Goal: Task Accomplishment & Management: Use online tool/utility

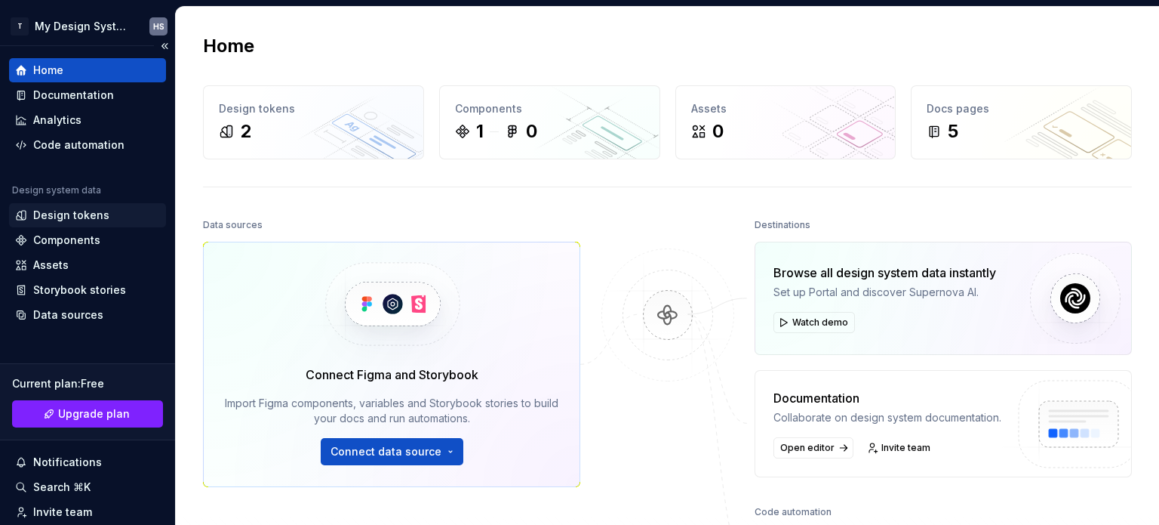
click at [82, 212] on div "Design tokens" at bounding box center [71, 215] width 76 height 15
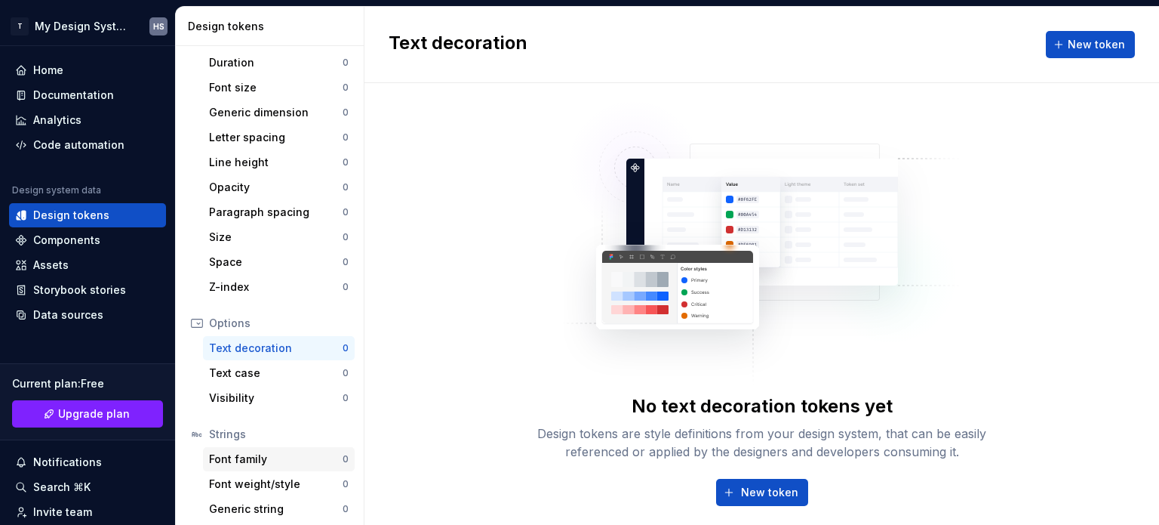
scroll to position [301, 0]
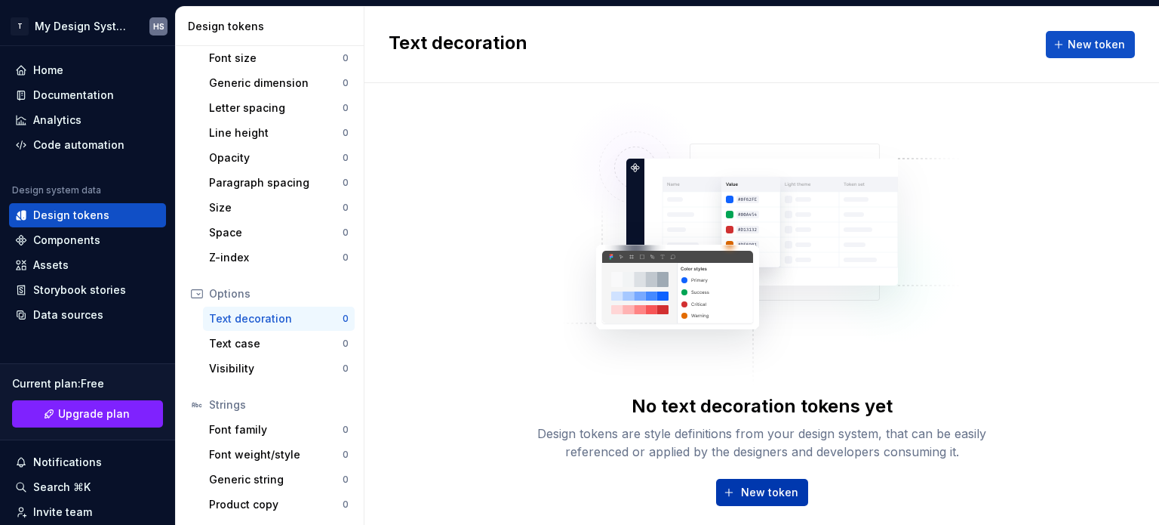
click at [767, 496] on span "New token" at bounding box center [769, 492] width 57 height 15
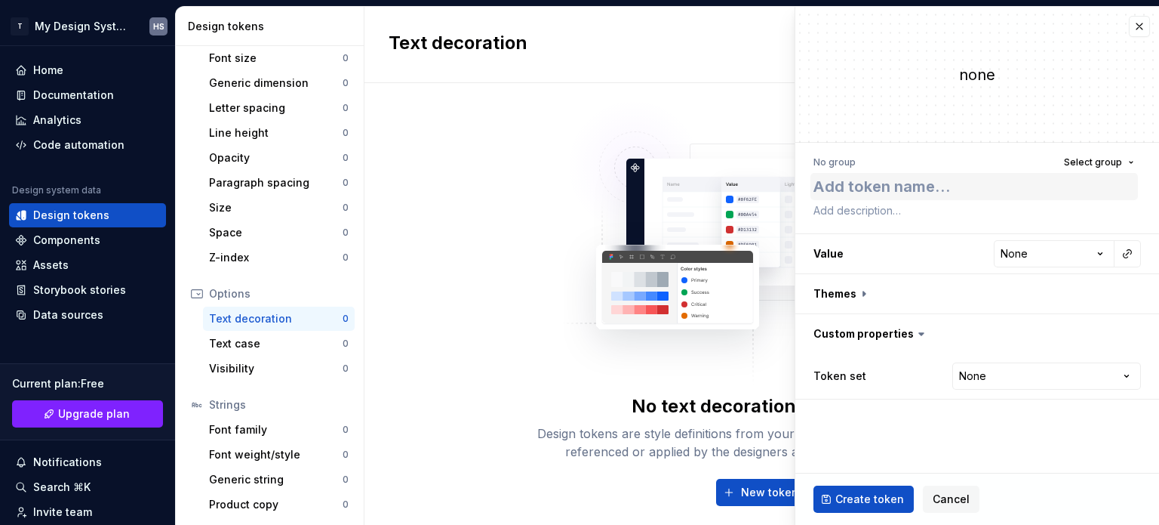
click at [925, 192] on textarea at bounding box center [975, 186] width 328 height 27
type textarea "*"
type textarea "g"
type textarea "*"
type textarea "gg"
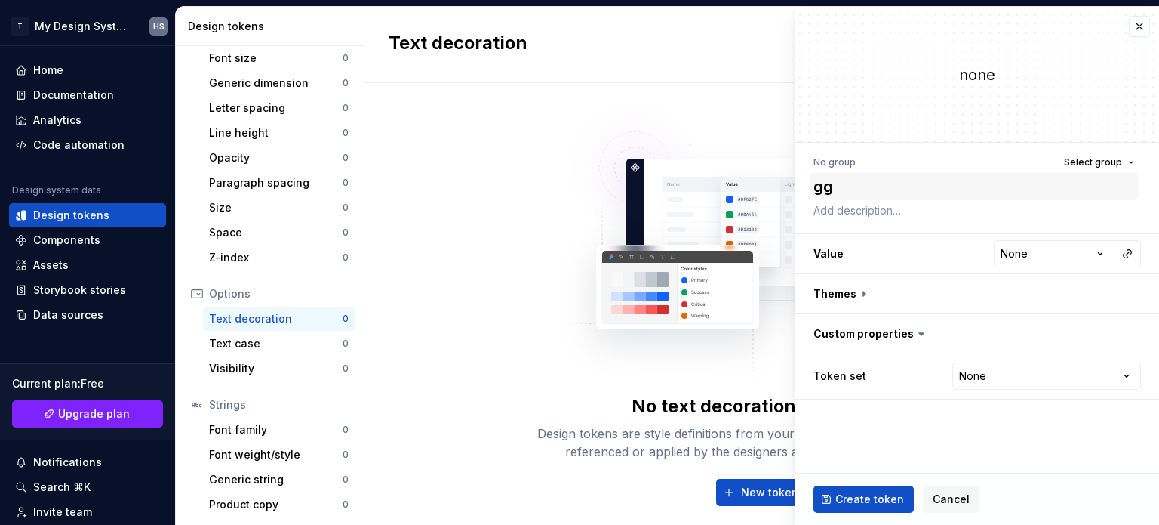
type textarea "*"
type textarea "g"
type textarea "*"
type textarea "t"
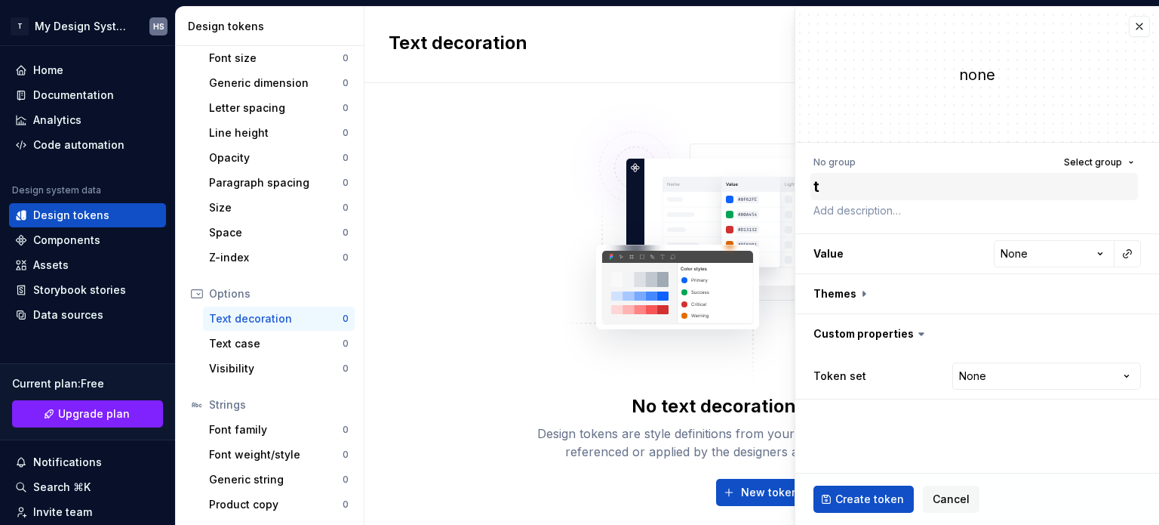
type textarea "*"
type textarea "te"
type textarea "*"
type textarea "tes"
type textarea "*"
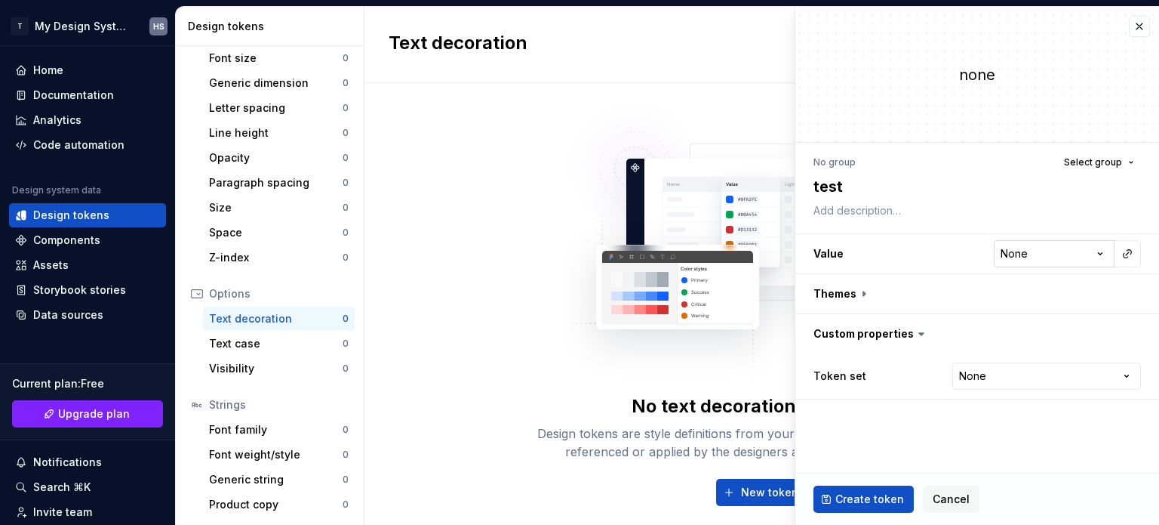
type textarea "test"
click at [1026, 250] on html "T My Design System HS Home Documentation Analytics Code automation Design syste…" at bounding box center [579, 262] width 1159 height 525
select select "*********"
click at [888, 189] on textarea "test" at bounding box center [975, 186] width 328 height 27
type textarea "*"
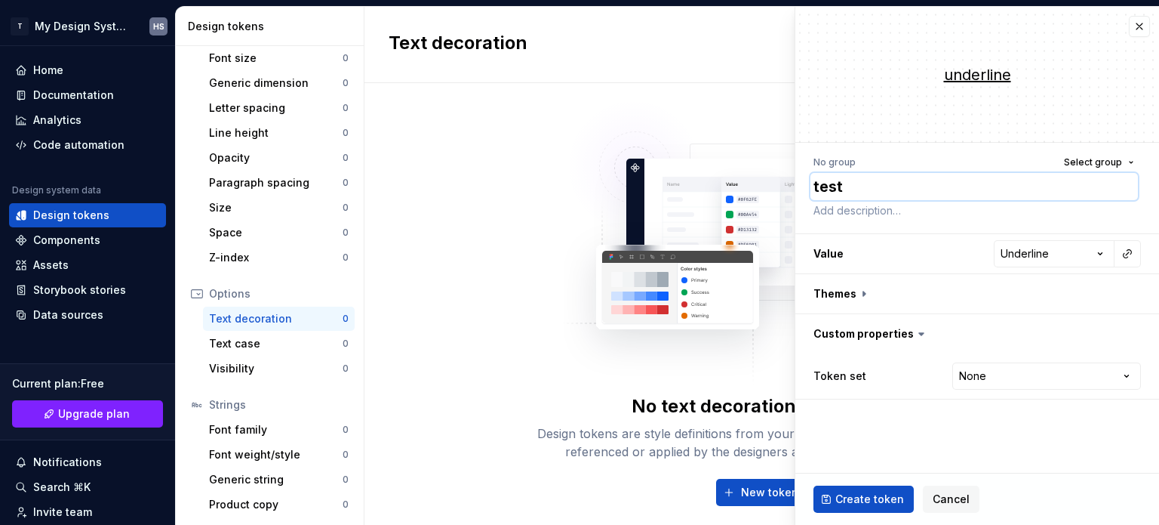
type textarea "U"
type textarea "*"
type textarea "Un"
type textarea "*"
type textarea "Und"
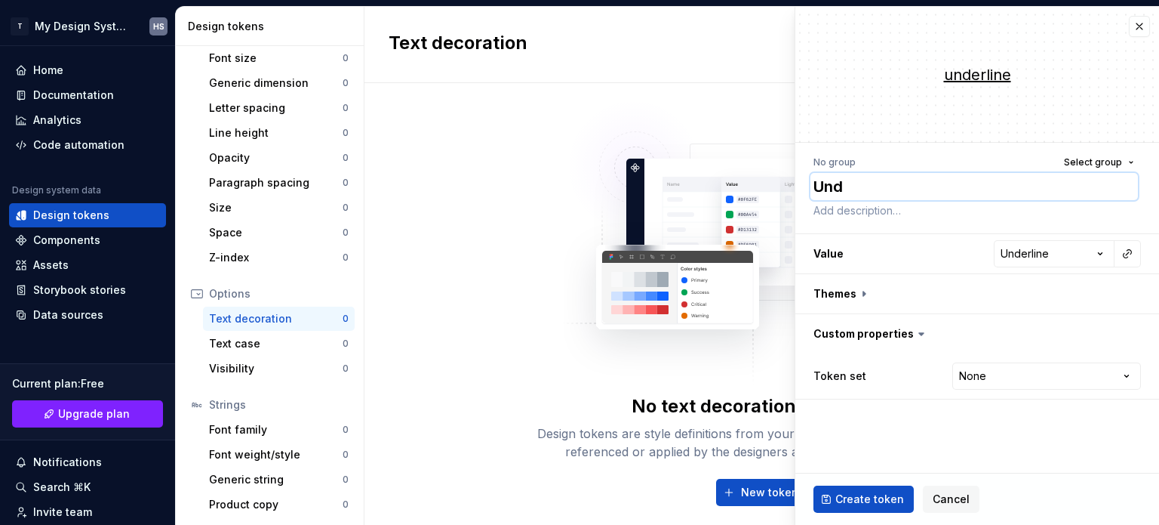
type textarea "*"
type textarea "Under"
type textarea "*"
type textarea "Underl"
type textarea "*"
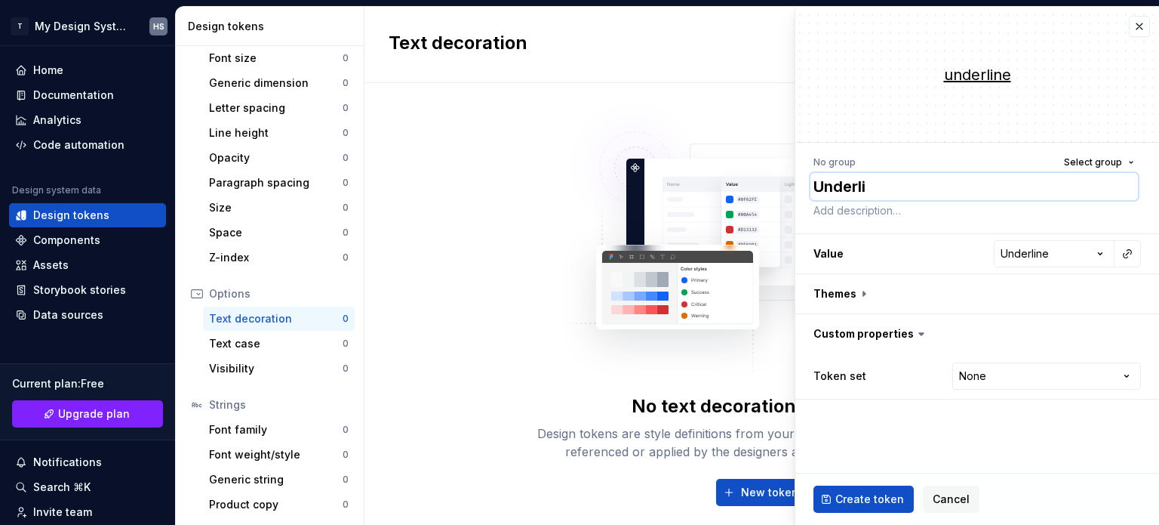
type textarea "Underlin"
type textarea "*"
type textarea "Underline"
click at [1011, 154] on div "No group Select group" at bounding box center [978, 162] width 328 height 21
click at [990, 374] on html "T My Design System HS Home Documentation Analytics Code automation Design syste…" at bounding box center [579, 262] width 1159 height 525
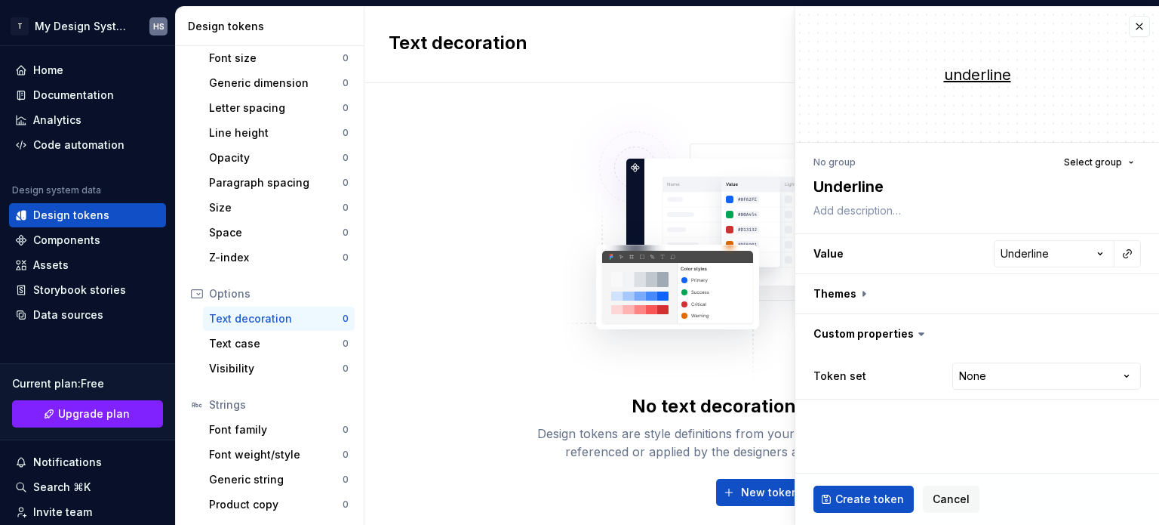
click at [993, 374] on html "T My Design System HS Home Documentation Analytics Code automation Design syste…" at bounding box center [579, 262] width 1159 height 525
click at [878, 509] on button "Create token" at bounding box center [864, 498] width 100 height 27
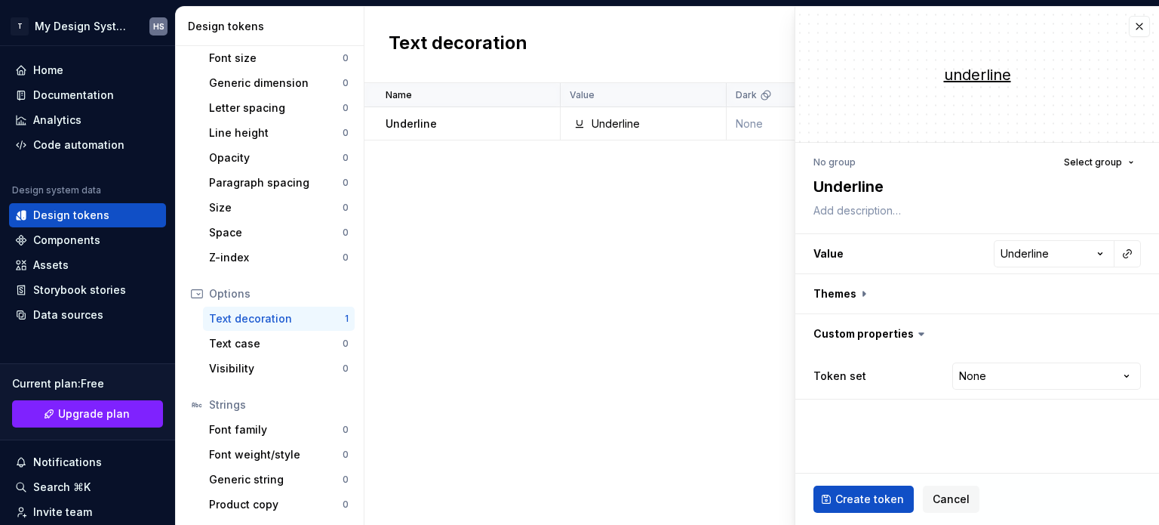
type textarea "*"
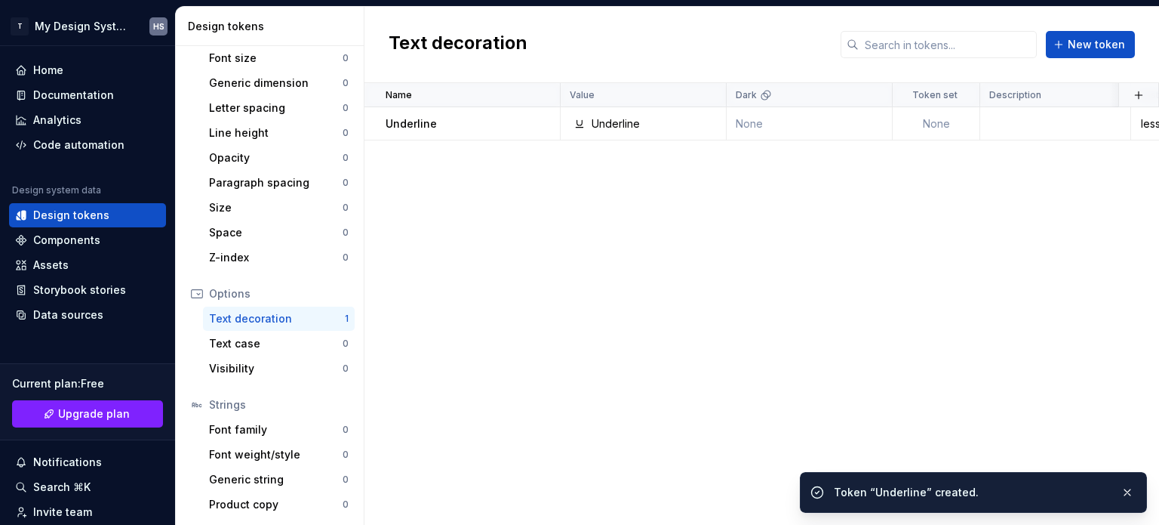
click at [631, 393] on div "Name Value Dark Token set Description Last updated Underline Underline None Non…" at bounding box center [762, 304] width 795 height 442
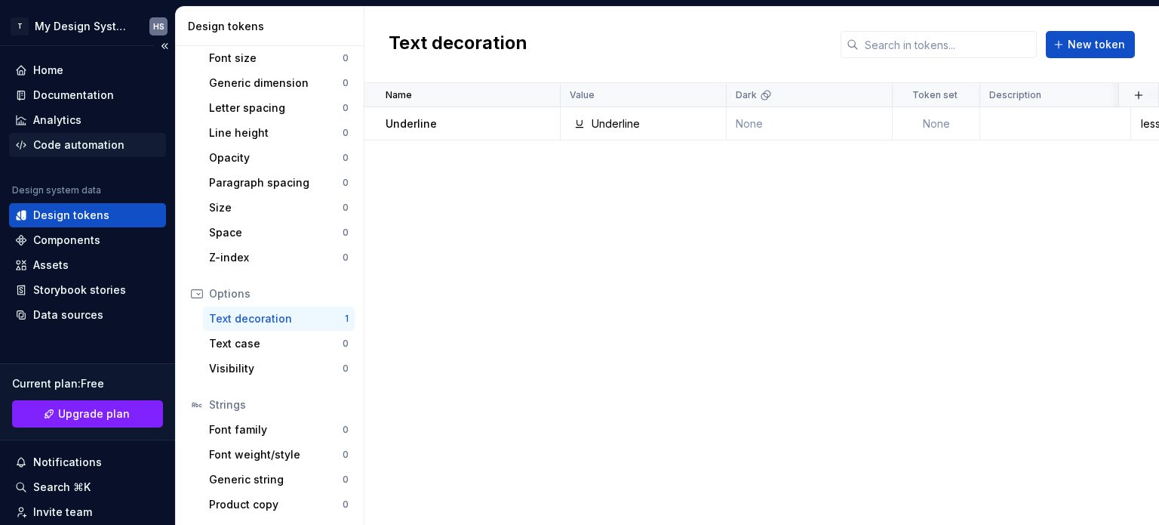
click at [100, 140] on div "Code automation" at bounding box center [78, 144] width 91 height 15
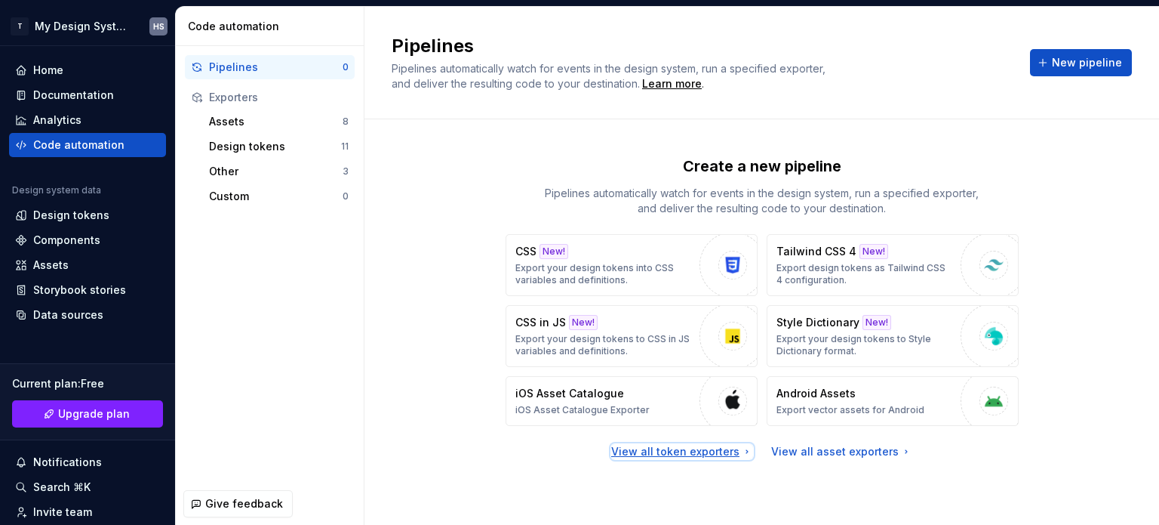
click at [689, 449] on div "View all token exporters" at bounding box center [682, 451] width 142 height 15
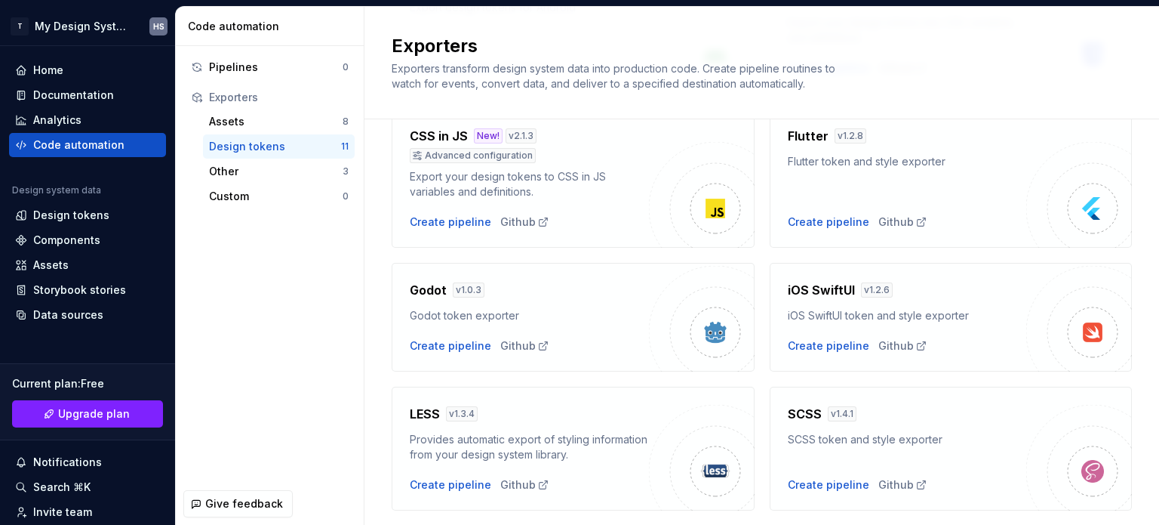
scroll to position [226, 0]
click at [911, 416] on div "SCSS v 1.4.1" at bounding box center [907, 415] width 239 height 18
click at [834, 488] on div "Create pipeline" at bounding box center [829, 486] width 82 height 15
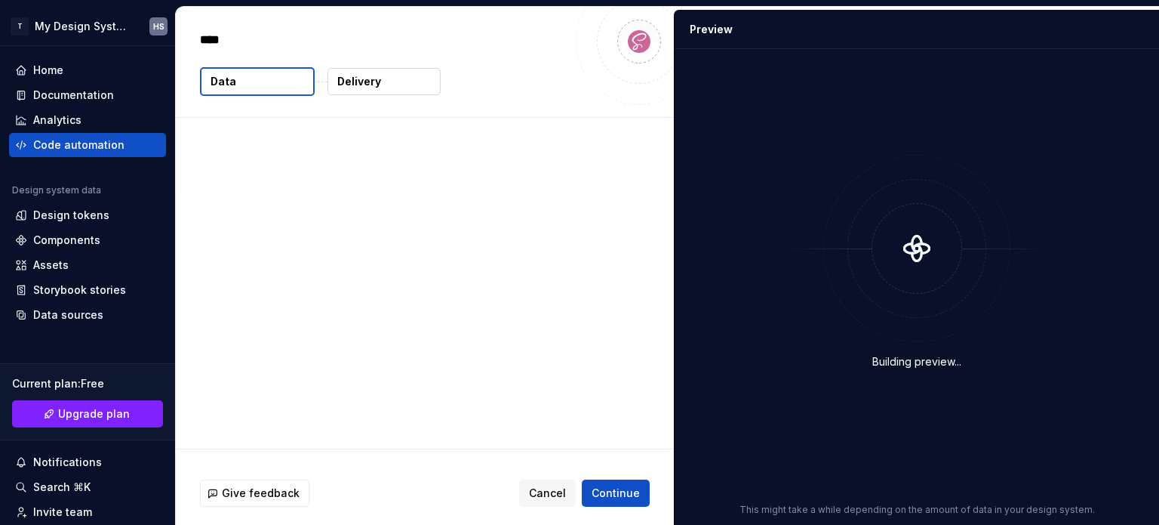
type textarea "*"
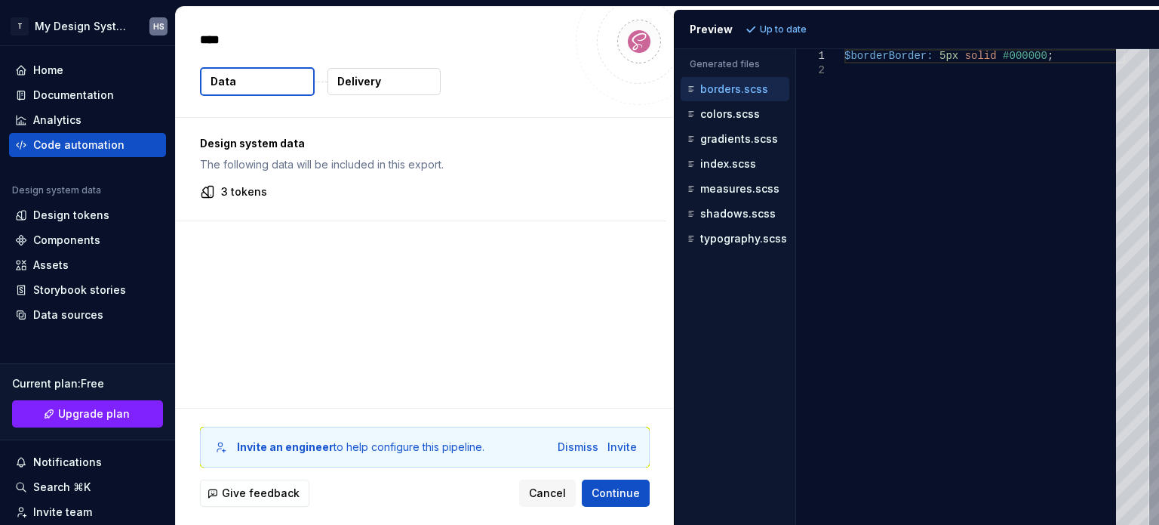
click at [774, 192] on p "measures.scss" at bounding box center [739, 189] width 79 height 12
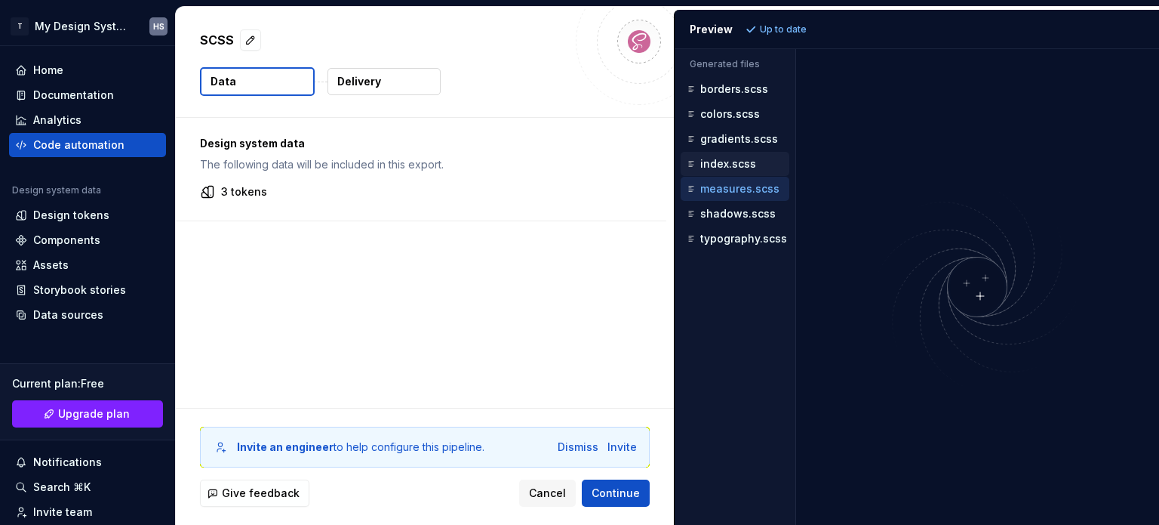
click at [766, 168] on div "index.scss" at bounding box center [737, 163] width 106 height 15
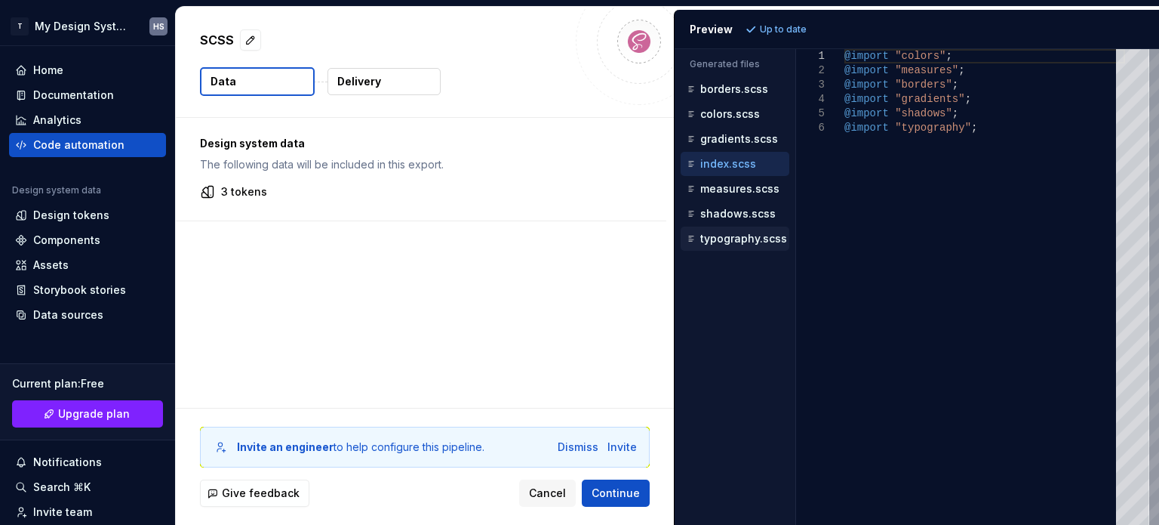
click at [744, 234] on p "typography.scss" at bounding box center [743, 238] width 87 height 12
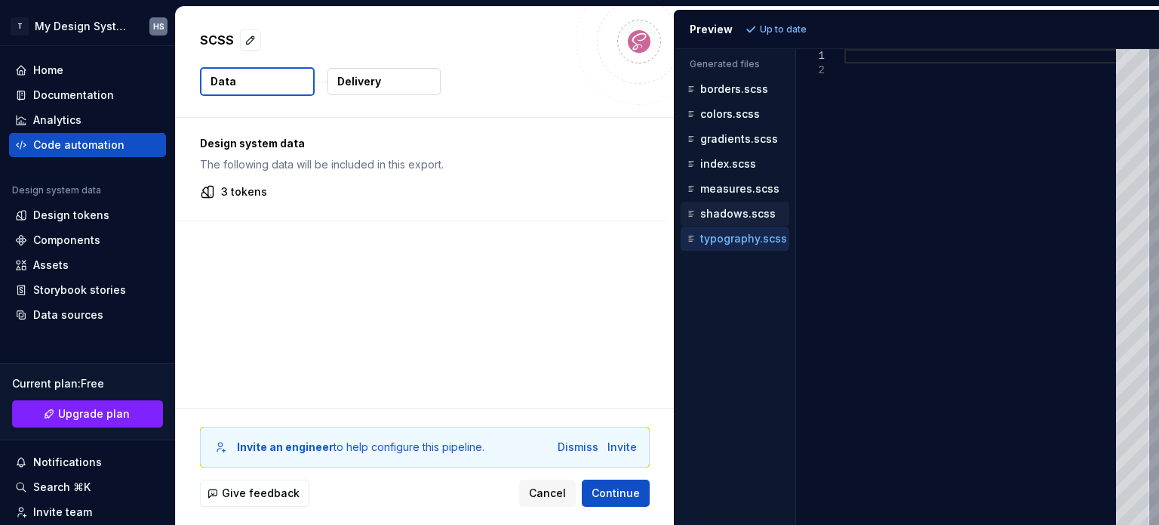
click at [747, 208] on p "shadows.scss" at bounding box center [737, 214] width 75 height 12
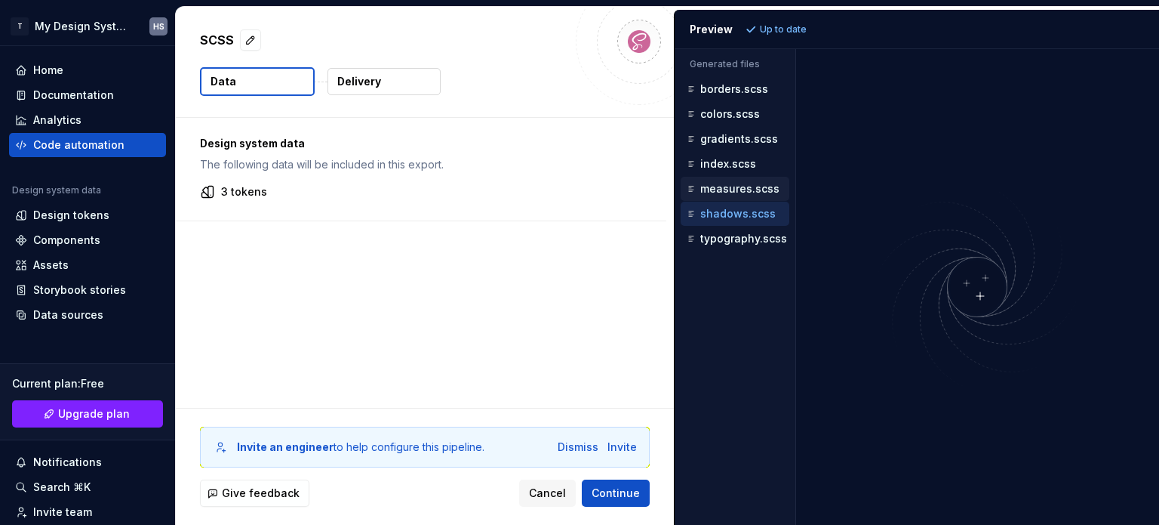
click at [751, 185] on p "measures.scss" at bounding box center [739, 189] width 79 height 12
click at [751, 171] on div "index.scss" at bounding box center [735, 164] width 109 height 24
click at [753, 158] on p "index.scss" at bounding box center [728, 164] width 56 height 12
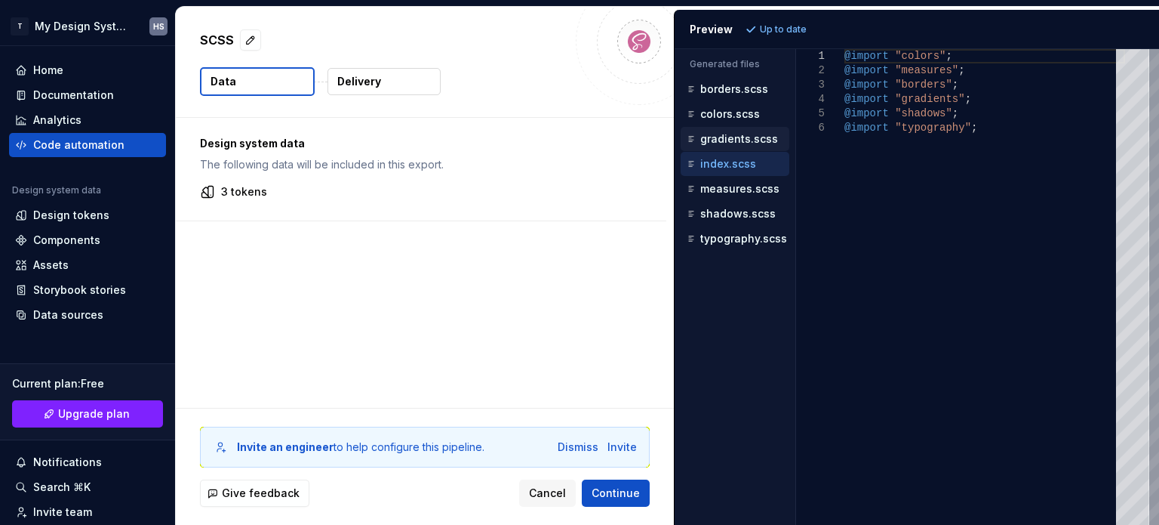
click at [750, 139] on p "gradients.scss" at bounding box center [739, 139] width 78 height 12
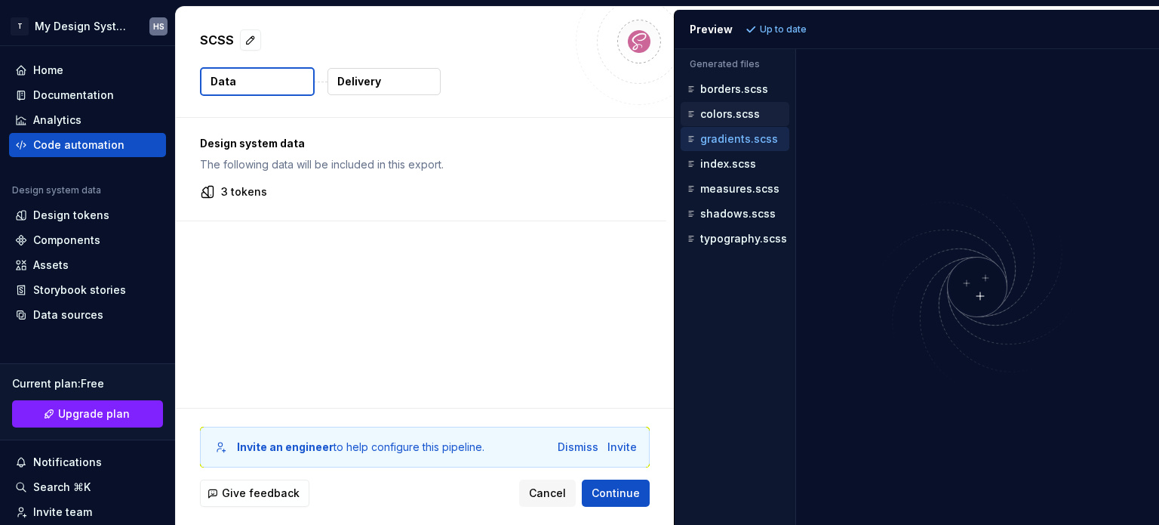
click at [746, 117] on p "colors.scss" at bounding box center [730, 114] width 60 height 12
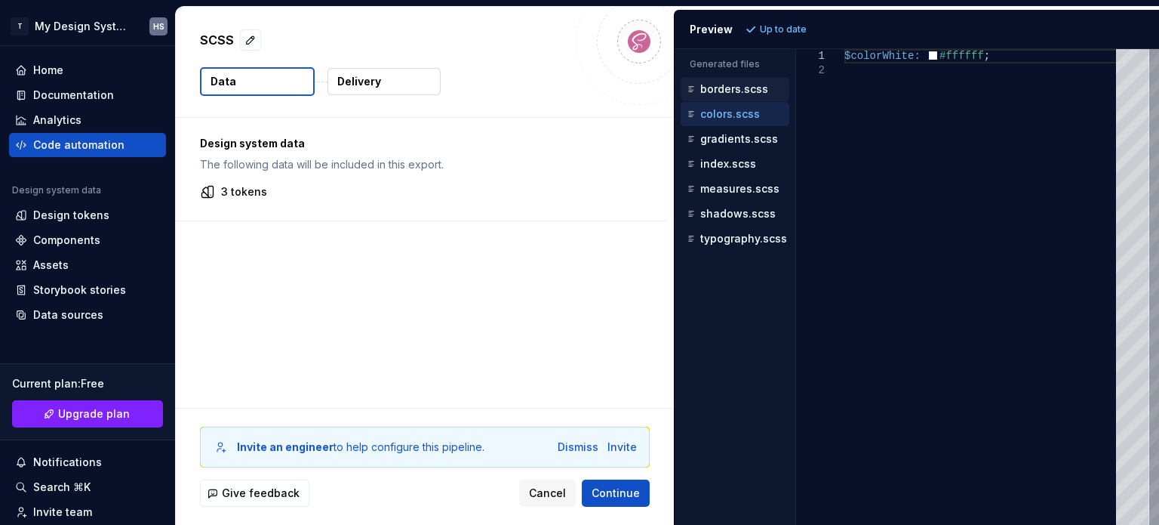
click at [739, 91] on p "borders.scss" at bounding box center [734, 89] width 68 height 12
click at [732, 109] on p "colors.scss" at bounding box center [730, 114] width 60 height 12
click at [734, 91] on p "borders.scss" at bounding box center [734, 89] width 68 height 12
click at [734, 104] on div "colors.scss" at bounding box center [735, 114] width 109 height 24
drag, startPoint x: 733, startPoint y: 101, endPoint x: 739, endPoint y: 114, distance: 14.2
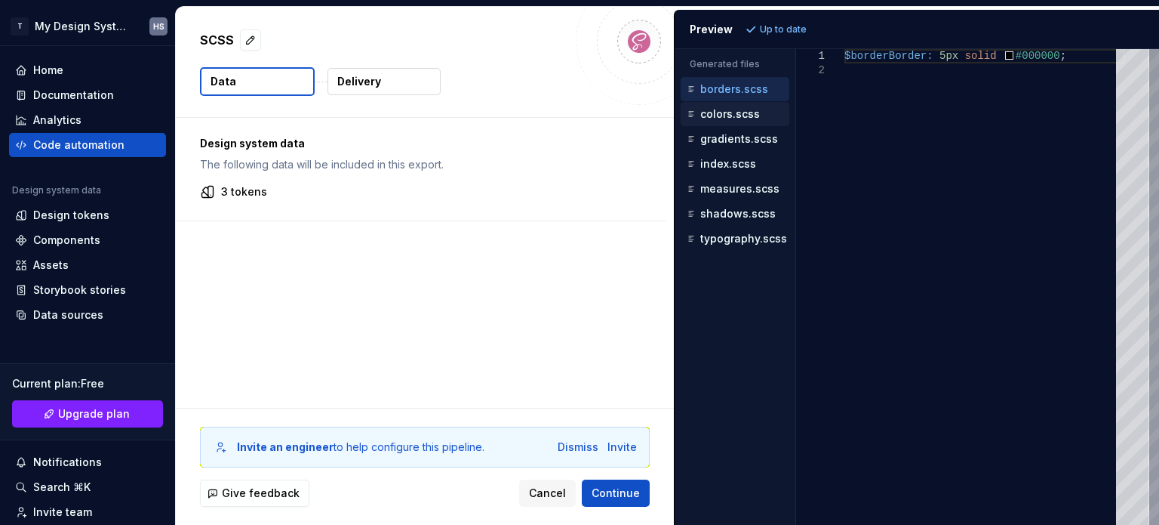
click at [733, 103] on div "colors.scss" at bounding box center [735, 114] width 109 height 24
click at [740, 115] on p "colors.scss" at bounding box center [730, 114] width 60 height 12
type textarea "**********"
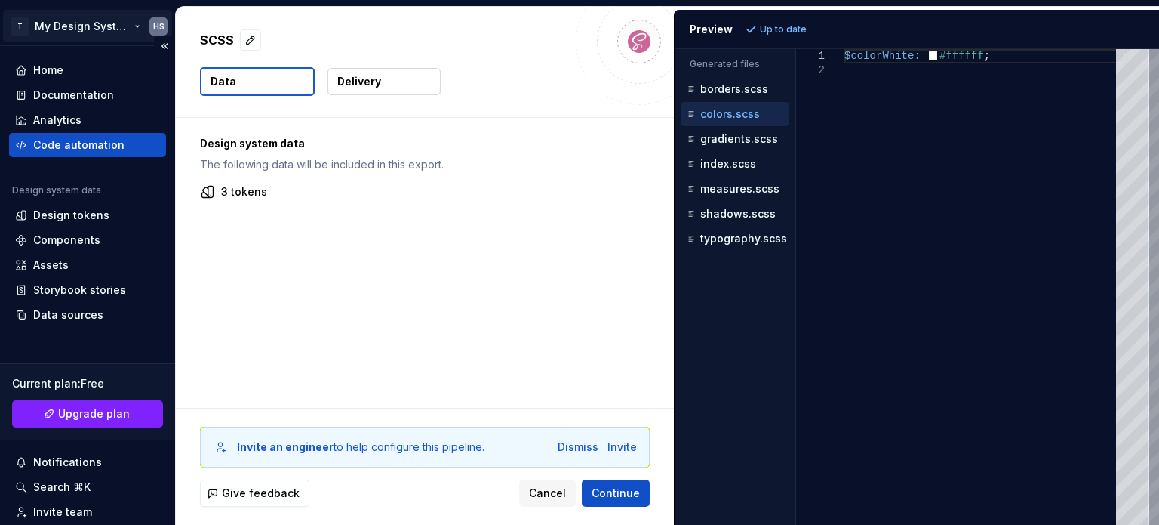
click at [50, 25] on html "**********" at bounding box center [579, 262] width 1159 height 525
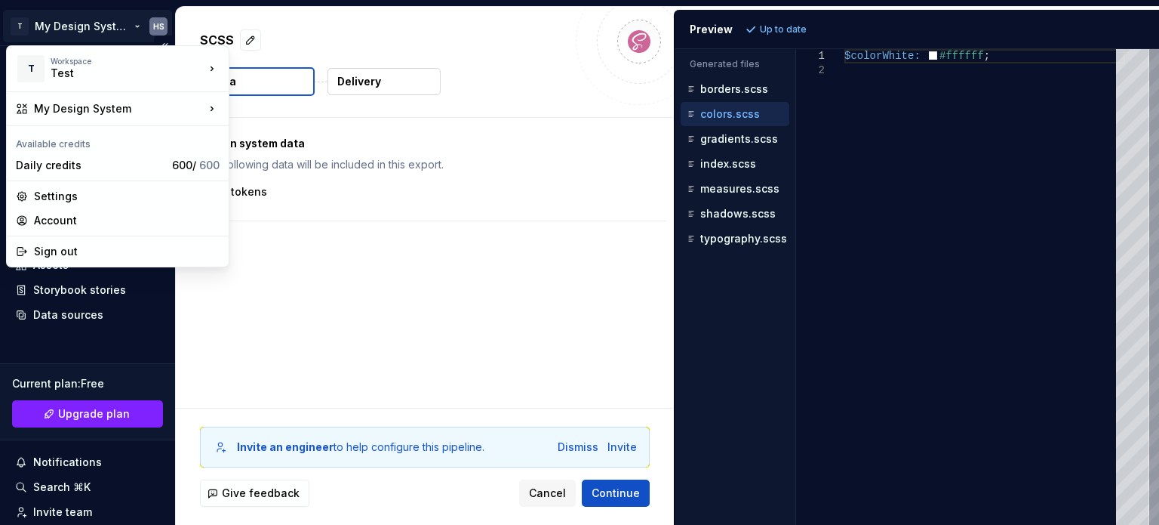
click at [50, 25] on html "**********" at bounding box center [579, 262] width 1159 height 525
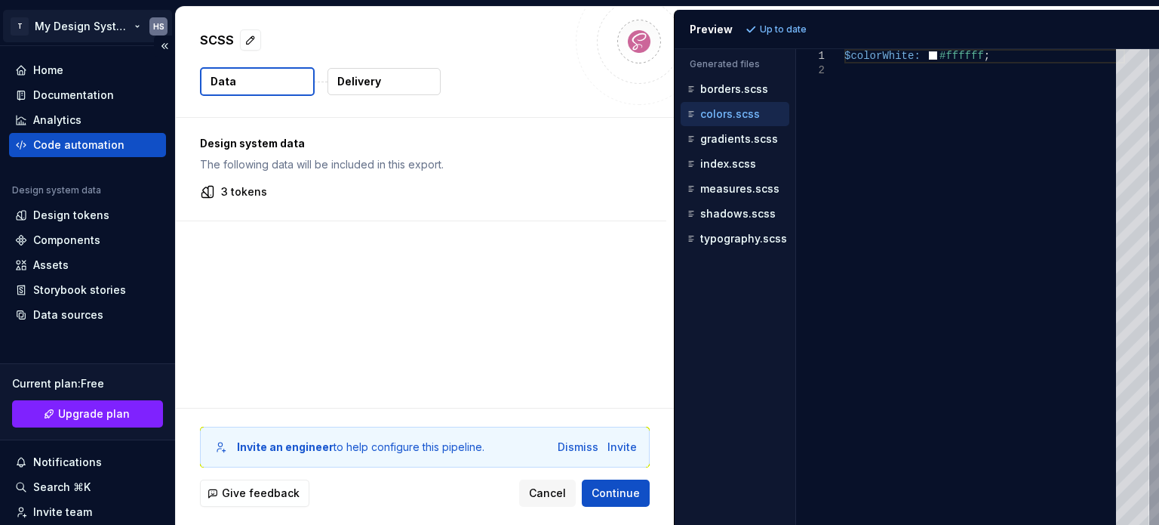
click at [51, 24] on html "**********" at bounding box center [579, 262] width 1159 height 525
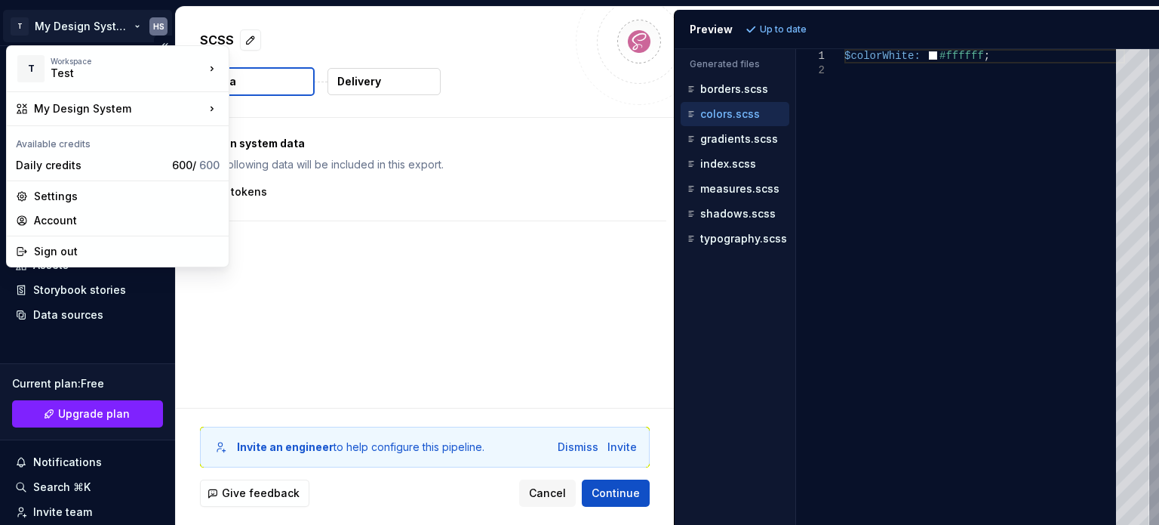
click at [51, 24] on html "**********" at bounding box center [579, 262] width 1159 height 525
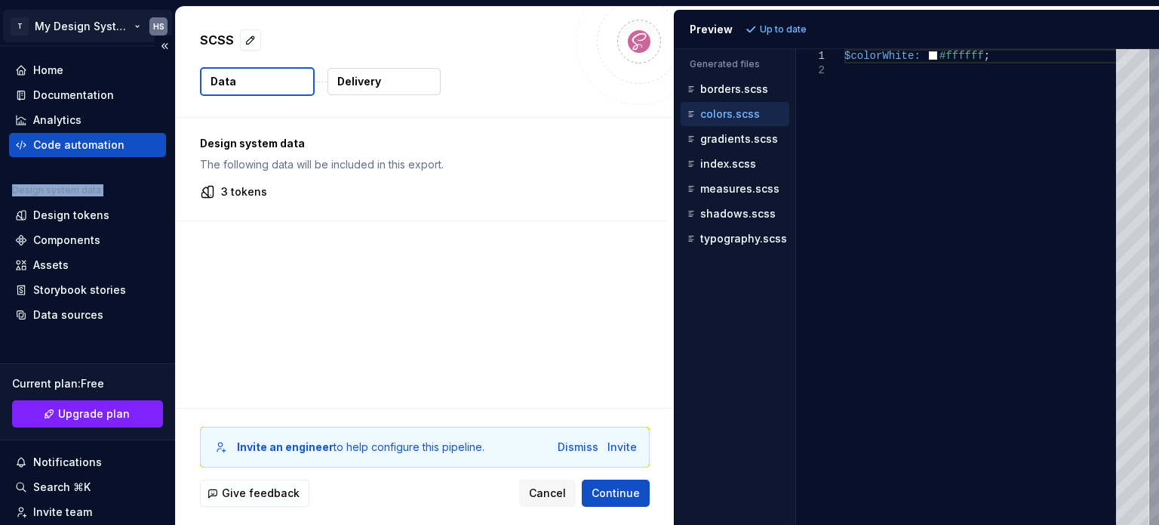
click at [51, 24] on html "**********" at bounding box center [579, 262] width 1159 height 525
click at [78, 221] on div "Design tokens" at bounding box center [71, 215] width 76 height 15
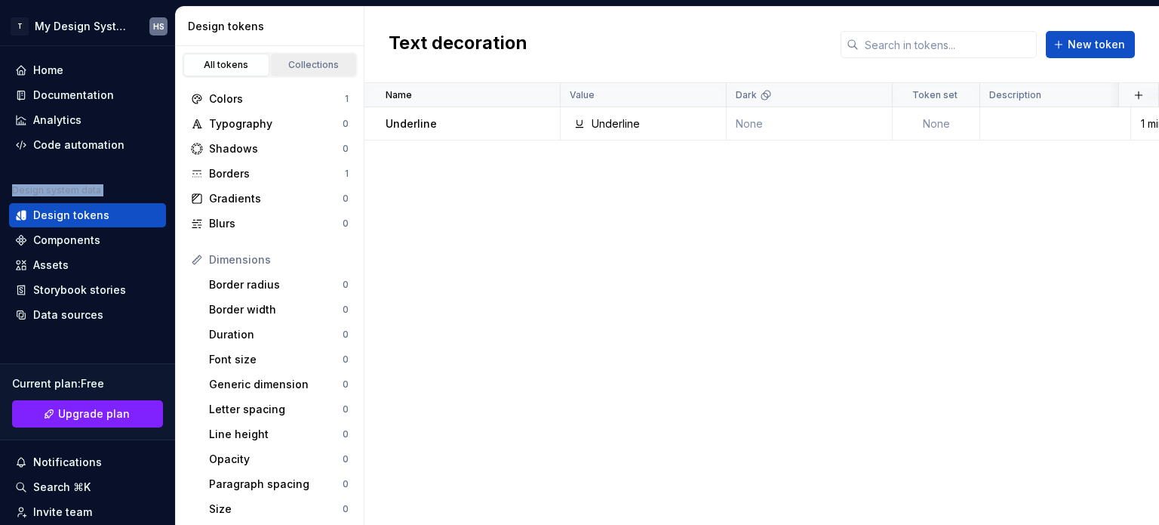
click at [322, 60] on div "Collections" at bounding box center [313, 65] width 75 height 12
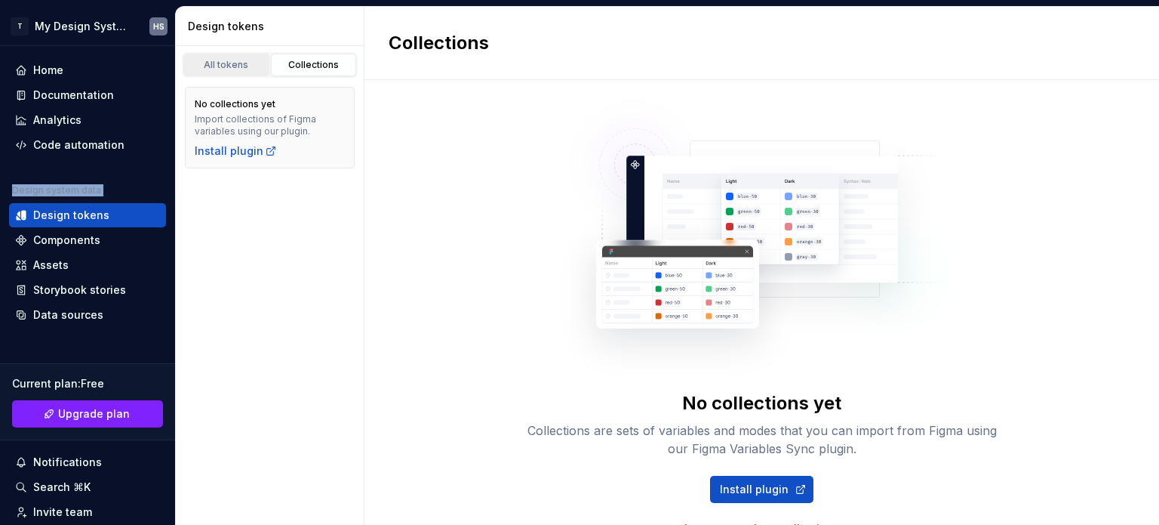
click at [217, 60] on div "All tokens" at bounding box center [226, 65] width 75 height 12
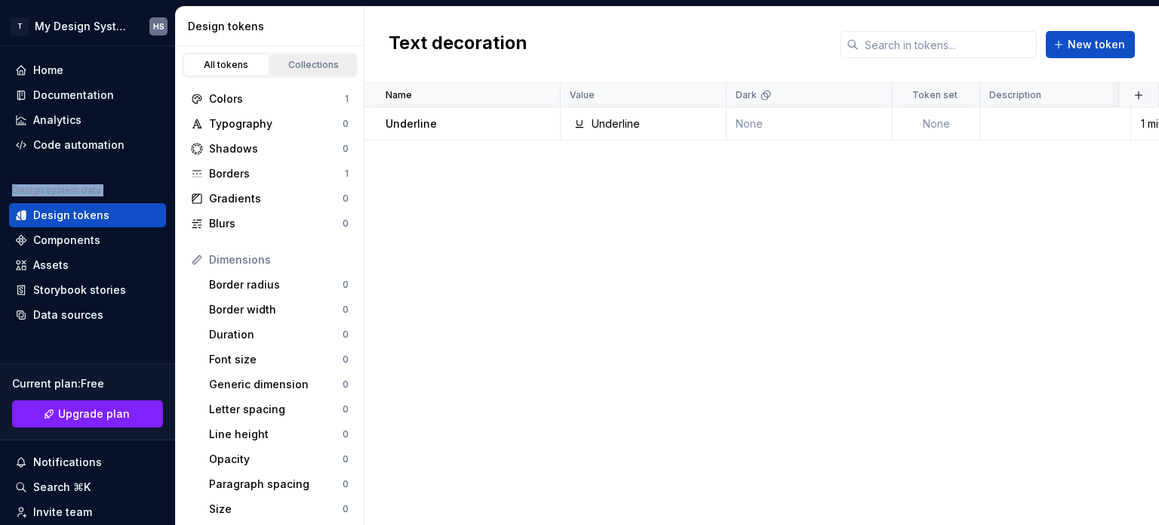
click at [271, 55] on link "Collections" at bounding box center [314, 65] width 86 height 23
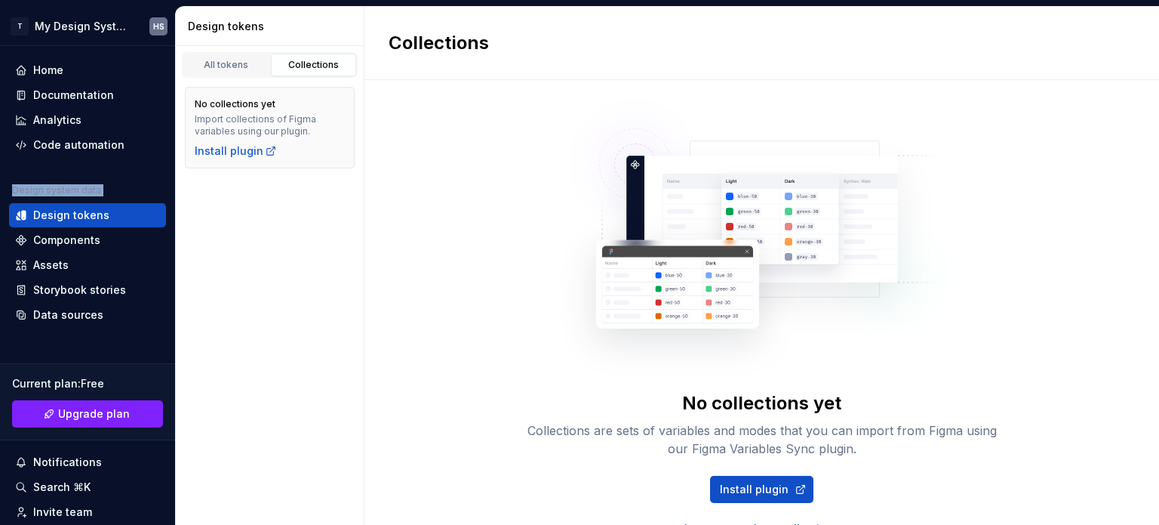
click at [294, 63] on div "Collections" at bounding box center [313, 65] width 75 height 12
click at [244, 59] on div "All tokens" at bounding box center [226, 65] width 75 height 12
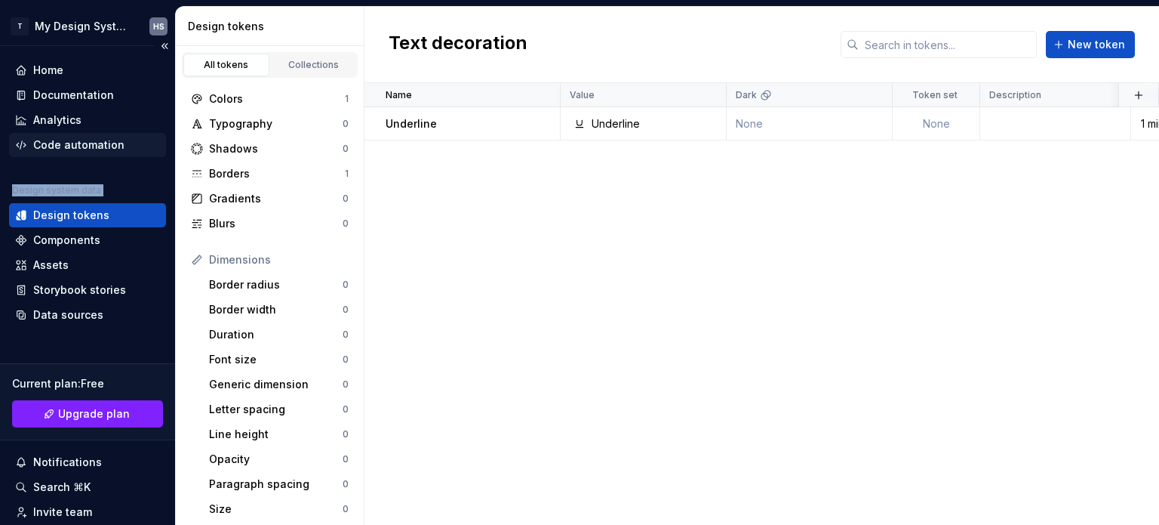
click at [76, 143] on div "Code automation" at bounding box center [78, 144] width 91 height 15
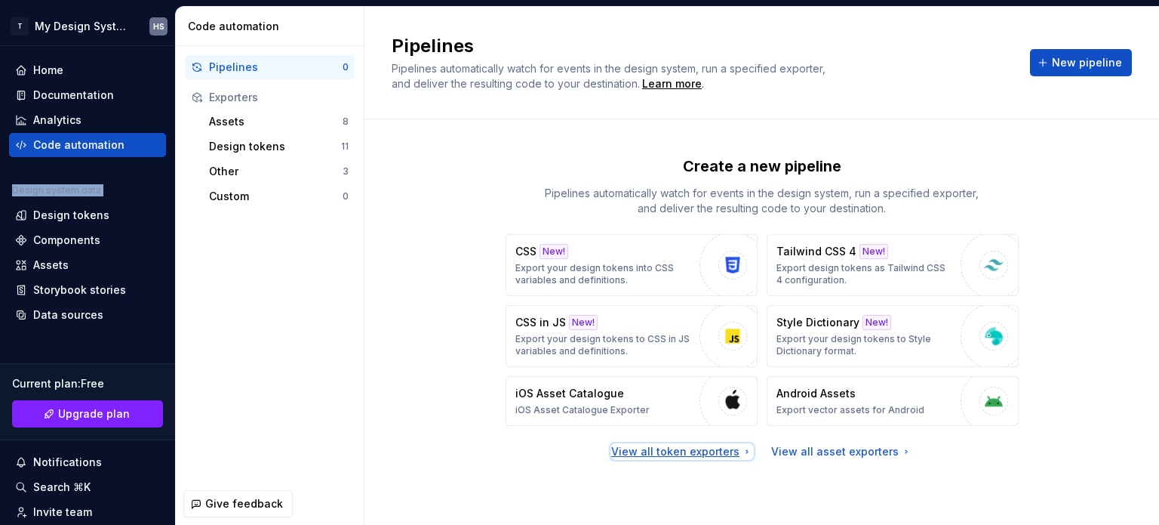
click at [699, 456] on div "View all token exporters" at bounding box center [682, 451] width 142 height 15
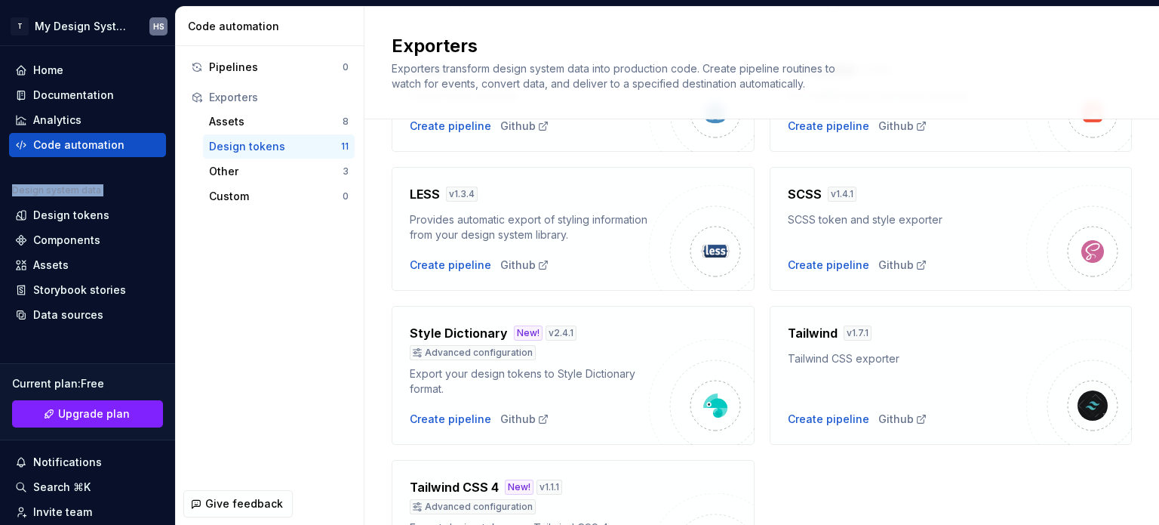
scroll to position [453, 0]
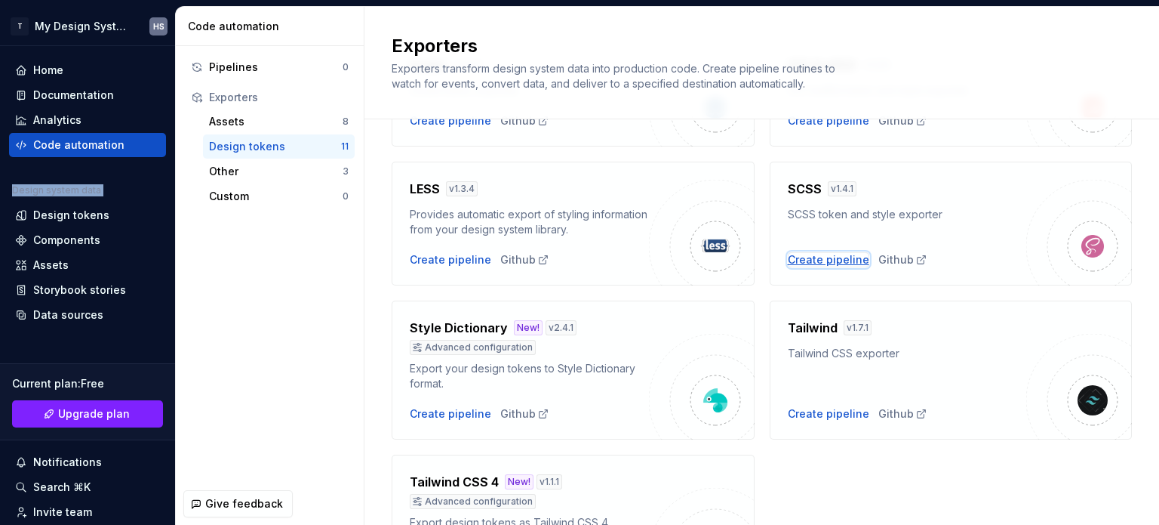
click at [832, 260] on div "Create pipeline" at bounding box center [829, 259] width 82 height 15
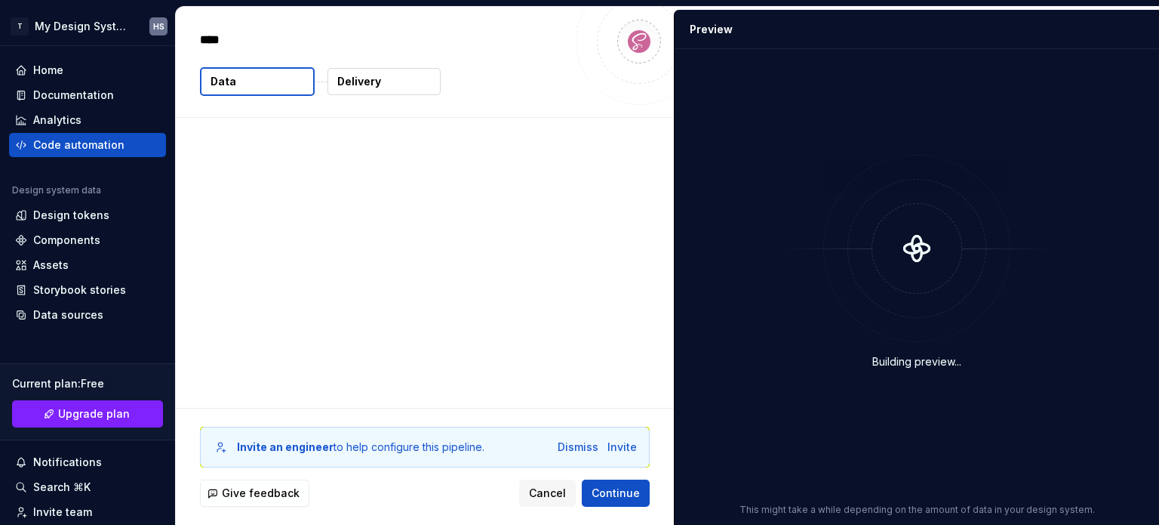
type textarea "*"
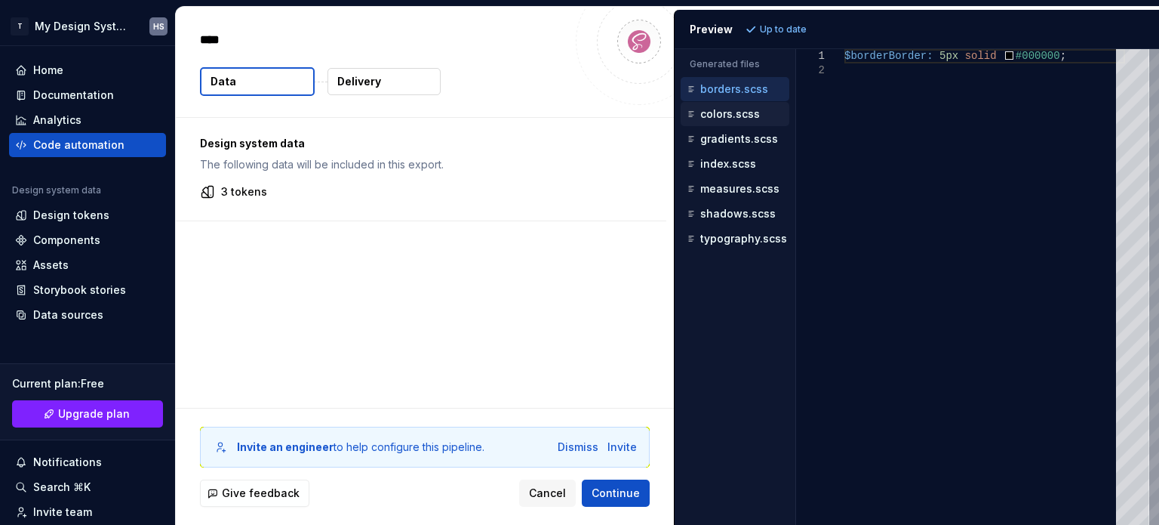
click at [740, 112] on p "colors.scss" at bounding box center [730, 114] width 60 height 12
type textarea "**********"
click at [743, 131] on div "gradients.scss" at bounding box center [737, 138] width 106 height 15
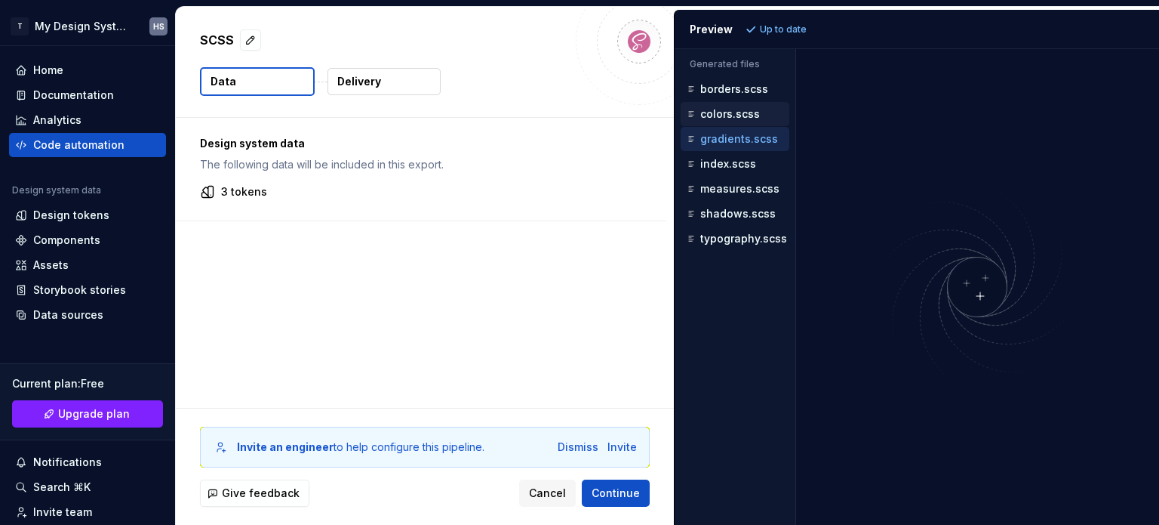
click at [734, 106] on div "colors.scss" at bounding box center [737, 113] width 106 height 15
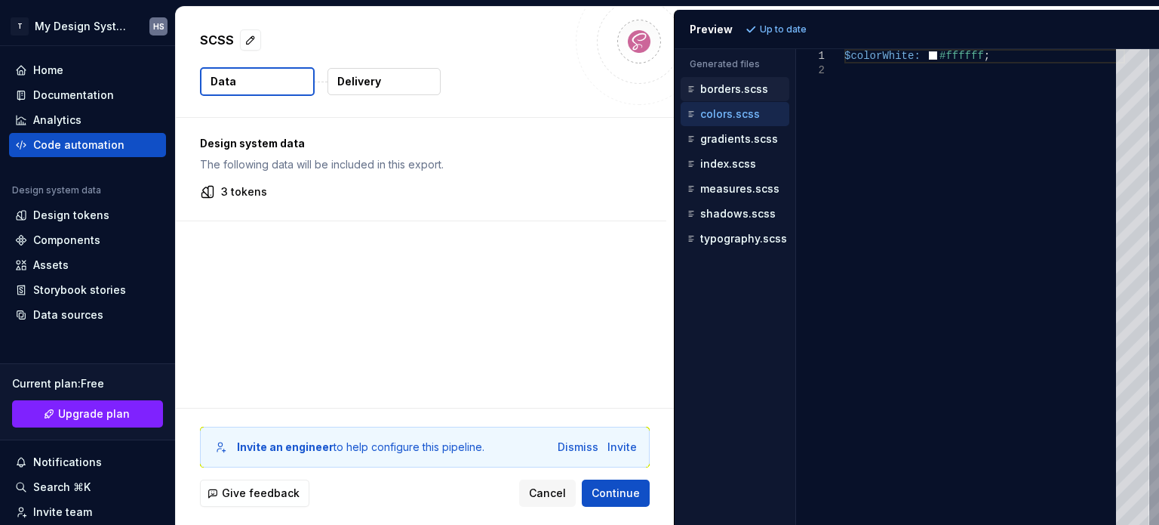
click at [734, 87] on p "borders.scss" at bounding box center [734, 89] width 68 height 12
click at [737, 111] on p "colors.scss" at bounding box center [730, 114] width 60 height 12
type textarea "**********"
click at [742, 133] on p "gradients.scss" at bounding box center [739, 139] width 78 height 12
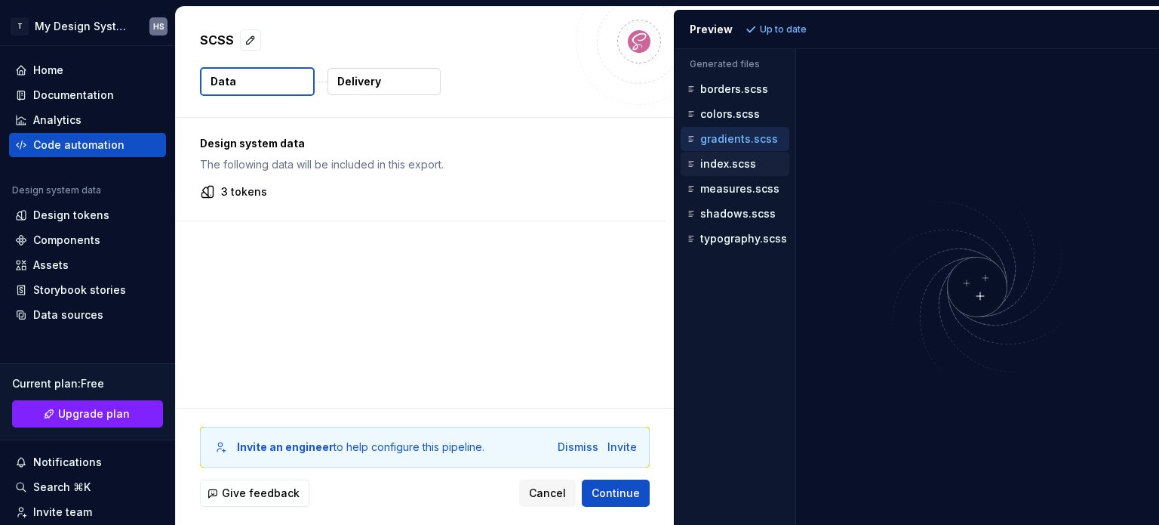
click at [744, 152] on div "index.scss" at bounding box center [735, 164] width 109 height 24
click at [738, 165] on p "index.scss" at bounding box center [728, 164] width 56 height 12
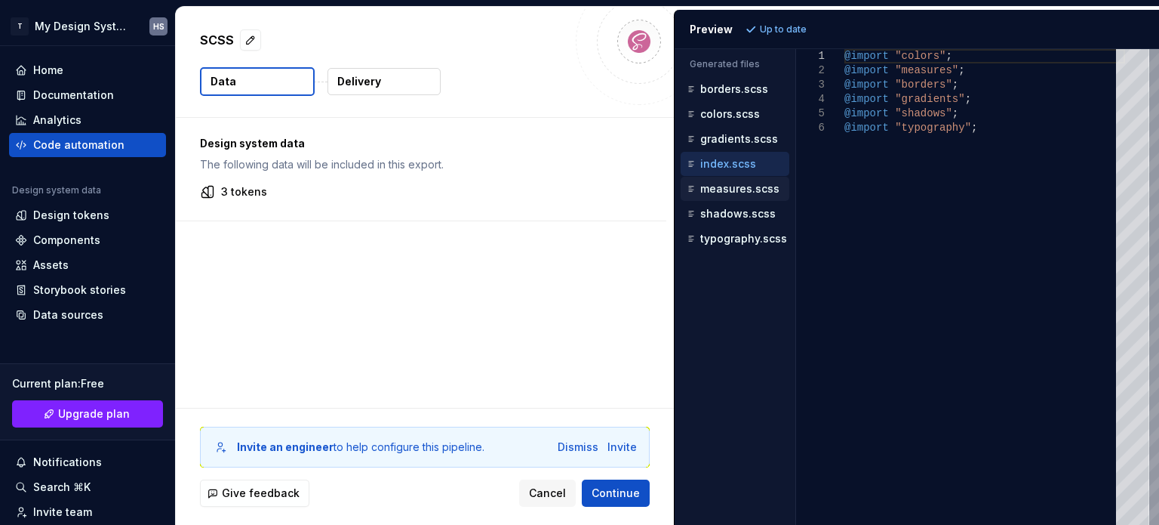
click at [738, 189] on p "measures.scss" at bounding box center [739, 189] width 79 height 12
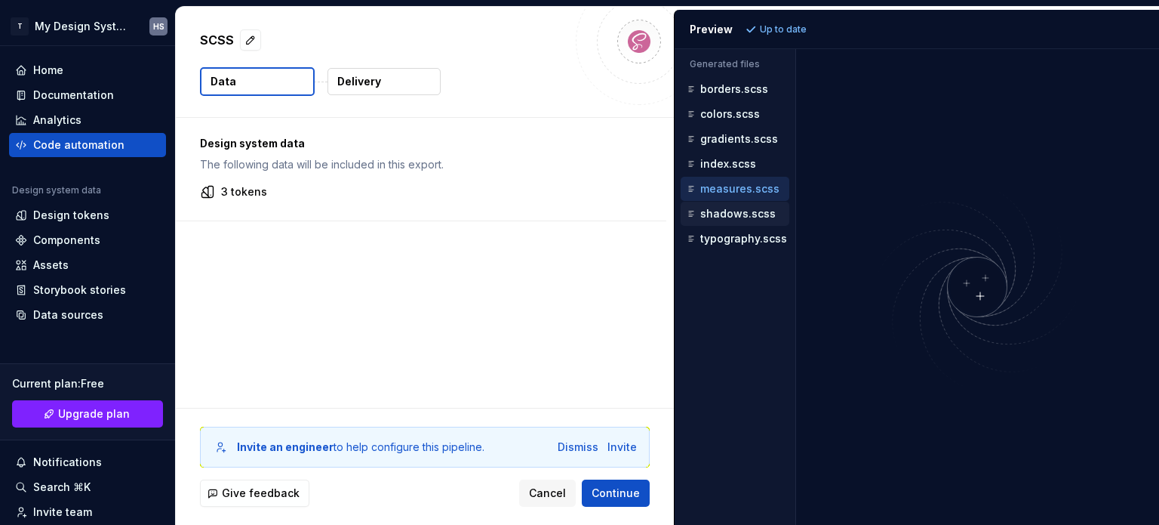
click at [737, 220] on div "shadows.scss" at bounding box center [735, 214] width 109 height 24
click at [737, 211] on p "shadows.scss" at bounding box center [737, 214] width 75 height 12
click at [741, 236] on p "typography.scss" at bounding box center [743, 238] width 87 height 12
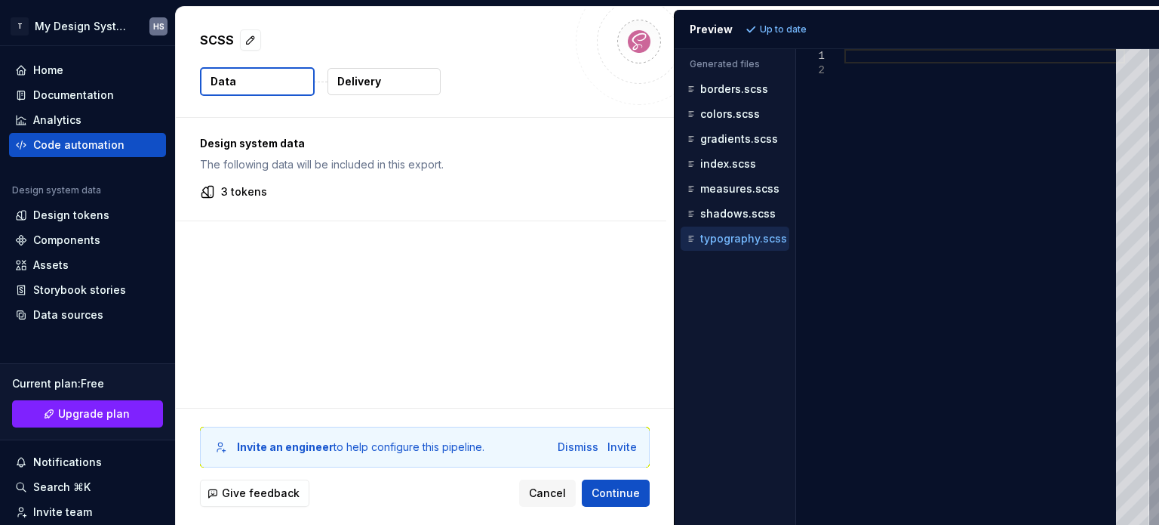
click at [772, 232] on p "typography.scss" at bounding box center [743, 238] width 87 height 12
click at [856, 69] on div at bounding box center [985, 287] width 281 height 476
click at [75, 208] on div "Design tokens" at bounding box center [71, 215] width 76 height 15
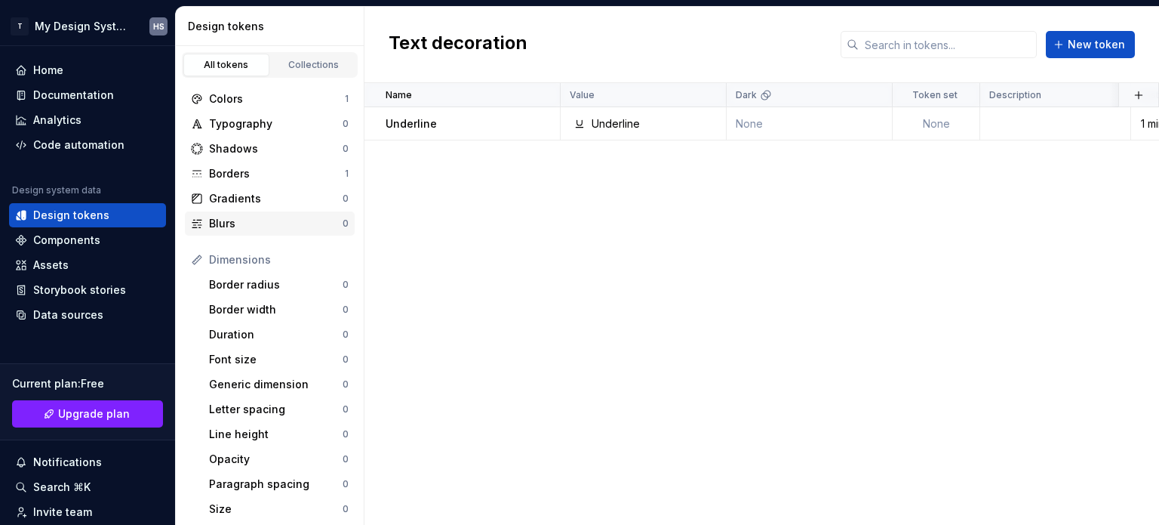
click at [267, 217] on div "Blurs" at bounding box center [276, 223] width 134 height 15
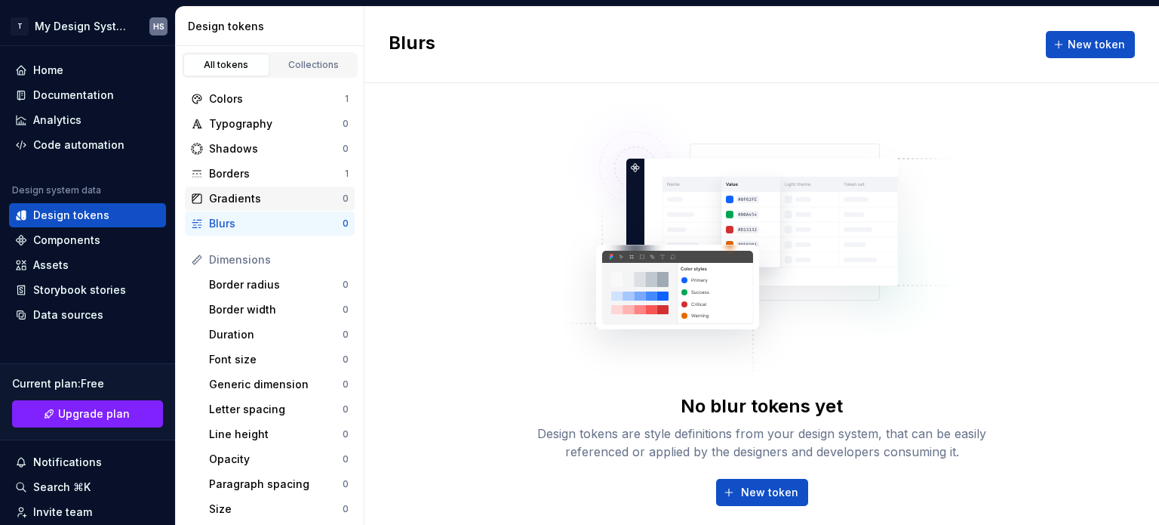
click at [272, 200] on div "Gradients" at bounding box center [276, 198] width 134 height 15
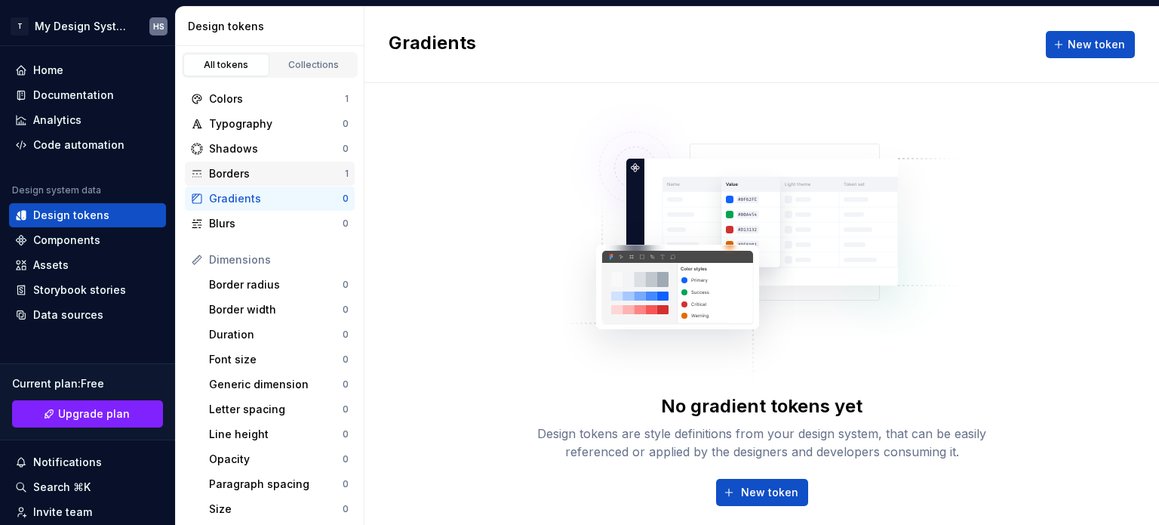
click at [277, 174] on div "Borders" at bounding box center [277, 173] width 136 height 15
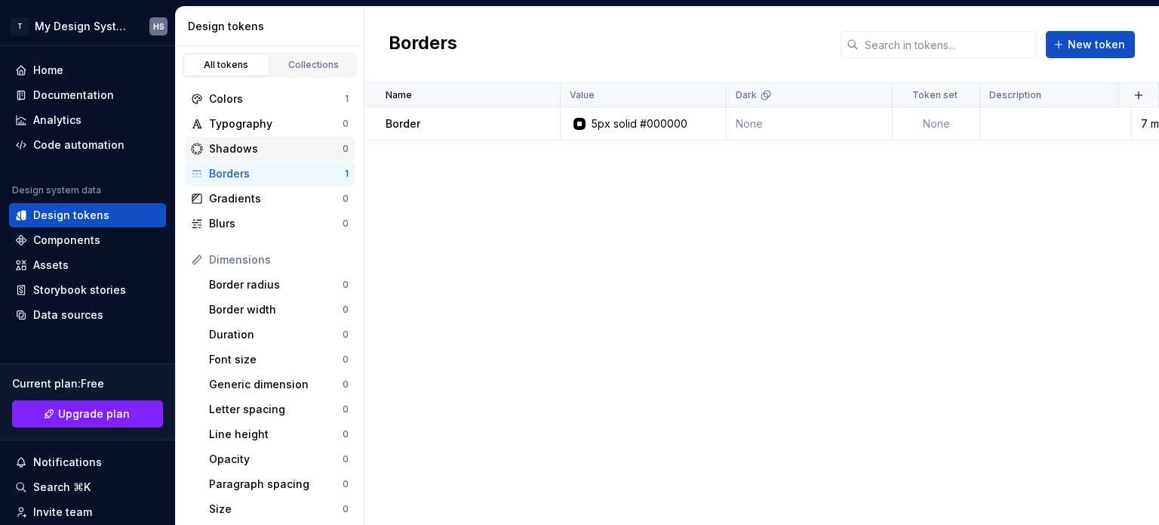
click at [280, 141] on div "Shadows" at bounding box center [276, 148] width 134 height 15
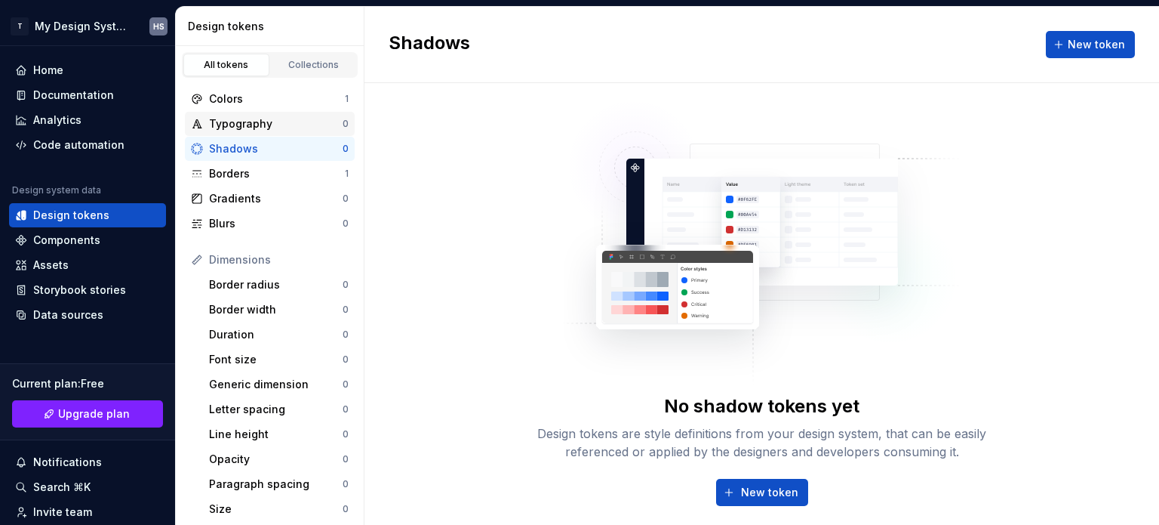
click at [285, 128] on div "Typography" at bounding box center [276, 123] width 134 height 15
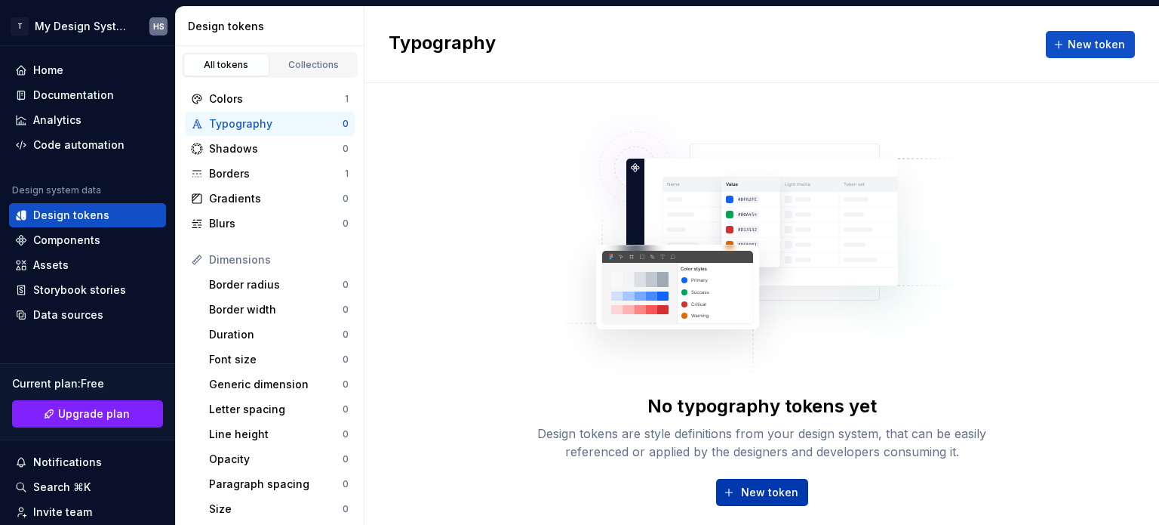
click at [776, 491] on span "New token" at bounding box center [769, 492] width 57 height 15
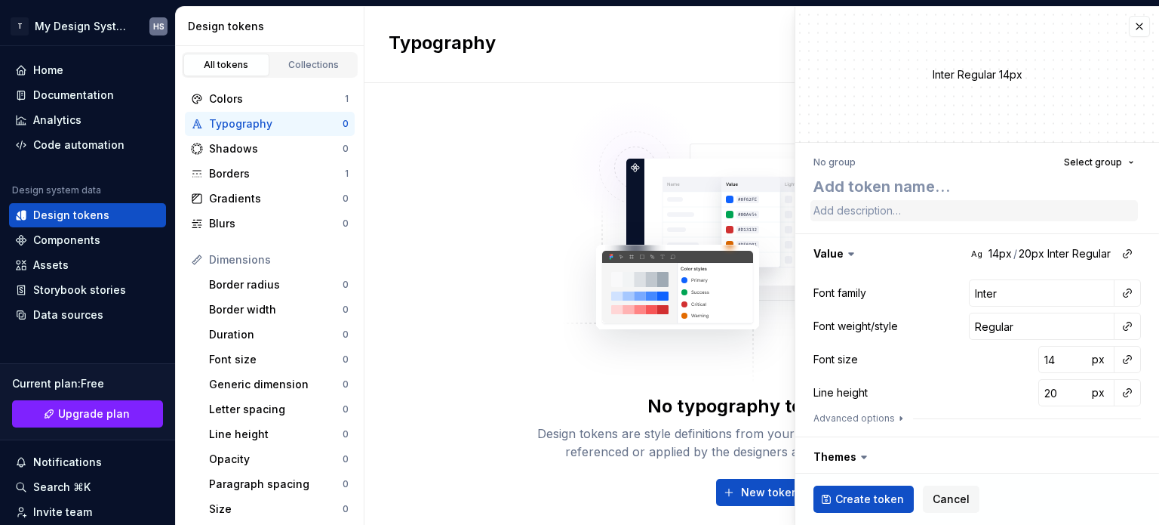
type textarea "*"
type textarea "T"
type textarea "*"
type textarea "Te"
type textarea "*"
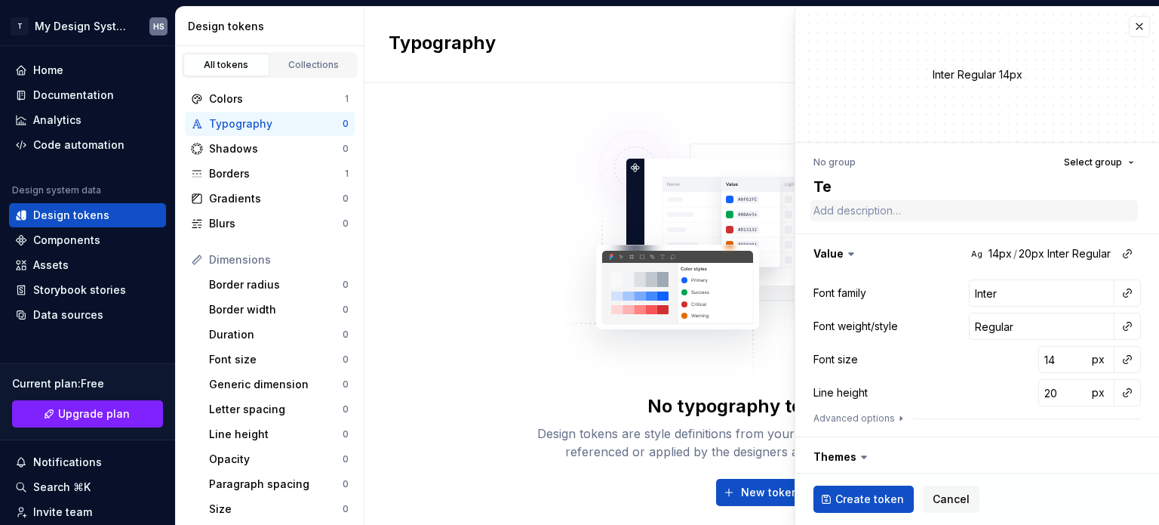
type textarea "Tes"
type textarea "*"
type textarea "Test"
type textarea "*"
type textarea "TestI"
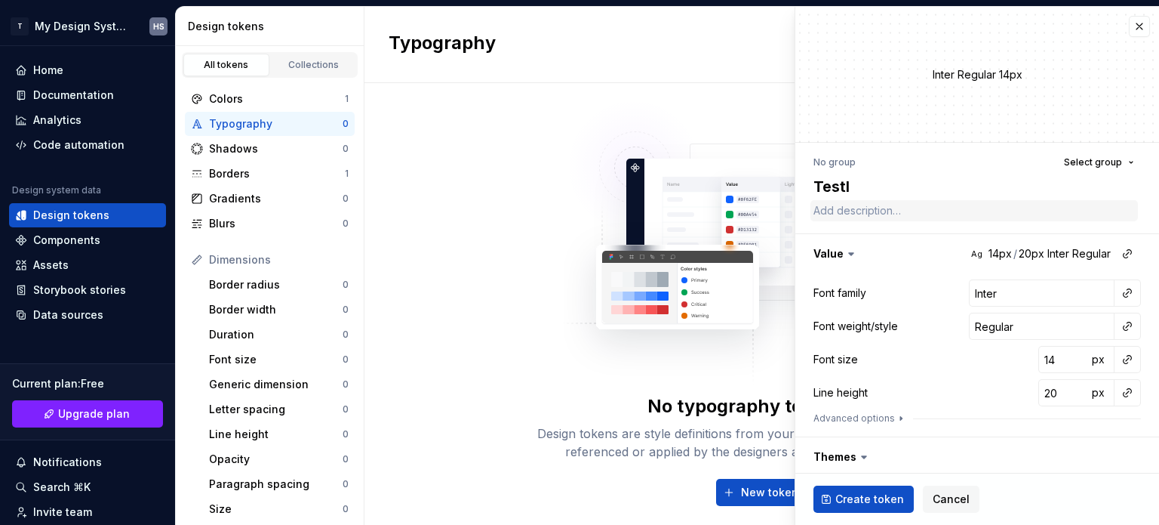
type textarea "*"
type textarea "TestIn"
type textarea "*"
type textarea "TestInt"
type textarea "*"
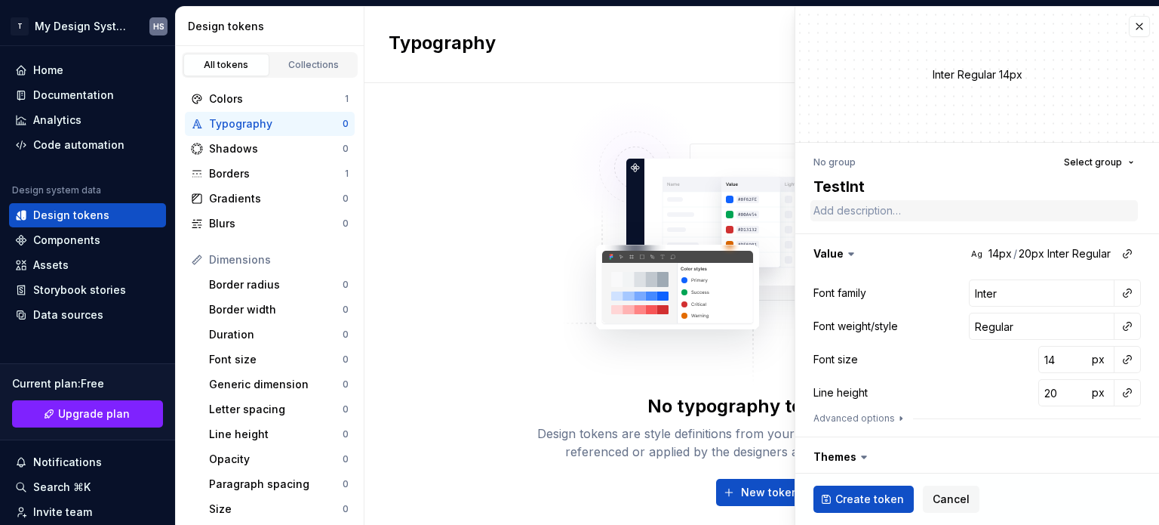
type textarea "TestInte"
type textarea "*"
type textarea "TestInter"
type textarea "*"
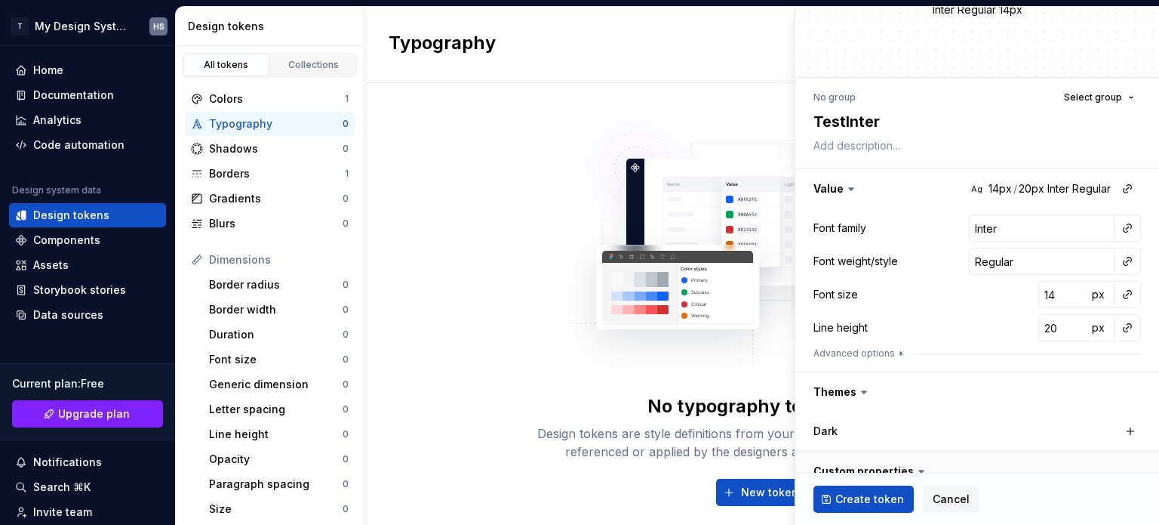
scroll to position [137, 0]
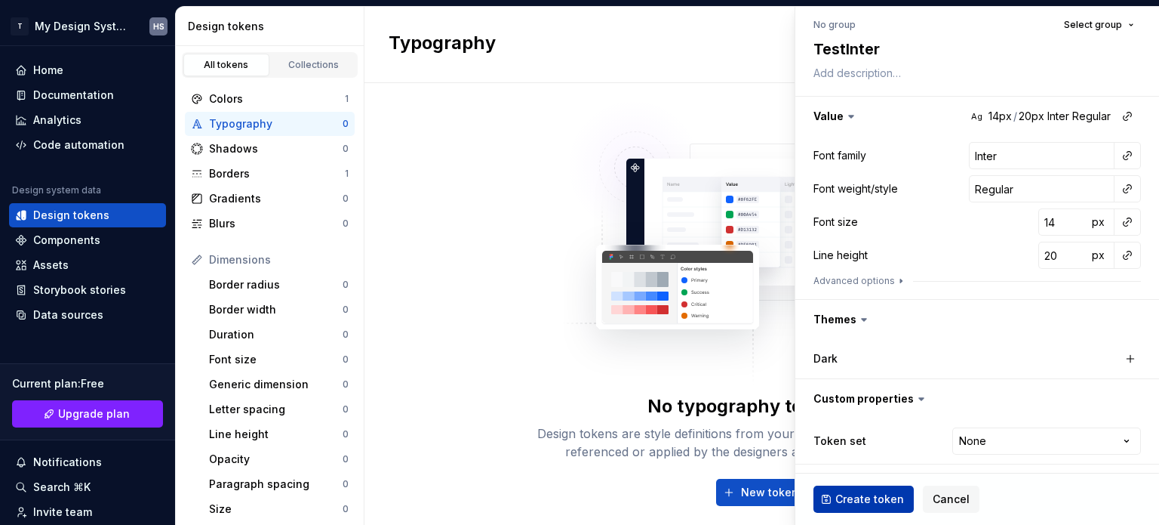
type textarea "TestInter"
click at [866, 494] on span "Create token" at bounding box center [870, 498] width 69 height 15
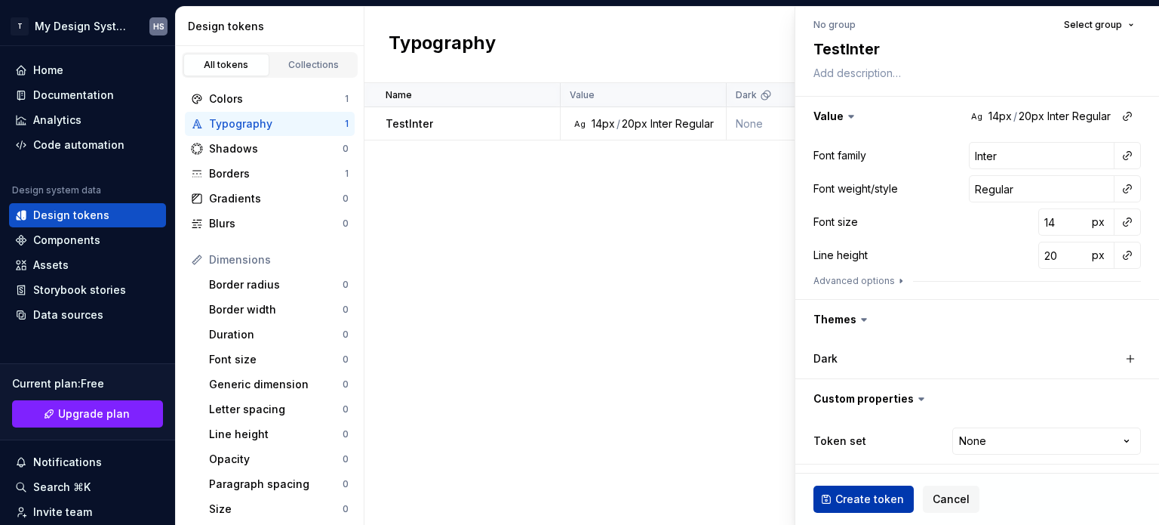
type textarea "*"
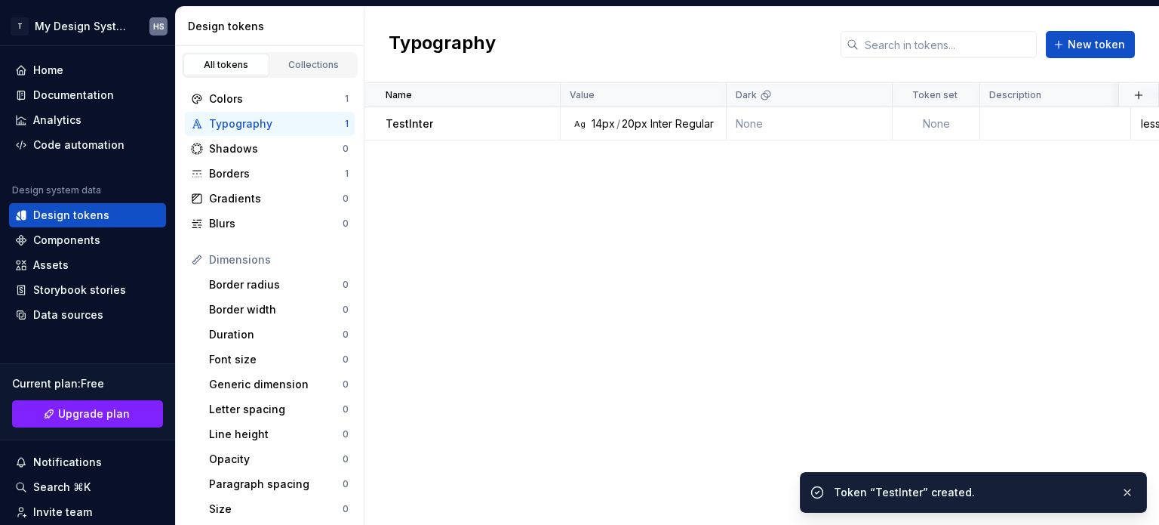
click at [635, 311] on div "Name Value Dark Token set Description Last updated TestInter Ag 14px / 20px Int…" at bounding box center [762, 304] width 795 height 442
click at [73, 141] on div "Code automation" at bounding box center [78, 144] width 91 height 15
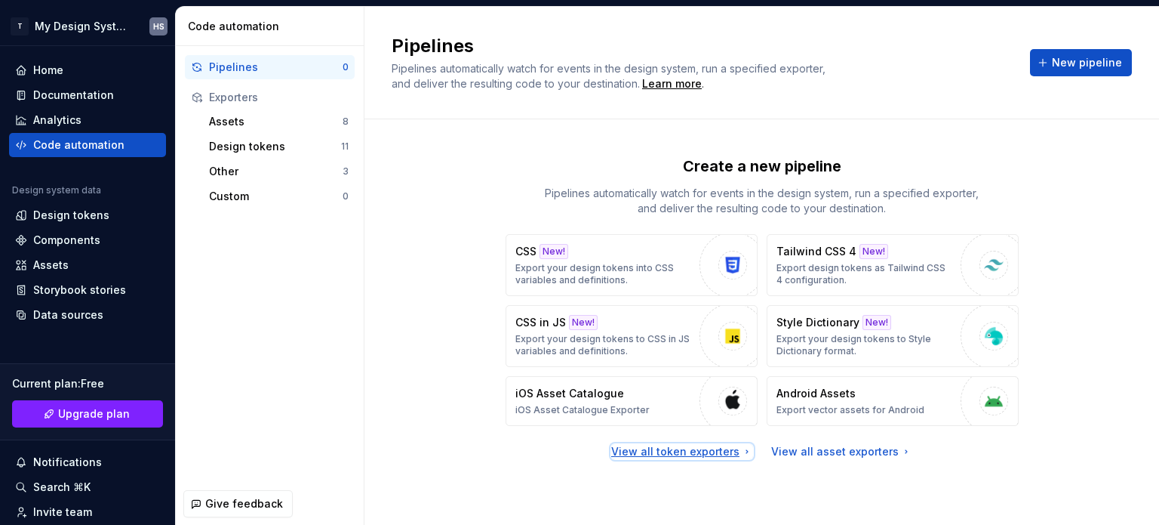
click at [664, 448] on div "View all token exporters" at bounding box center [682, 451] width 142 height 15
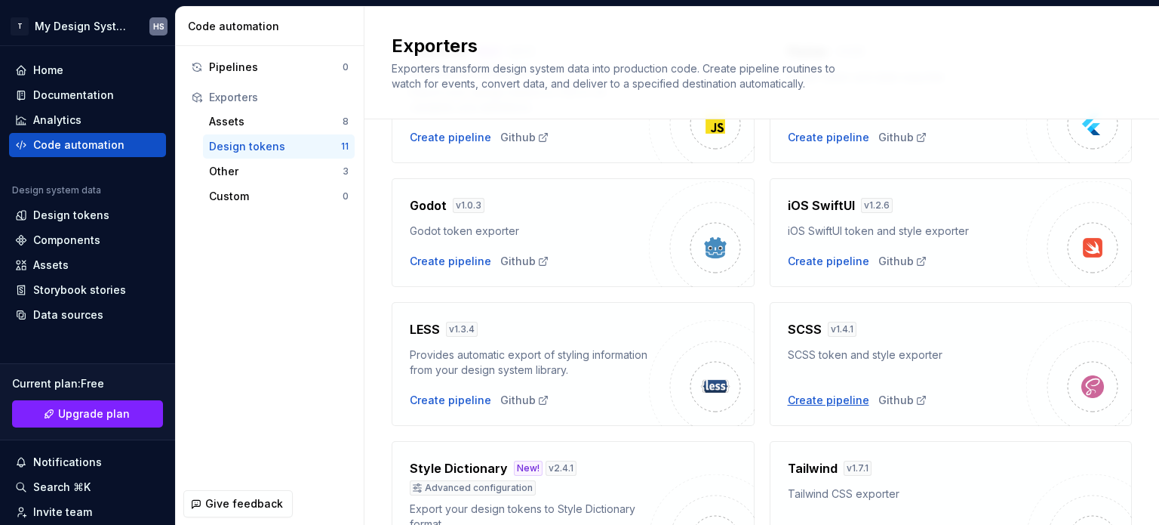
scroll to position [377, 0]
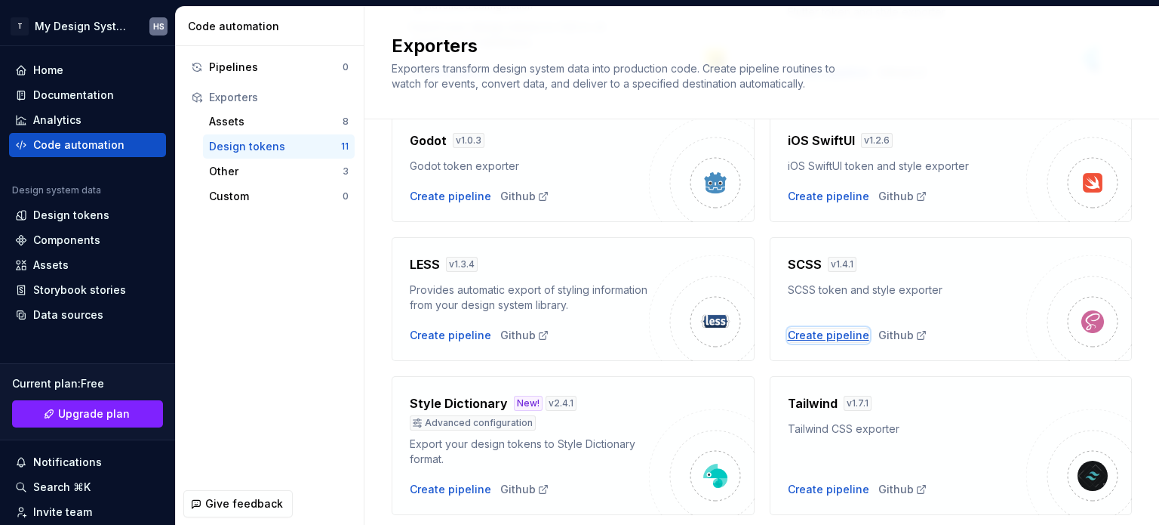
click at [814, 333] on div "Create pipeline" at bounding box center [829, 335] width 82 height 15
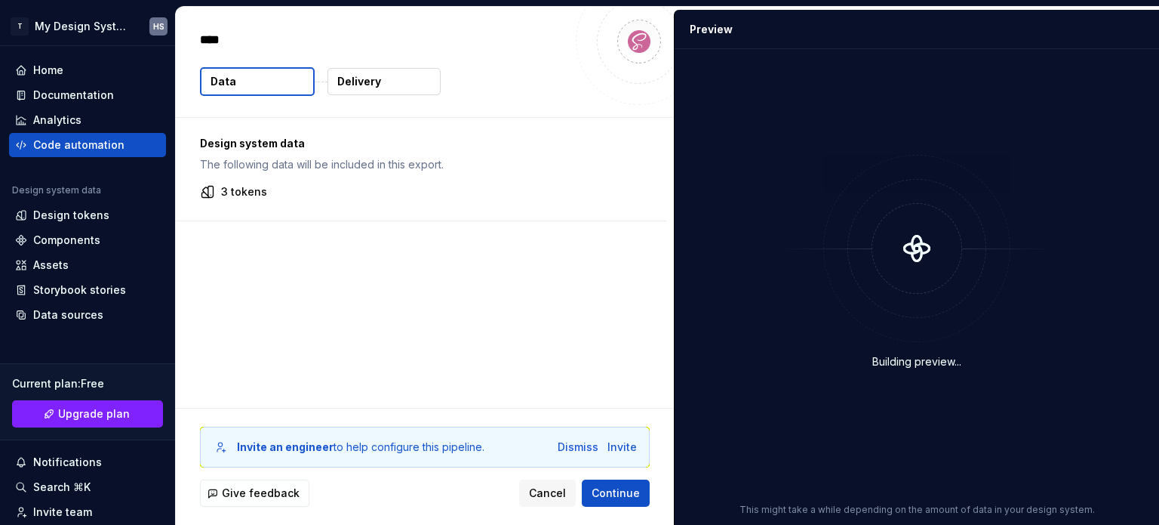
type textarea "*"
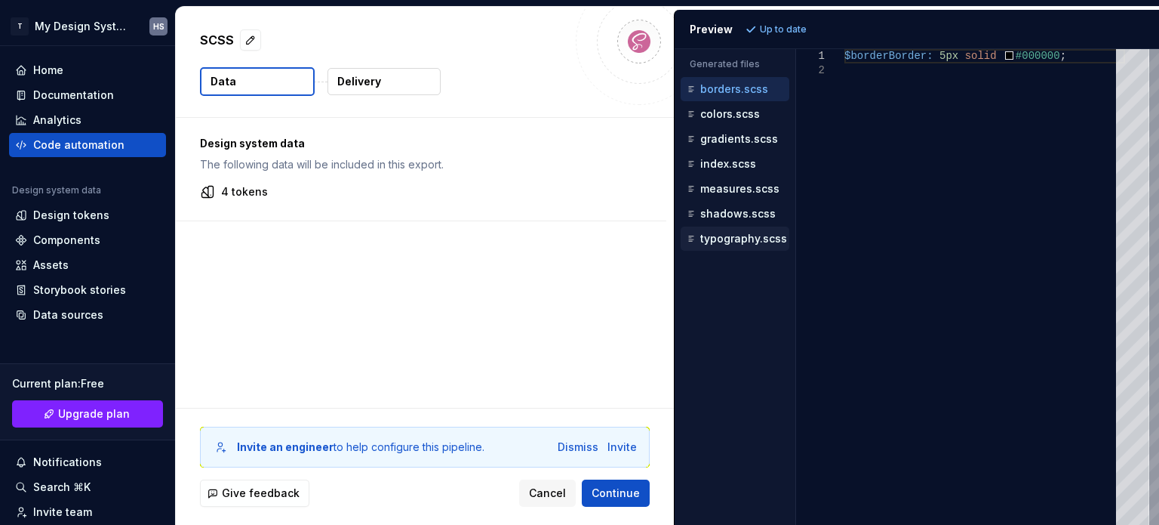
click at [730, 232] on p "typography.scss" at bounding box center [743, 238] width 87 height 12
type textarea "**********"
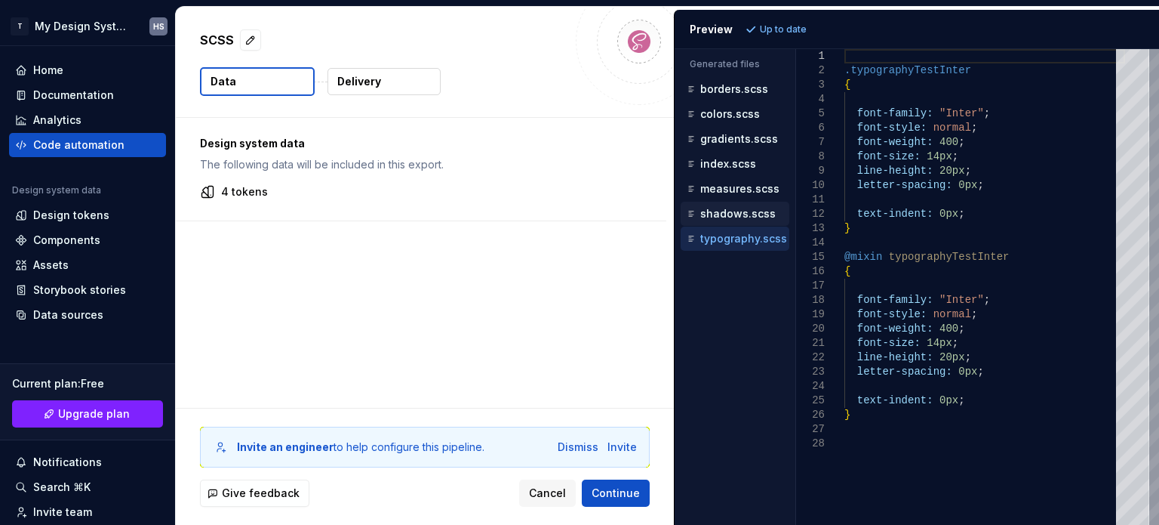
click at [703, 208] on p "shadows.scss" at bounding box center [737, 214] width 75 height 12
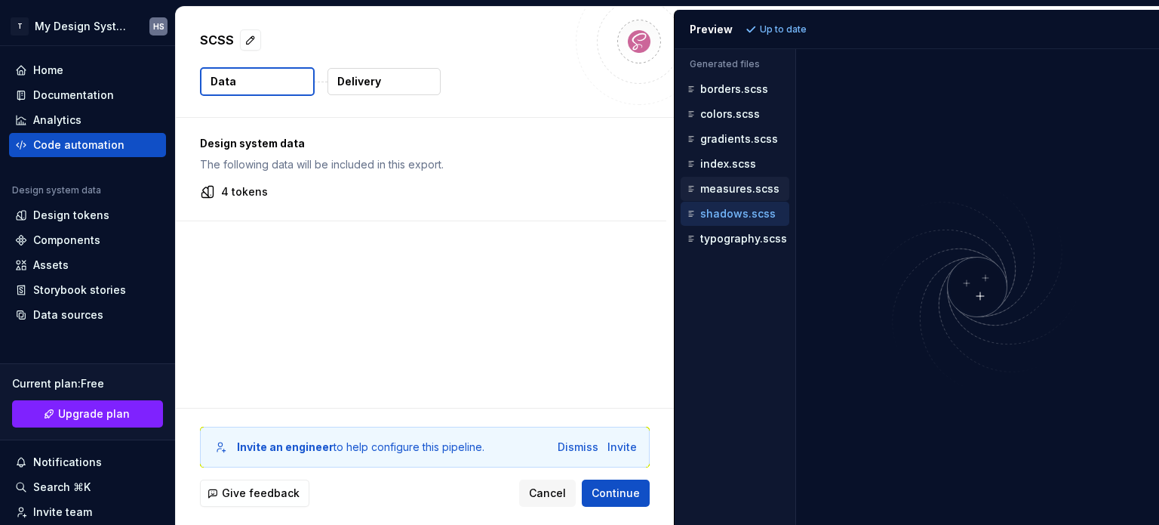
click at [719, 188] on p "measures.scss" at bounding box center [739, 189] width 79 height 12
click at [730, 174] on div "index.scss" at bounding box center [735, 164] width 109 height 24
click at [731, 168] on p "index.scss" at bounding box center [728, 164] width 56 height 12
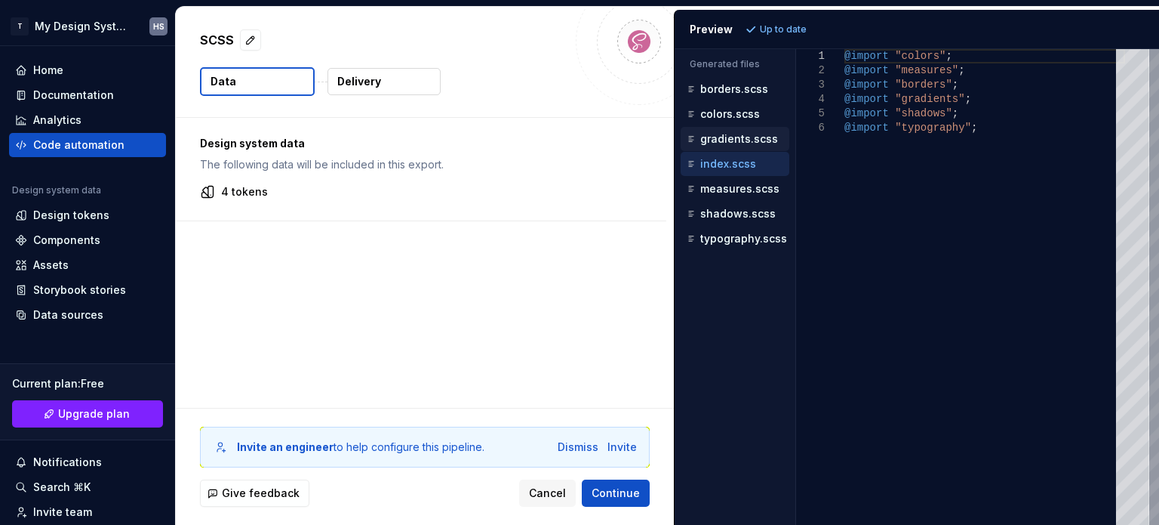
click at [730, 135] on p "gradients.scss" at bounding box center [739, 139] width 78 height 12
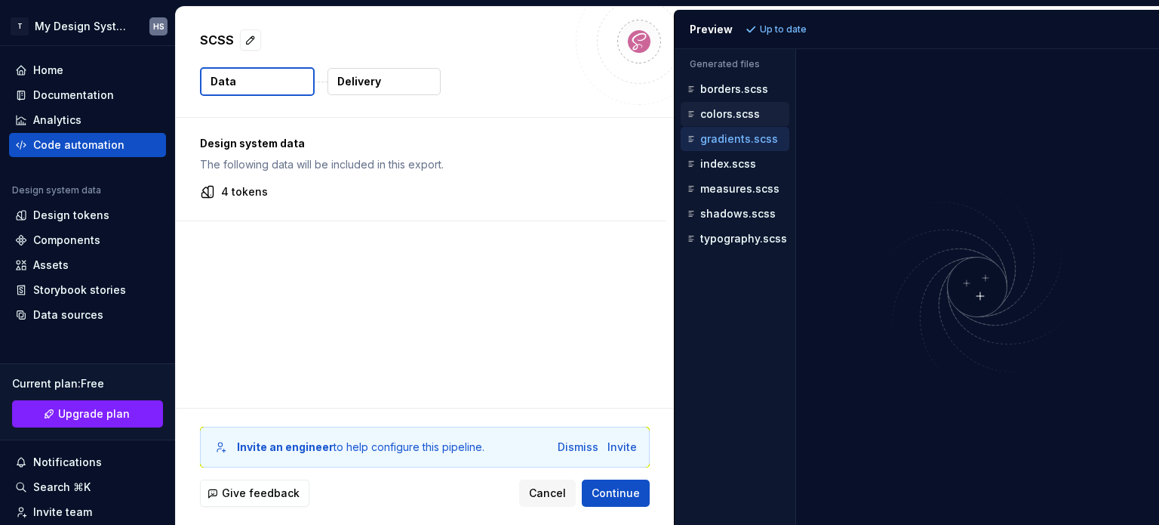
click at [731, 106] on div "colors.scss" at bounding box center [737, 113] width 106 height 15
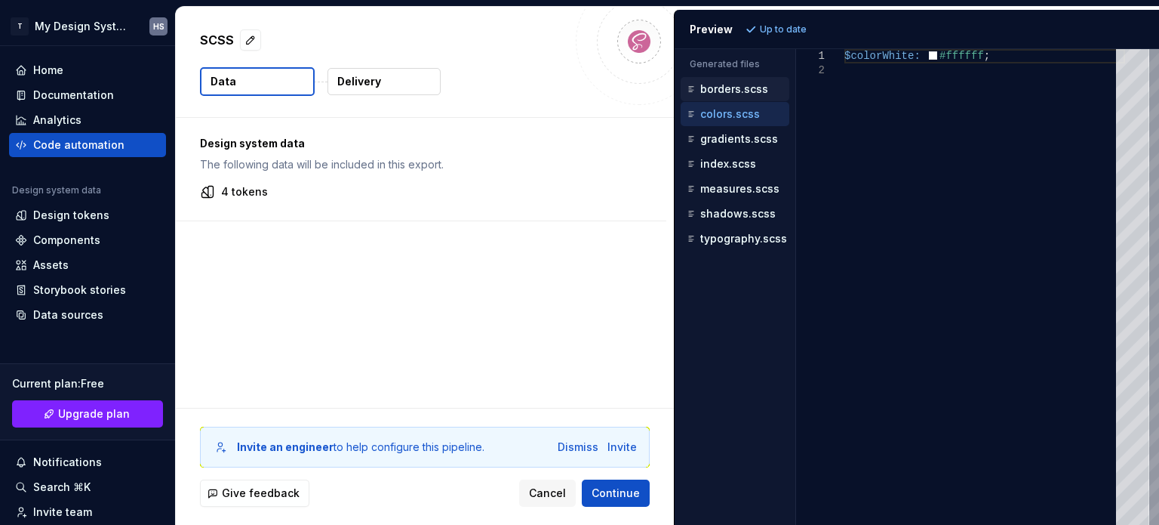
click at [731, 83] on p "borders.scss" at bounding box center [734, 89] width 68 height 12
click at [734, 108] on p "colors.scss" at bounding box center [730, 114] width 60 height 12
click at [732, 87] on p "borders.scss" at bounding box center [734, 89] width 68 height 12
type textarea "**********"
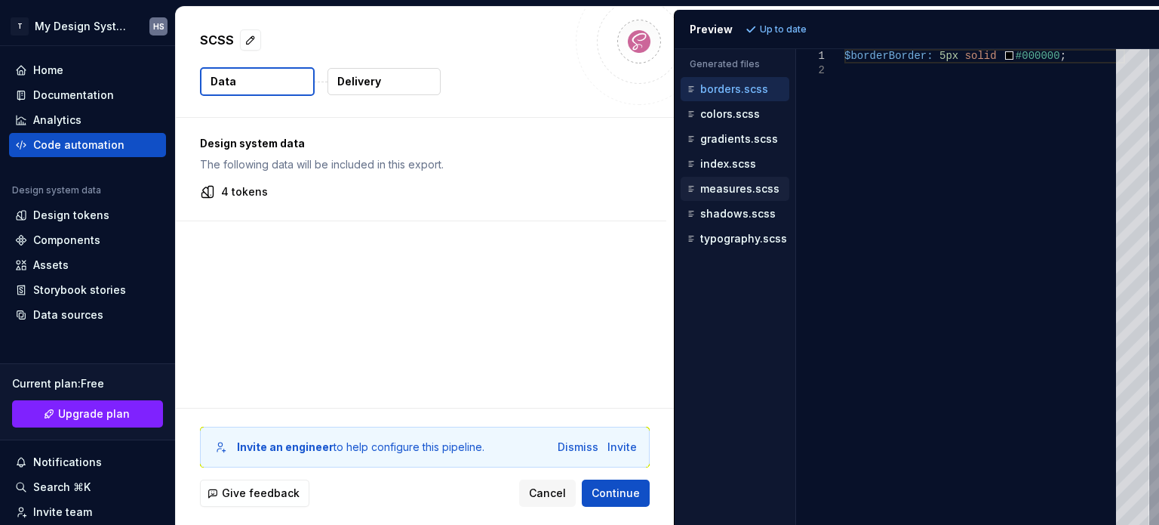
click at [725, 187] on p "measures.scss" at bounding box center [739, 189] width 79 height 12
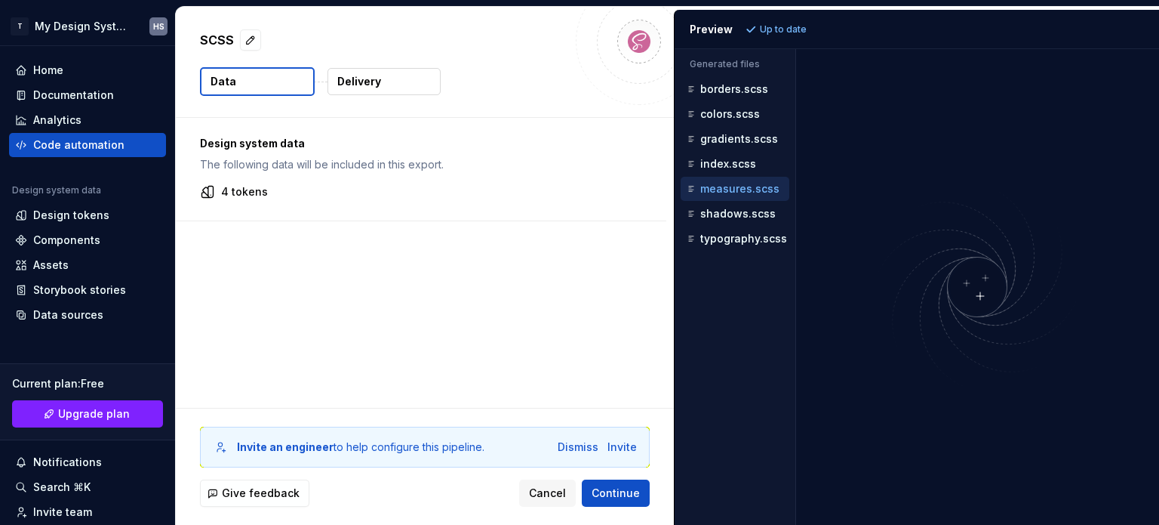
click at [734, 186] on p "measures.scss" at bounding box center [739, 189] width 79 height 12
click at [103, 215] on div "Design tokens" at bounding box center [71, 215] width 76 height 15
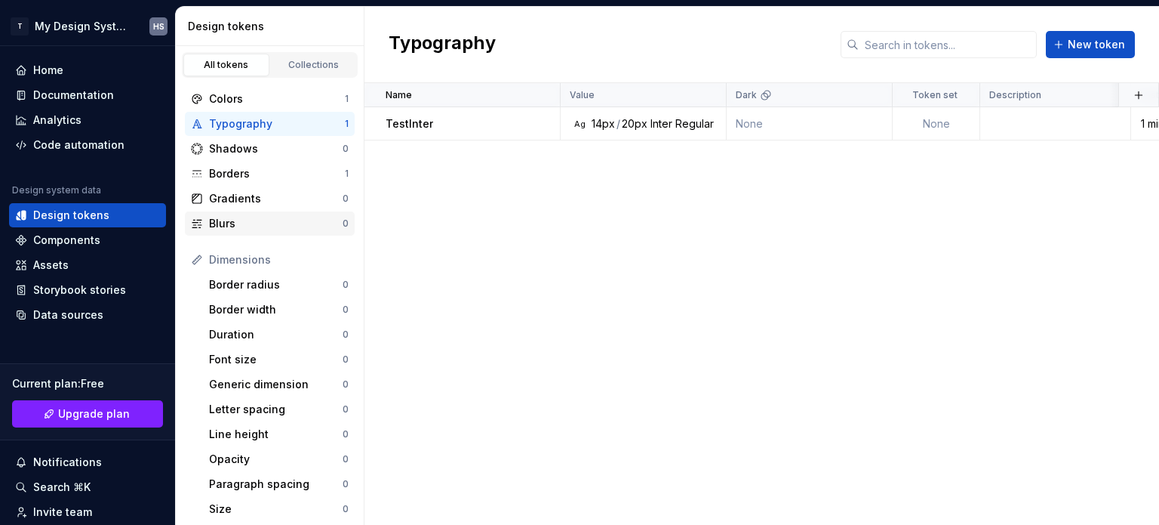
click at [274, 218] on div "Blurs" at bounding box center [276, 223] width 134 height 15
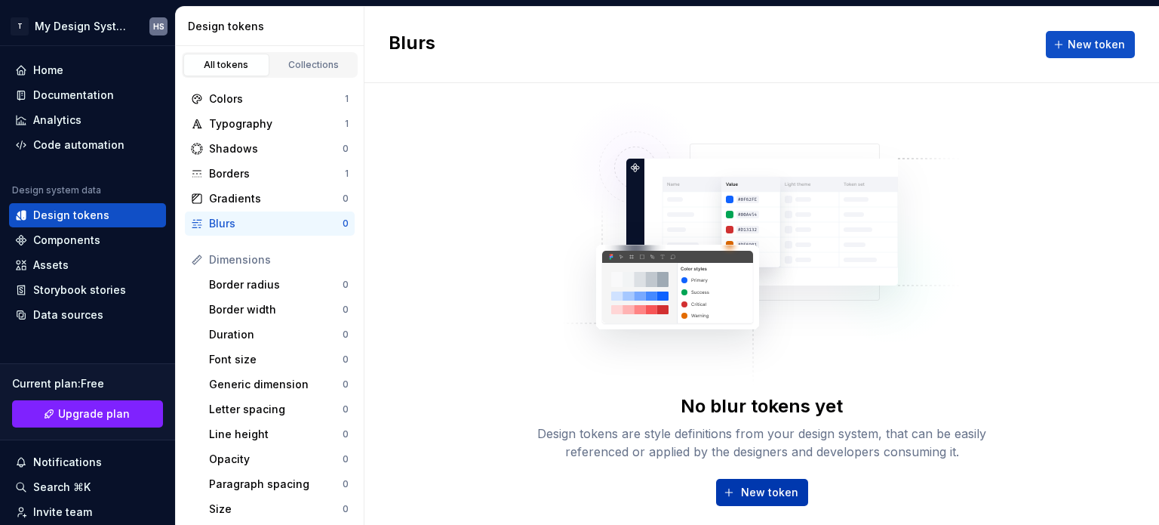
click at [759, 491] on span "New token" at bounding box center [769, 492] width 57 height 15
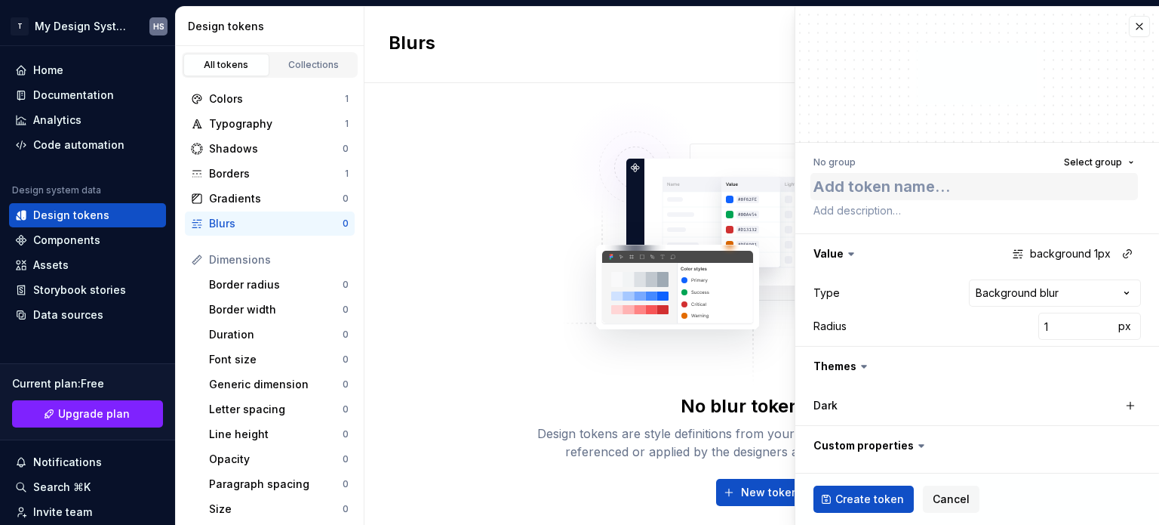
click at [938, 191] on textarea at bounding box center [975, 186] width 328 height 27
type textarea "*"
type textarea "B"
type textarea "*"
type textarea "Bl"
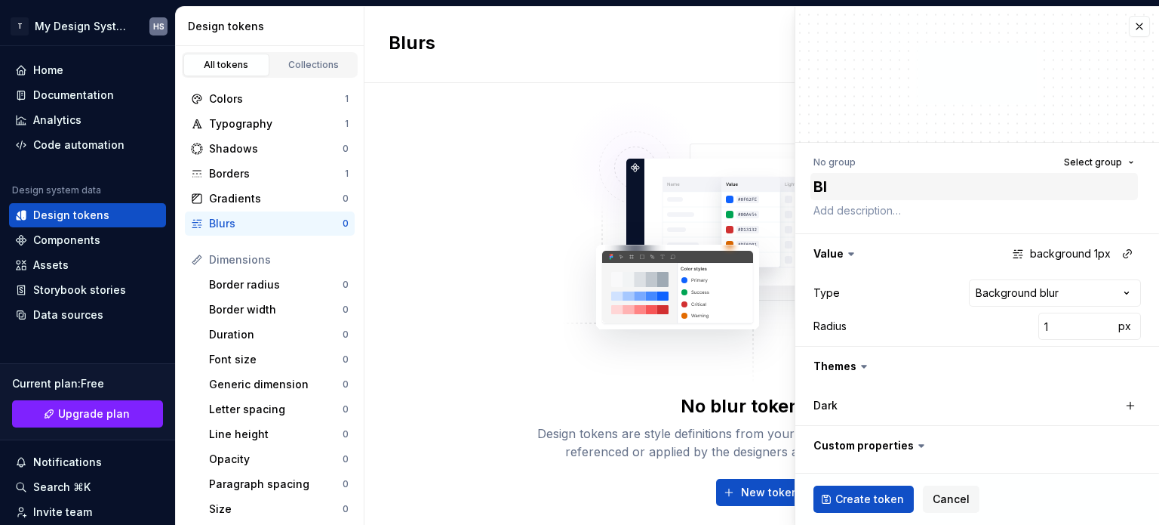
type textarea "*"
type textarea "Blu"
type textarea "*"
type textarea "Blur"
click at [857, 508] on button "Create token" at bounding box center [864, 498] width 100 height 27
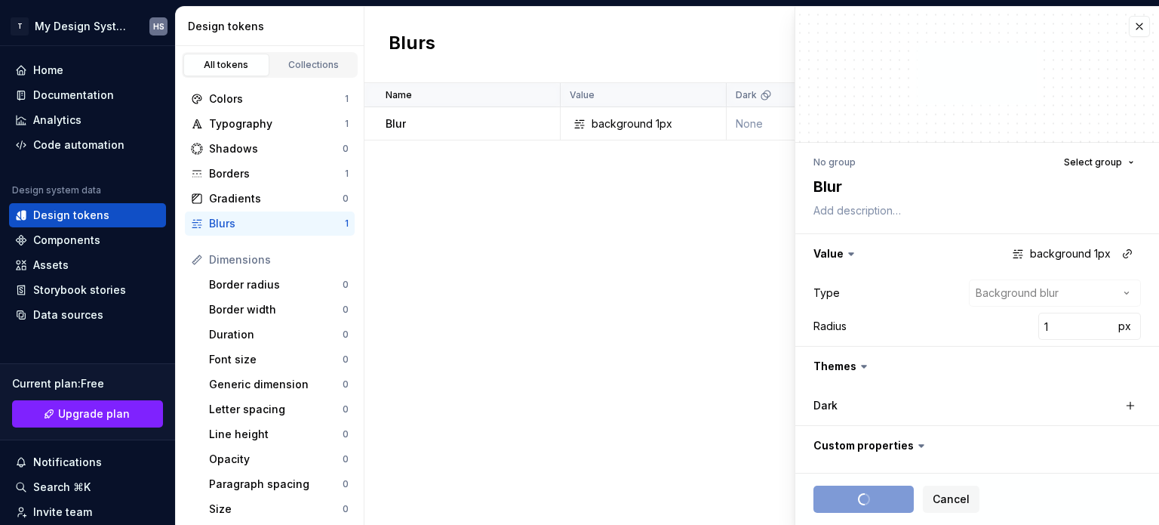
type textarea "*"
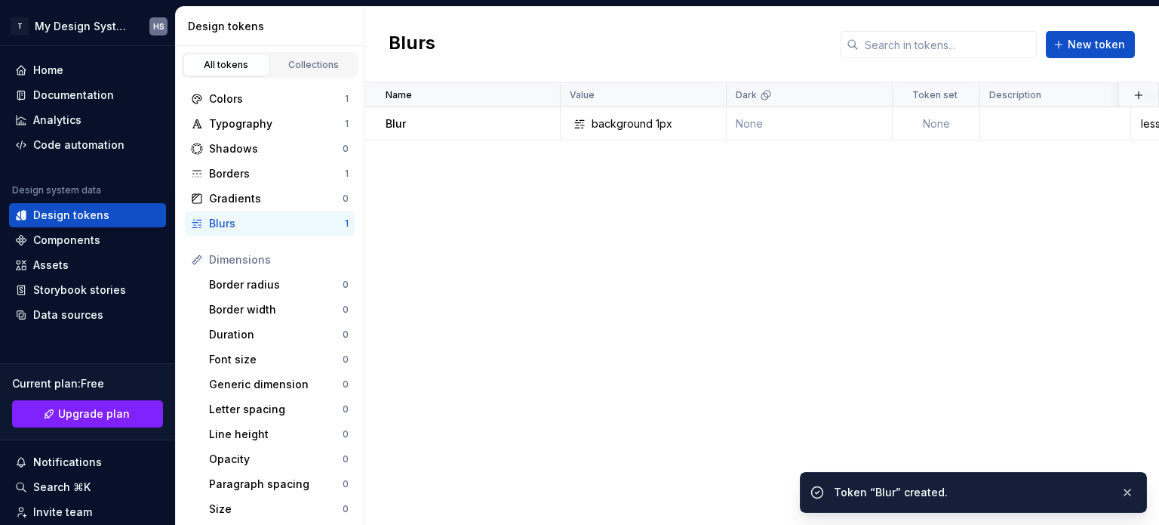
click at [713, 215] on div "Name Value Dark Token set Description Last updated Blur background 1px None Non…" at bounding box center [762, 304] width 795 height 442
click at [311, 177] on div "Borders" at bounding box center [277, 173] width 136 height 15
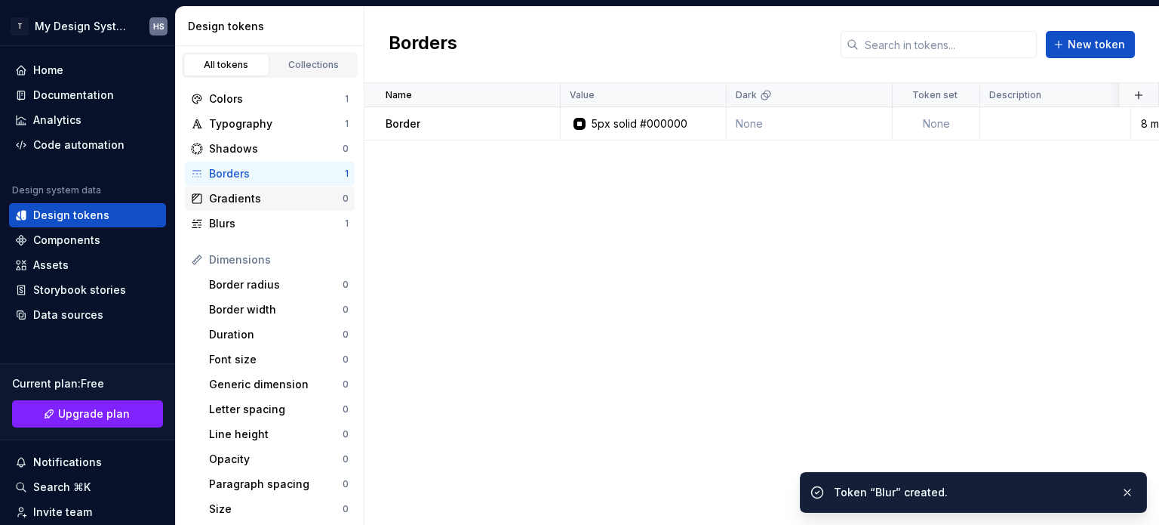
click at [296, 186] on div "Gradients 0" at bounding box center [270, 198] width 170 height 24
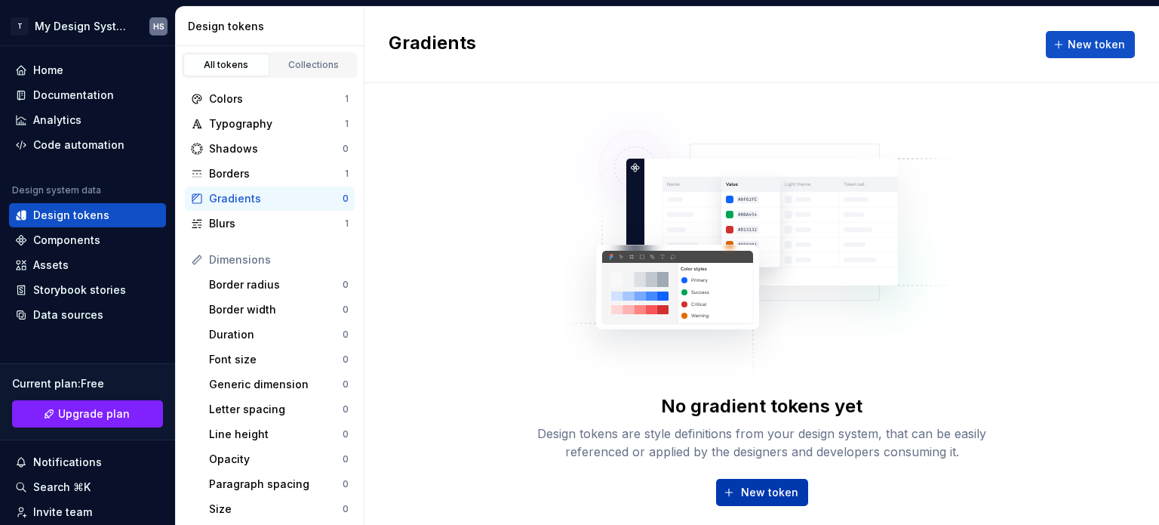
click at [777, 492] on span "New token" at bounding box center [769, 492] width 57 height 15
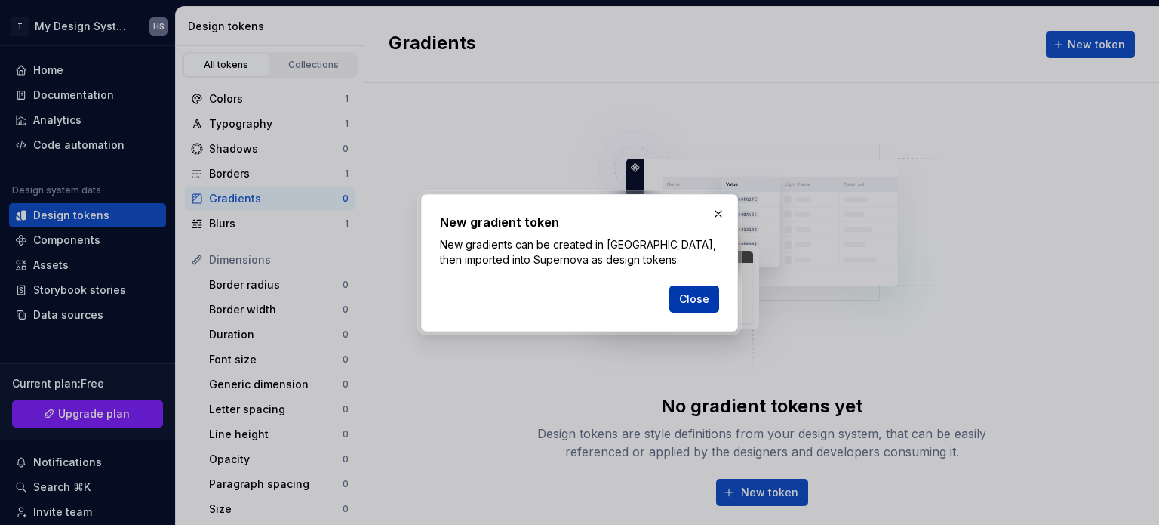
click at [709, 300] on span "Close" at bounding box center [694, 298] width 30 height 15
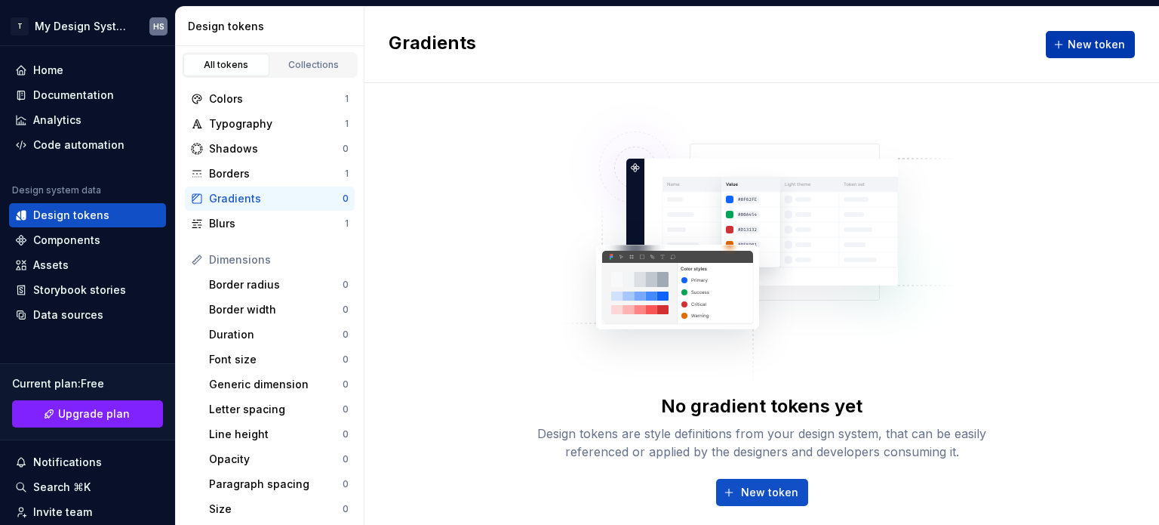
click at [1111, 42] on span "New token" at bounding box center [1096, 44] width 57 height 15
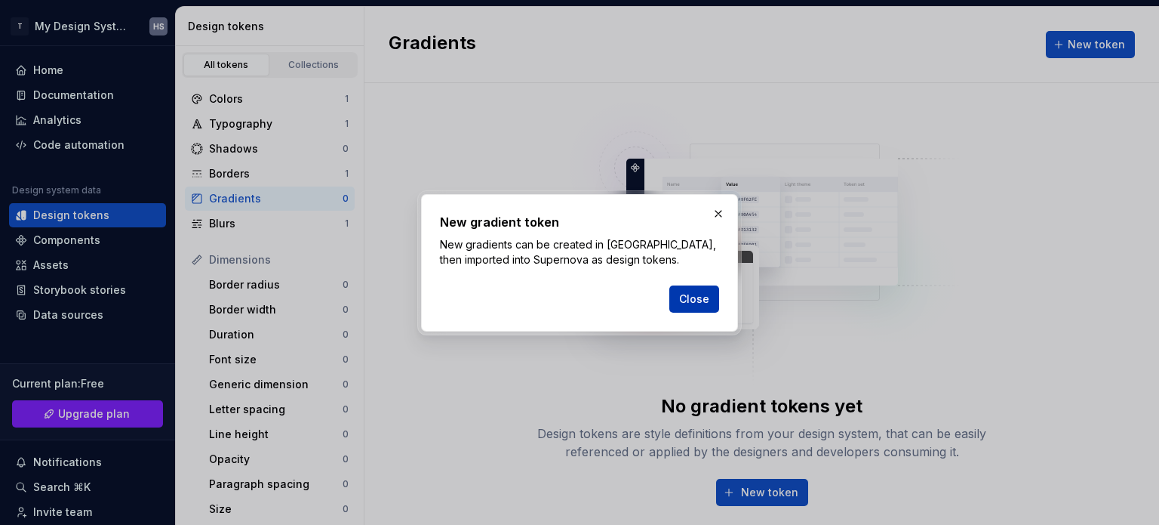
click at [676, 292] on button "Close" at bounding box center [695, 298] width 50 height 27
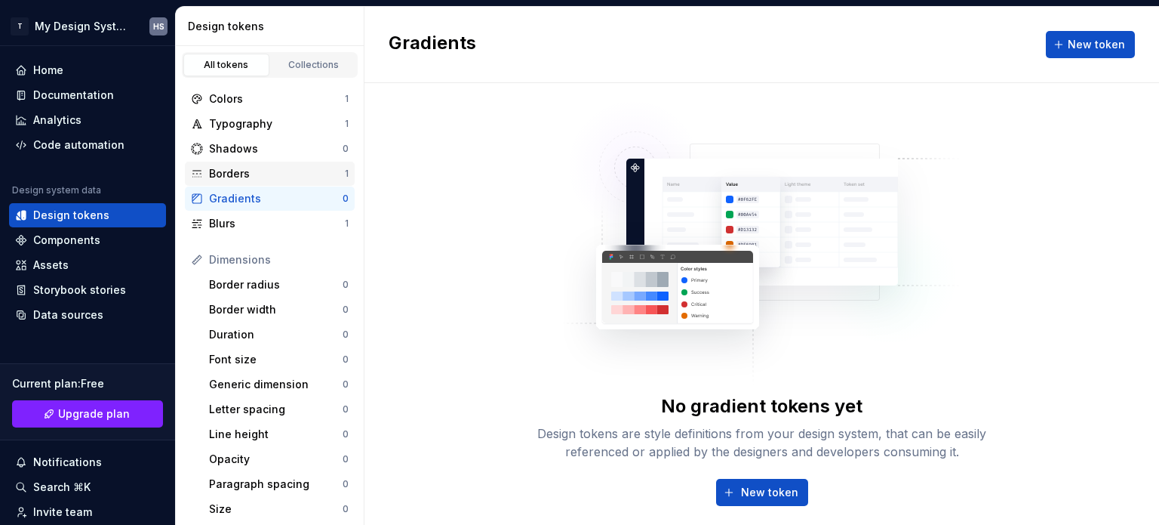
click at [316, 174] on div "Borders" at bounding box center [277, 173] width 136 height 15
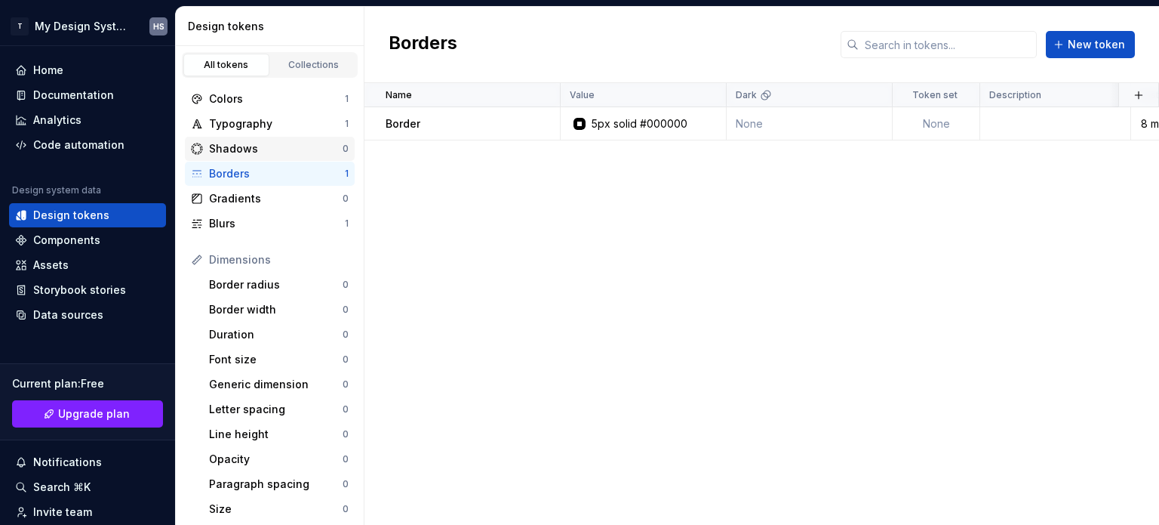
click at [309, 155] on div "Shadows" at bounding box center [276, 148] width 134 height 15
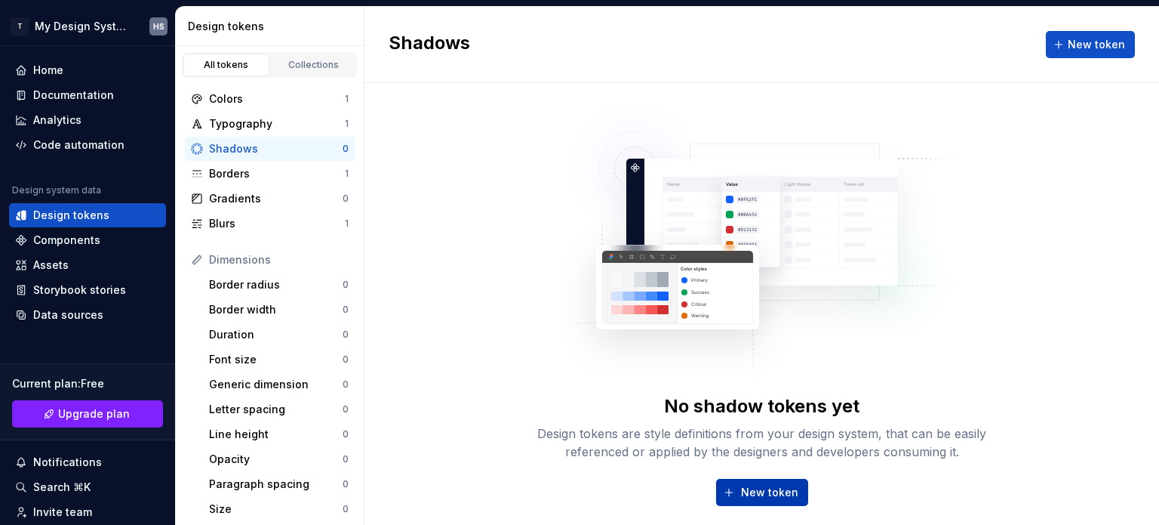
click at [724, 485] on button "New token" at bounding box center [762, 492] width 92 height 27
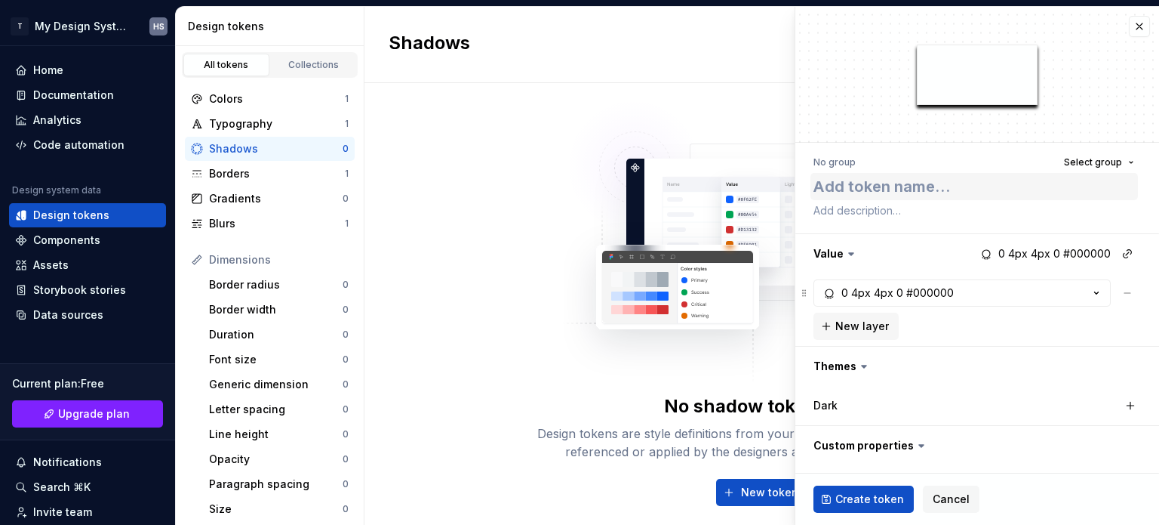
click at [962, 197] on textarea at bounding box center [975, 186] width 328 height 27
type textarea "*"
type textarea "S"
type textarea "*"
type textarea "Sh"
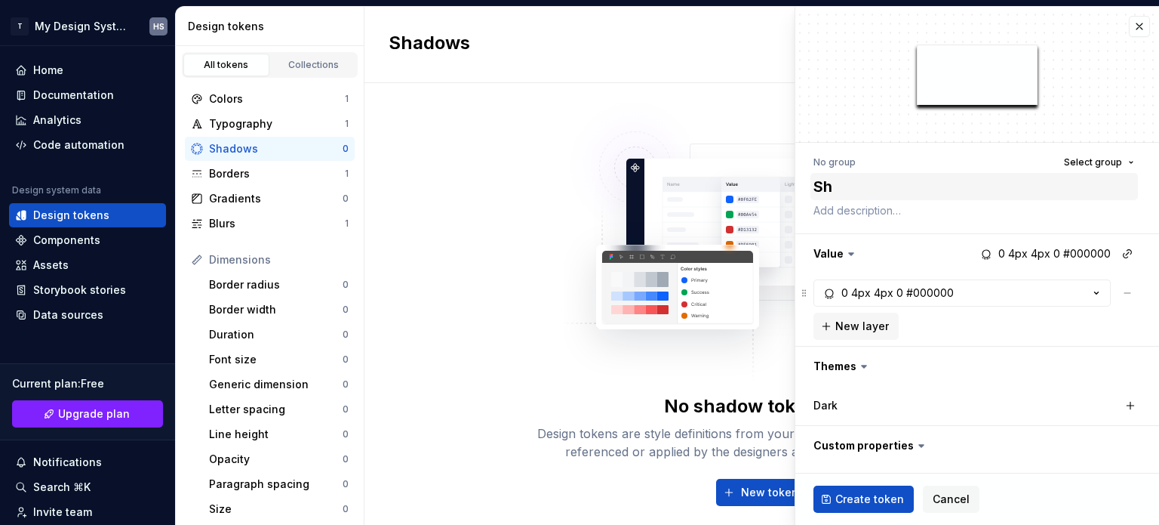
type textarea "*"
type textarea "Sha"
type textarea "*"
type textarea "Shad"
type textarea "*"
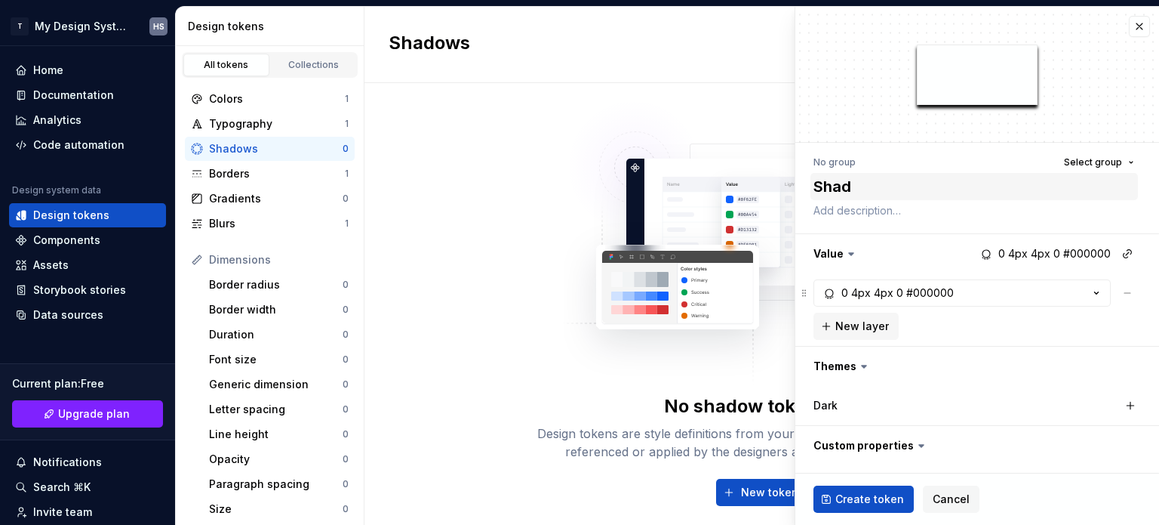
type textarea "Shado"
type textarea "*"
type textarea "Shadow"
click at [854, 504] on span "Create token" at bounding box center [870, 498] width 69 height 15
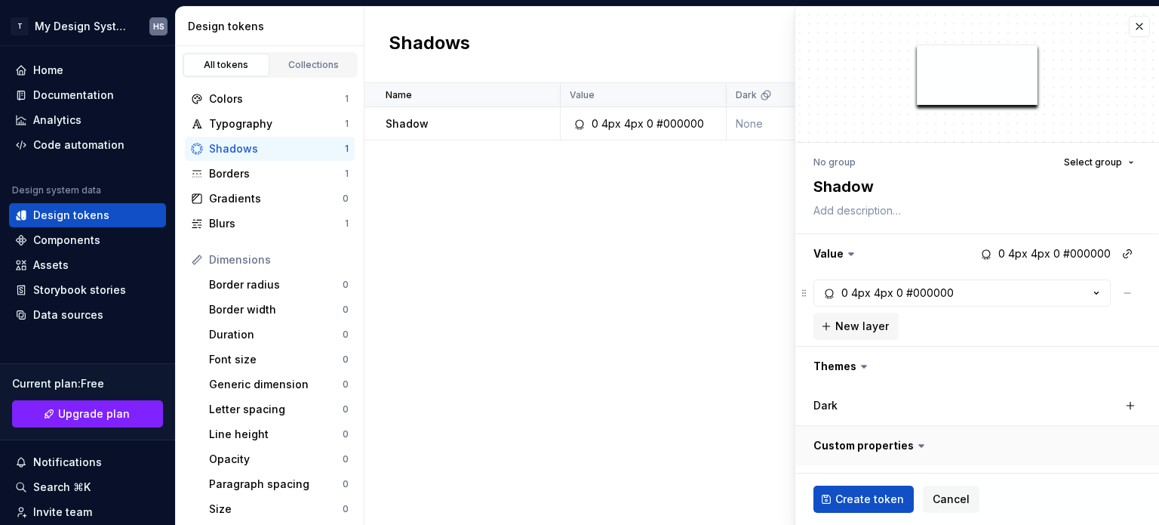
type textarea "*"
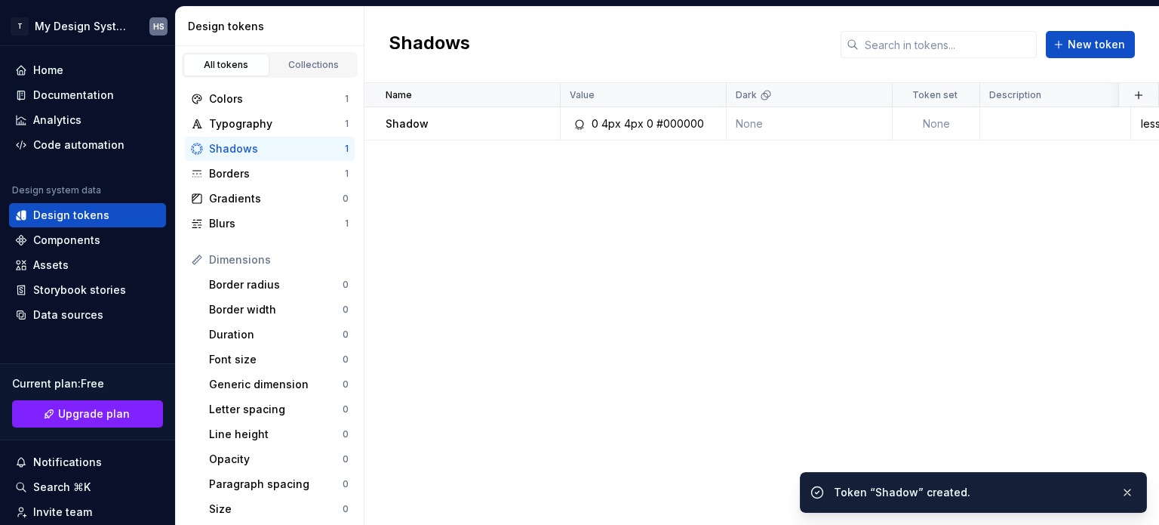
click at [578, 256] on div "Name Value Dark Token set Description Last updated Shadow 0 4px 4px 0 #000000 N…" at bounding box center [762, 304] width 795 height 442
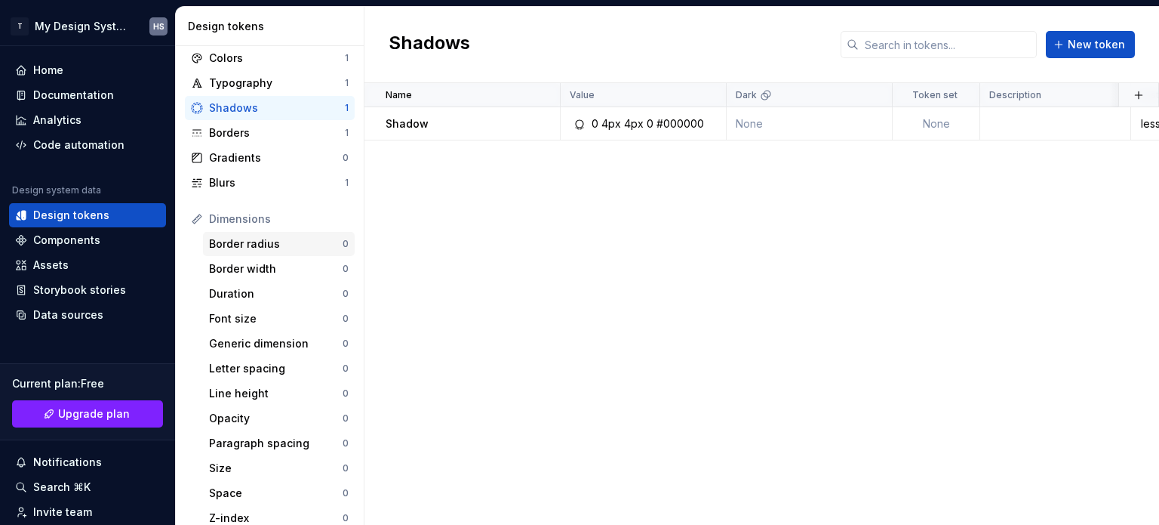
scroll to position [151, 0]
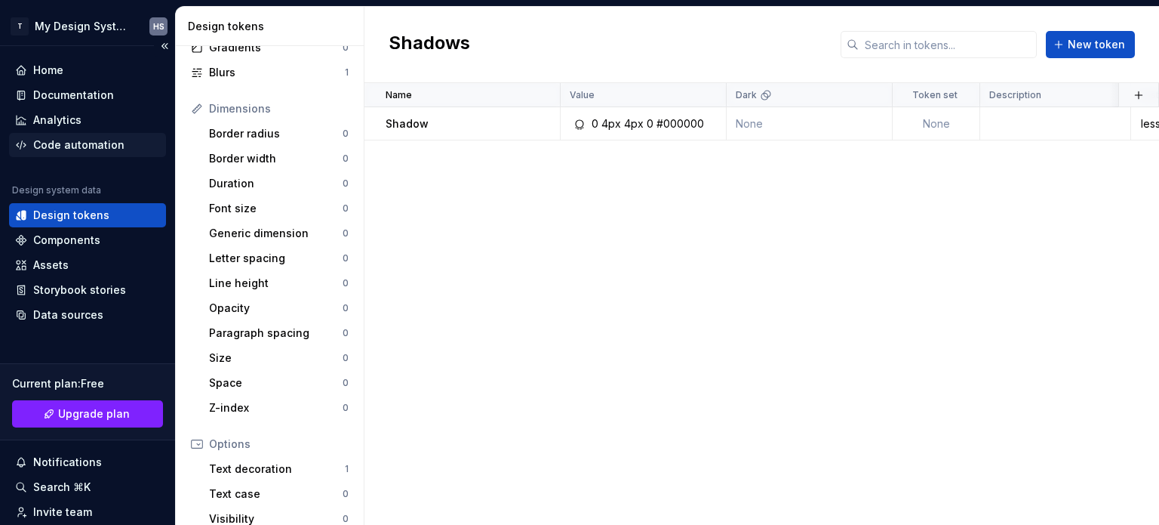
click at [85, 132] on div "Home Documentation Analytics Code automation" at bounding box center [87, 107] width 157 height 99
click at [78, 140] on div "Code automation" at bounding box center [78, 144] width 91 height 15
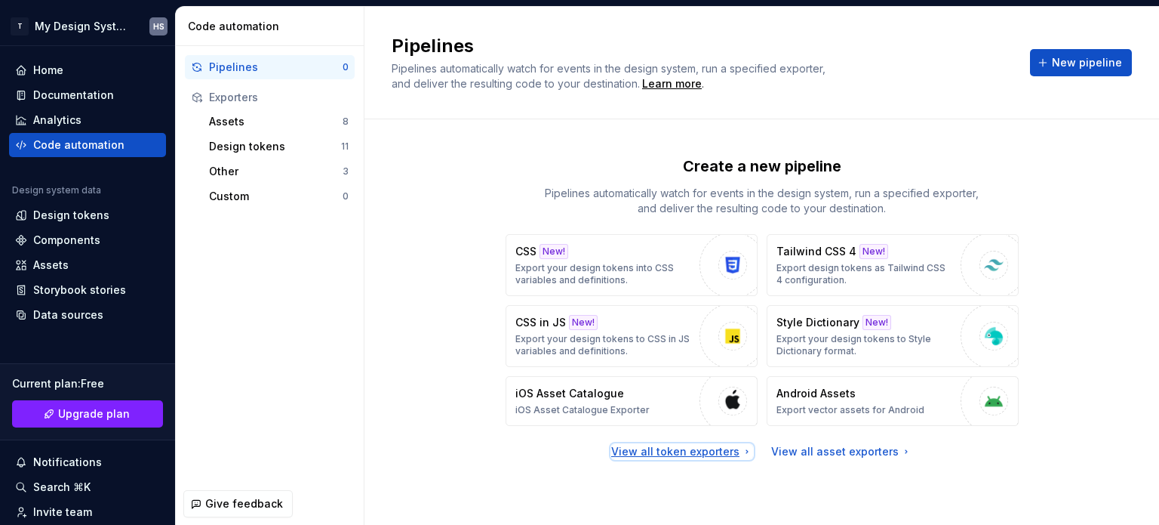
click at [663, 445] on div "View all token exporters" at bounding box center [682, 451] width 142 height 15
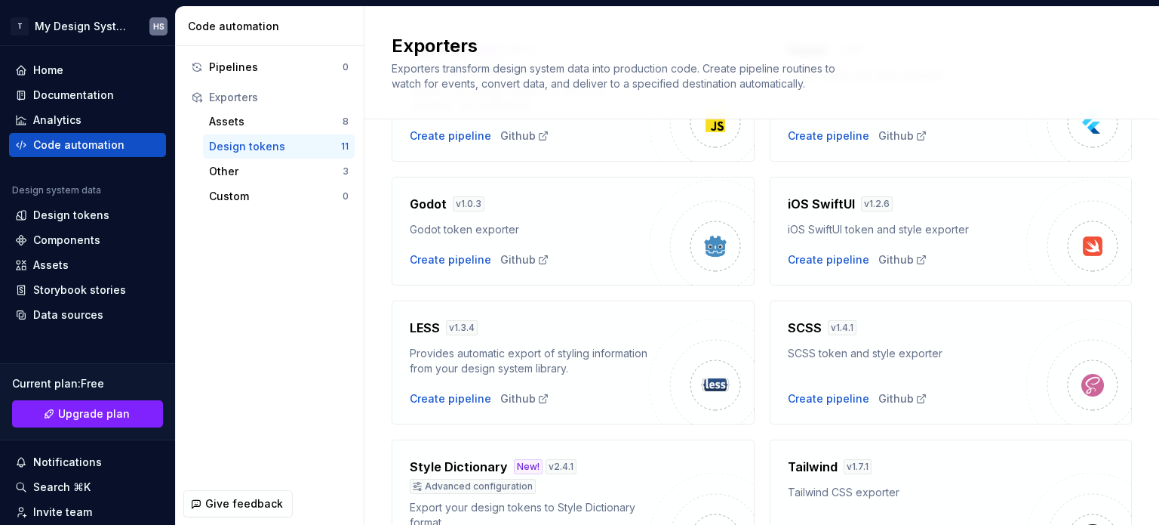
scroll to position [377, 0]
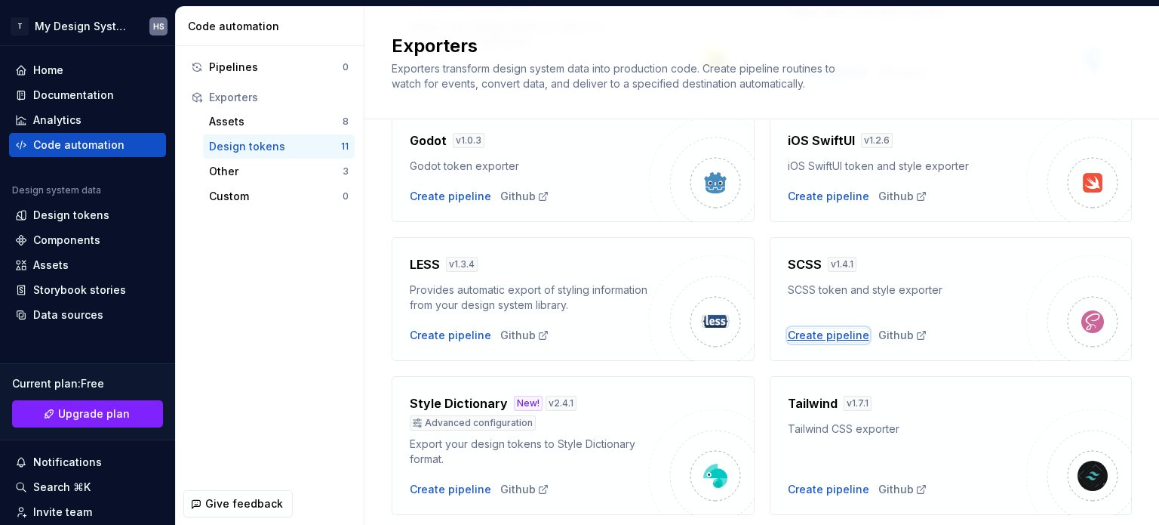
click at [821, 333] on div "Create pipeline" at bounding box center [829, 335] width 82 height 15
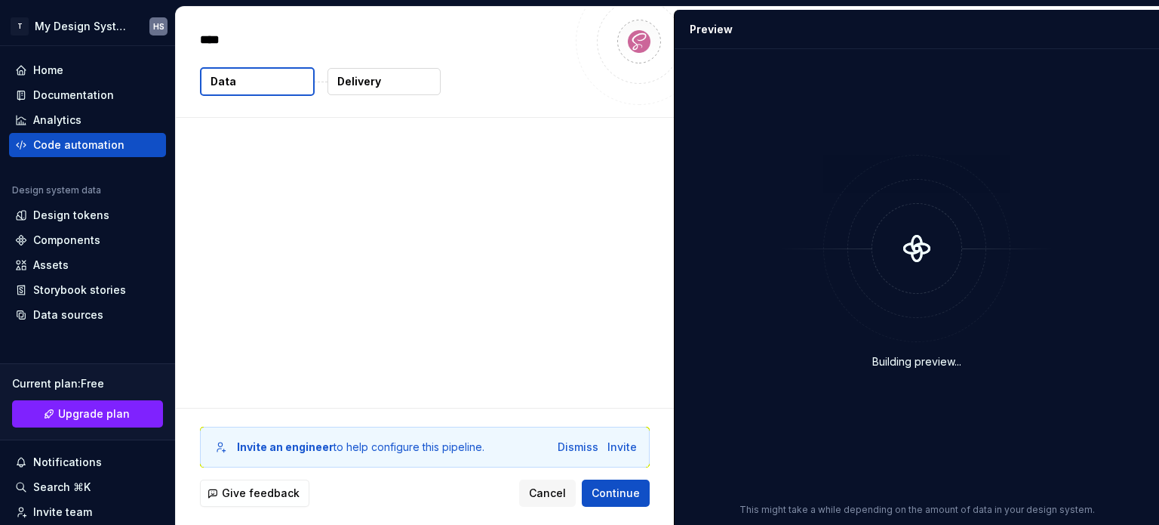
type textarea "*"
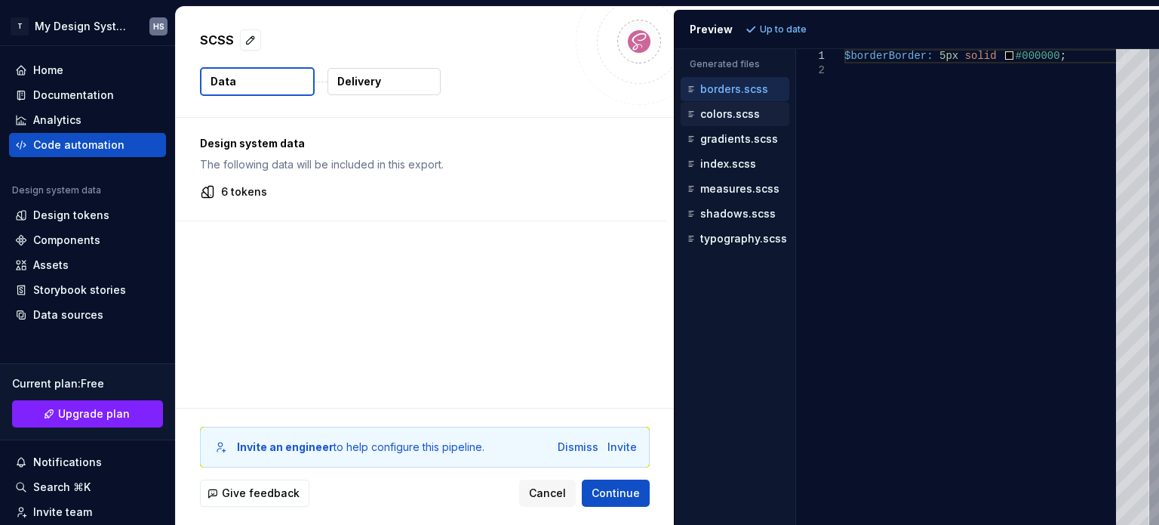
click at [749, 115] on p "colors.scss" at bounding box center [730, 114] width 60 height 12
type textarea "**********"
click at [738, 133] on p "gradients.scss" at bounding box center [739, 139] width 78 height 12
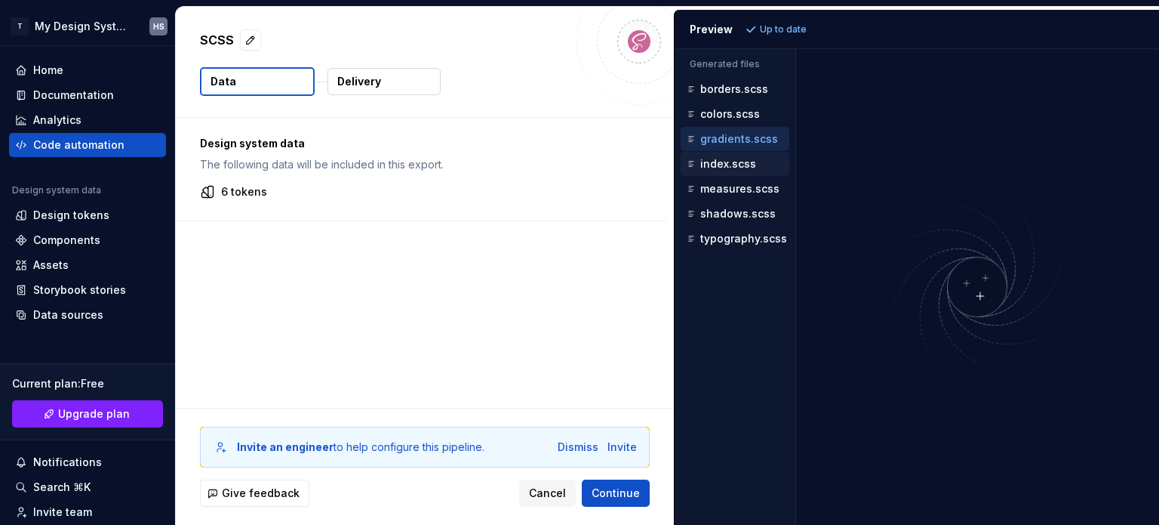
click at [742, 158] on p "index.scss" at bounding box center [728, 164] width 56 height 12
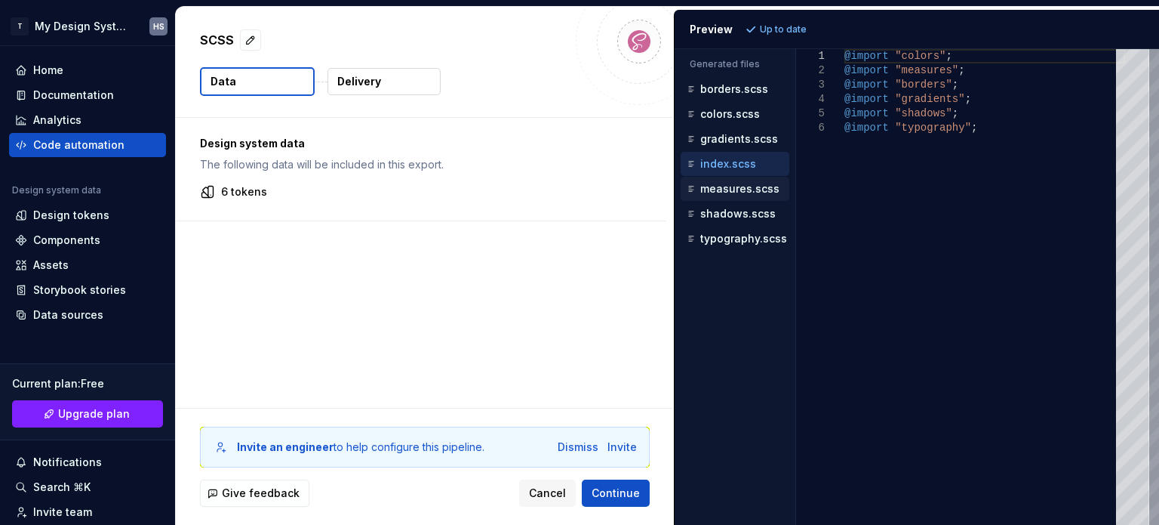
click at [738, 192] on p "measures.scss" at bounding box center [739, 189] width 79 height 12
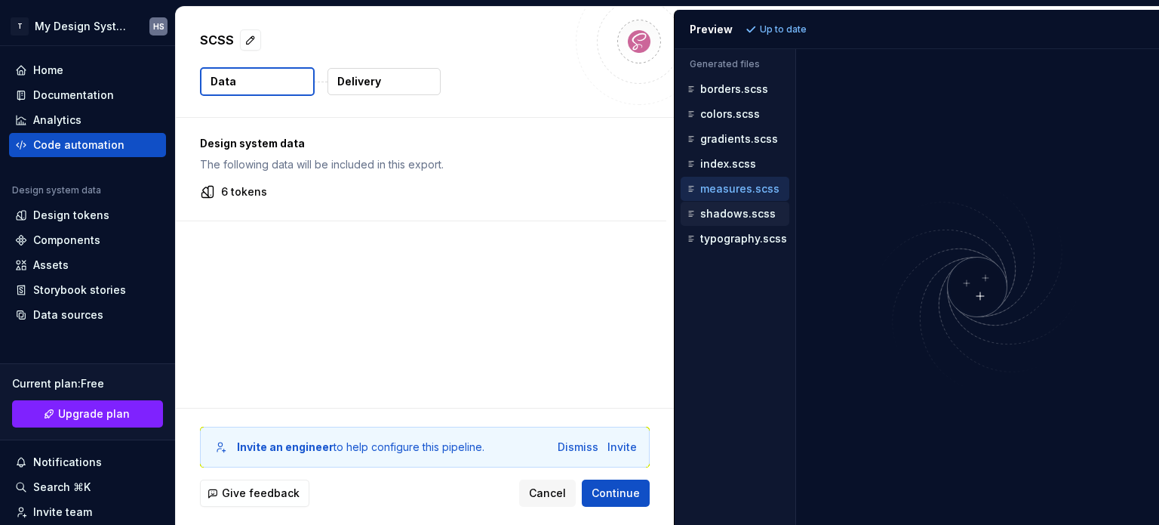
click at [737, 209] on p "shadows.scss" at bounding box center [737, 214] width 75 height 12
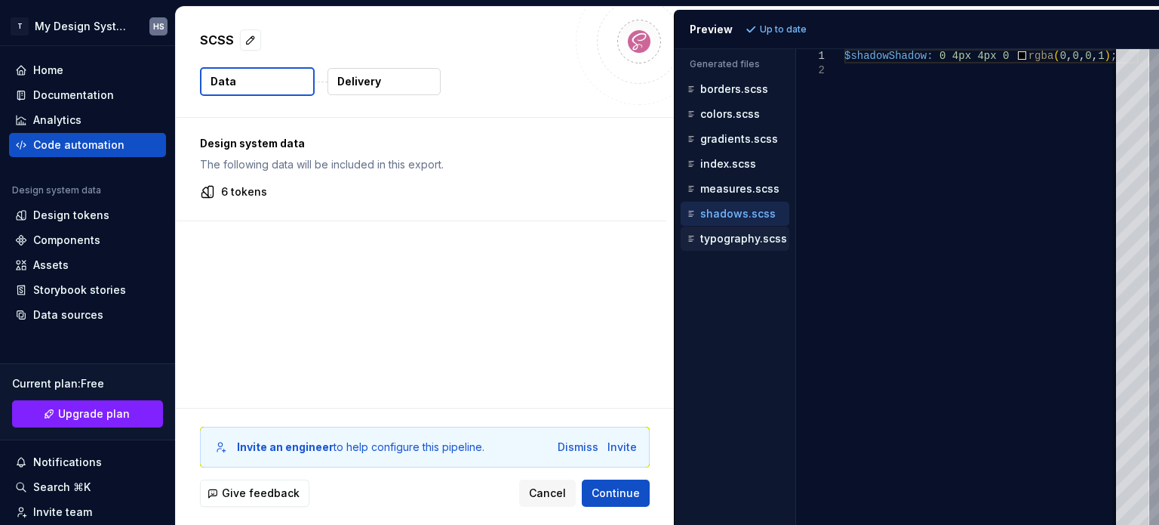
click at [736, 236] on p "typography.scss" at bounding box center [743, 238] width 87 height 12
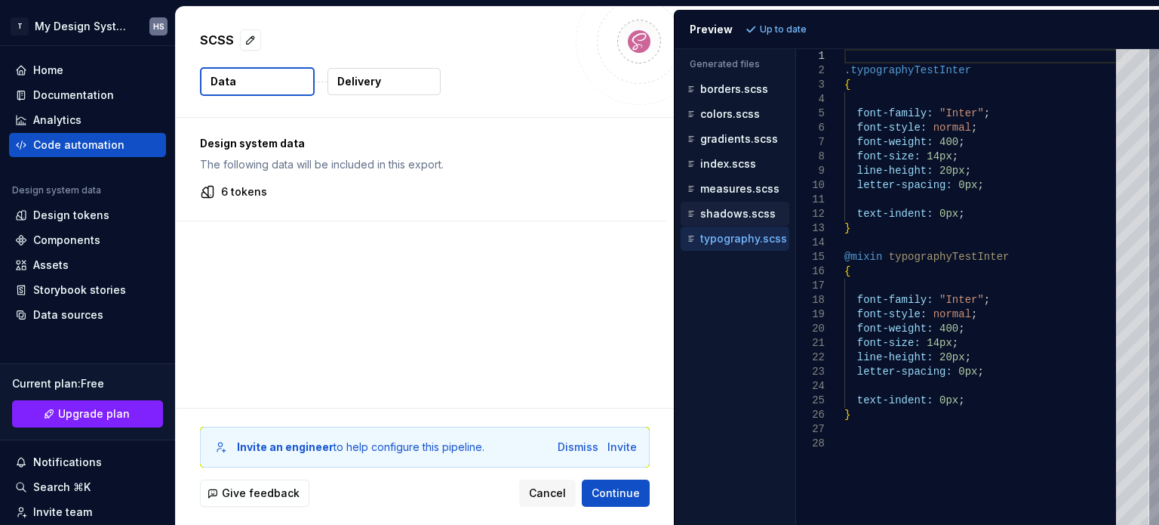
click at [736, 217] on div "shadows.scss" at bounding box center [737, 213] width 106 height 15
type textarea "**********"
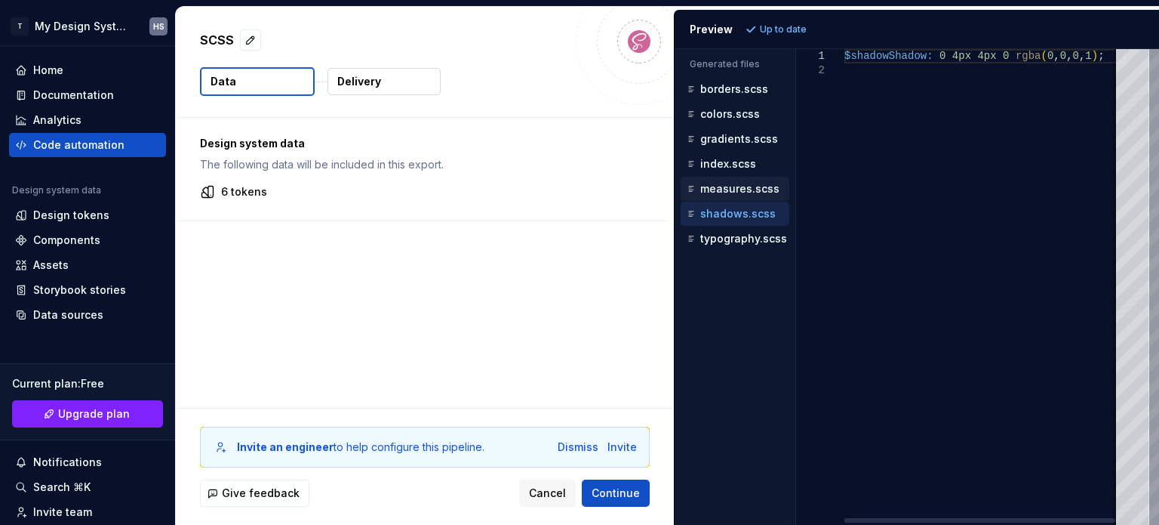
click at [740, 199] on div "measures.scss" at bounding box center [735, 189] width 109 height 24
click at [747, 183] on p "measures.scss" at bounding box center [739, 189] width 79 height 12
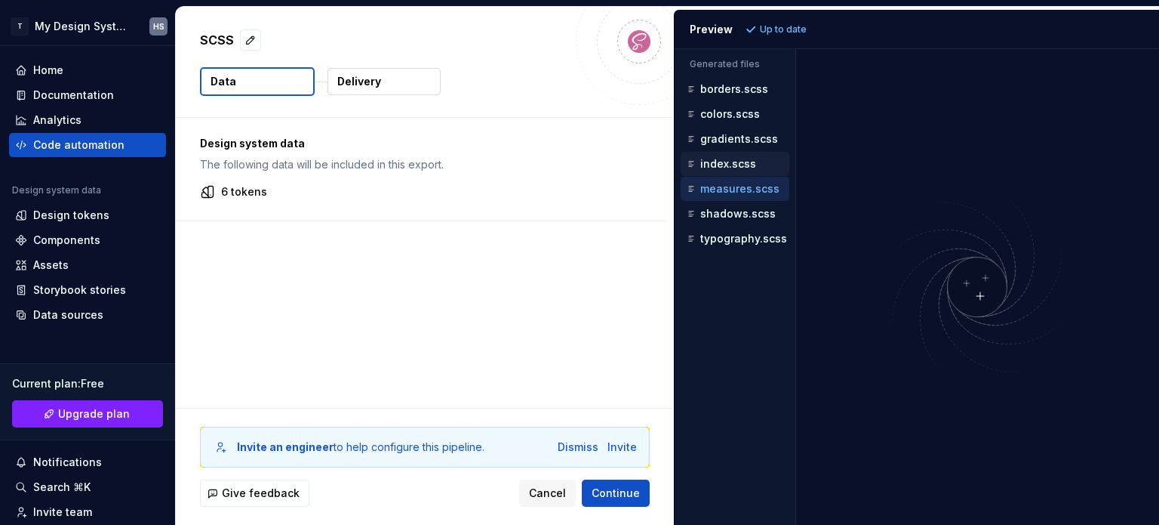
click at [743, 158] on p "index.scss" at bounding box center [728, 164] width 56 height 12
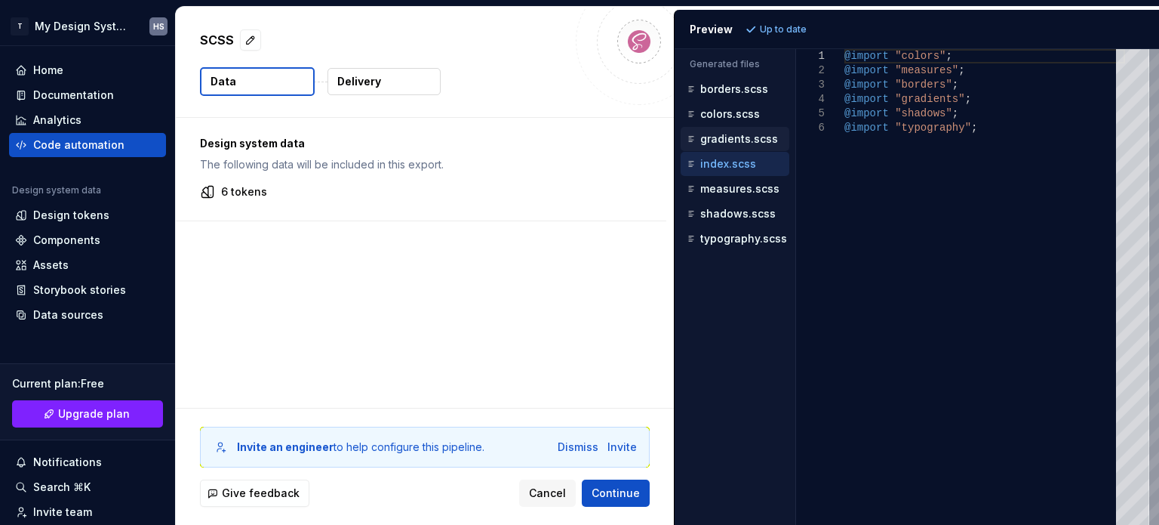
click at [748, 131] on div "gradients.scss" at bounding box center [737, 138] width 106 height 15
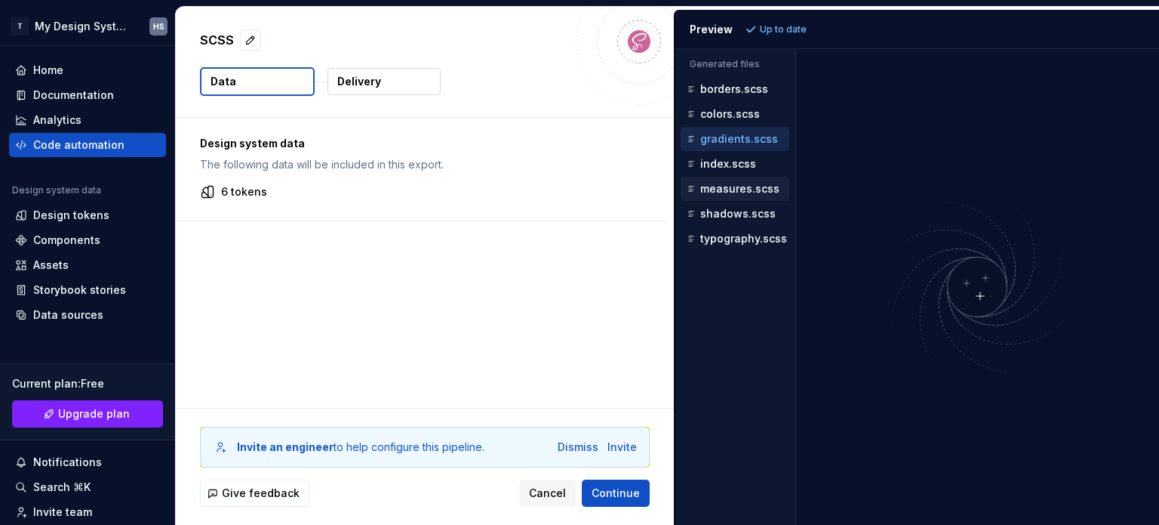
click at [737, 181] on div "measures.scss" at bounding box center [737, 188] width 106 height 15
drag, startPoint x: 740, startPoint y: 189, endPoint x: 697, endPoint y: 182, distance: 42.8
click at [697, 182] on div "measures.scss" at bounding box center [737, 188] width 106 height 15
click at [687, 185] on icon "button" at bounding box center [691, 188] width 15 height 15
click at [76, 214] on div "Design tokens" at bounding box center [71, 215] width 76 height 15
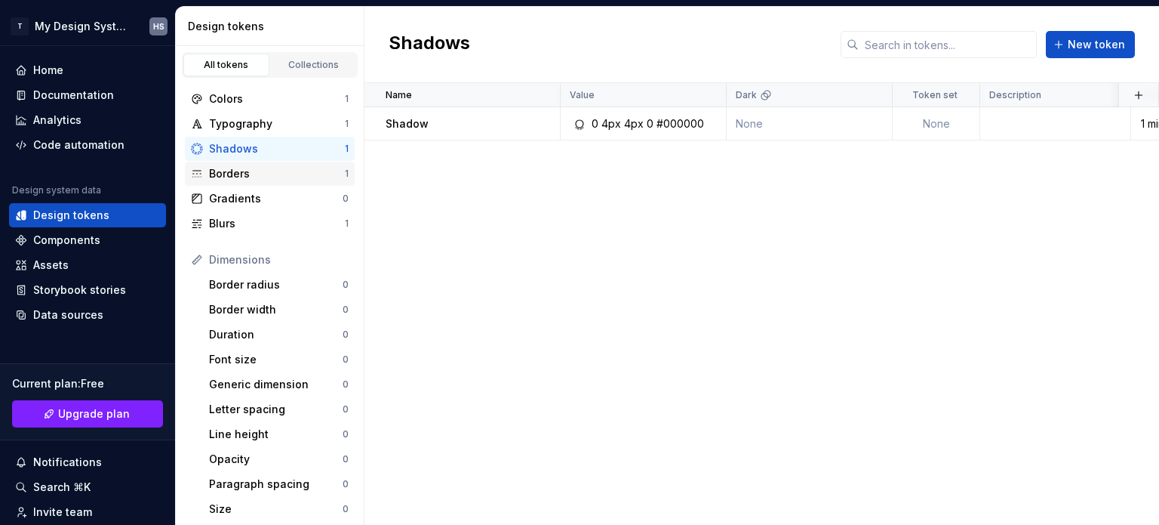
click at [290, 170] on div "Borders" at bounding box center [277, 173] width 136 height 15
click at [296, 155] on div "Shadows" at bounding box center [277, 148] width 136 height 15
click at [295, 171] on div "Borders" at bounding box center [277, 173] width 136 height 15
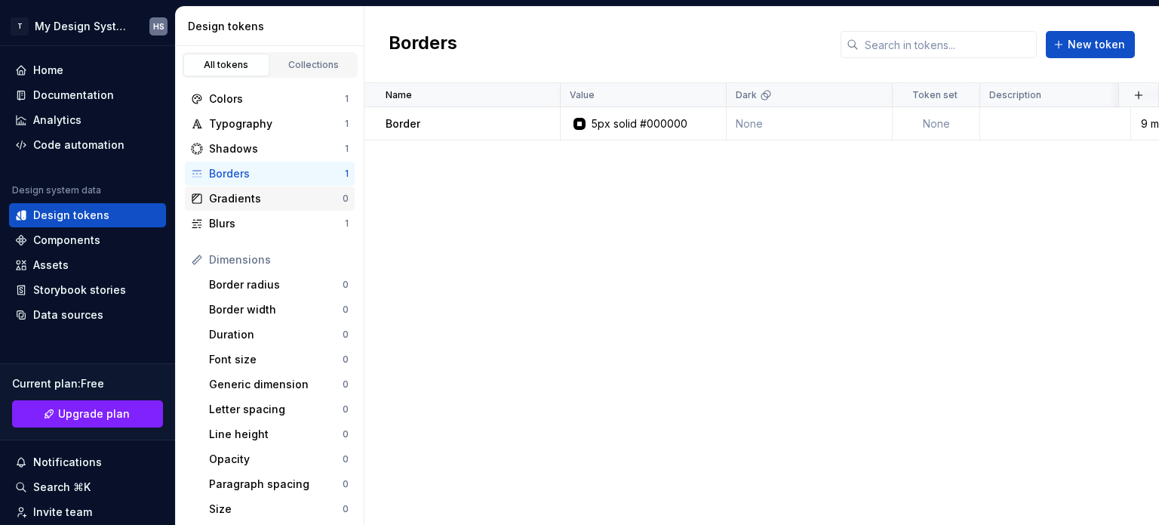
click at [296, 195] on div "Gradients" at bounding box center [276, 198] width 134 height 15
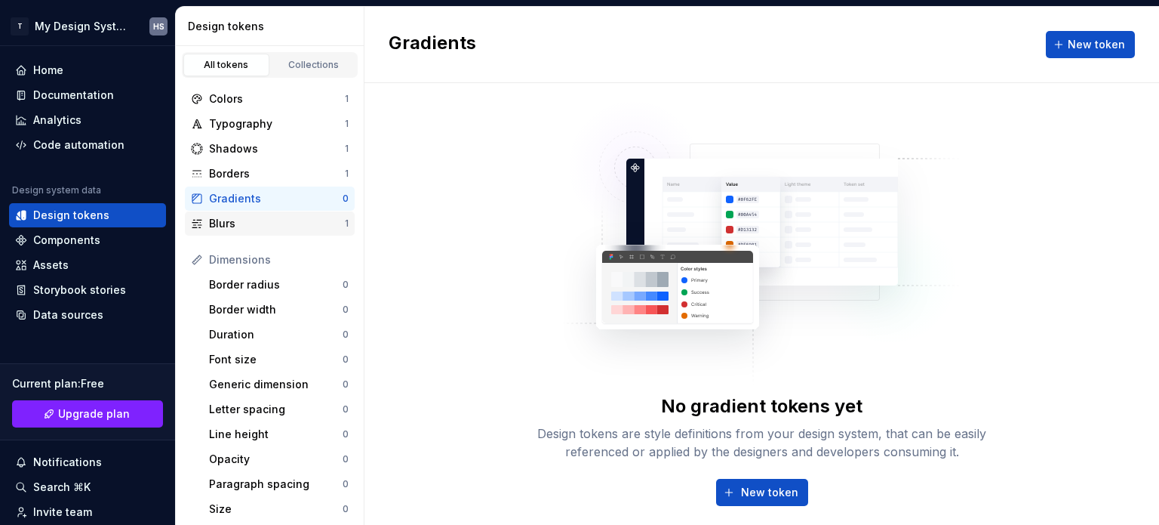
click at [297, 220] on div "Blurs" at bounding box center [277, 223] width 136 height 15
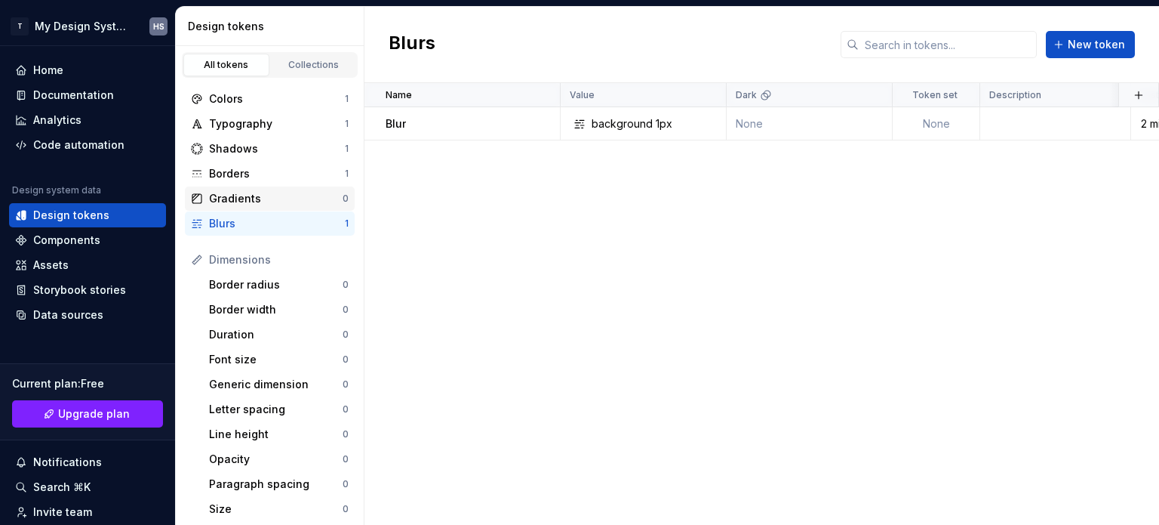
click at [297, 199] on div "Gradients" at bounding box center [276, 198] width 134 height 15
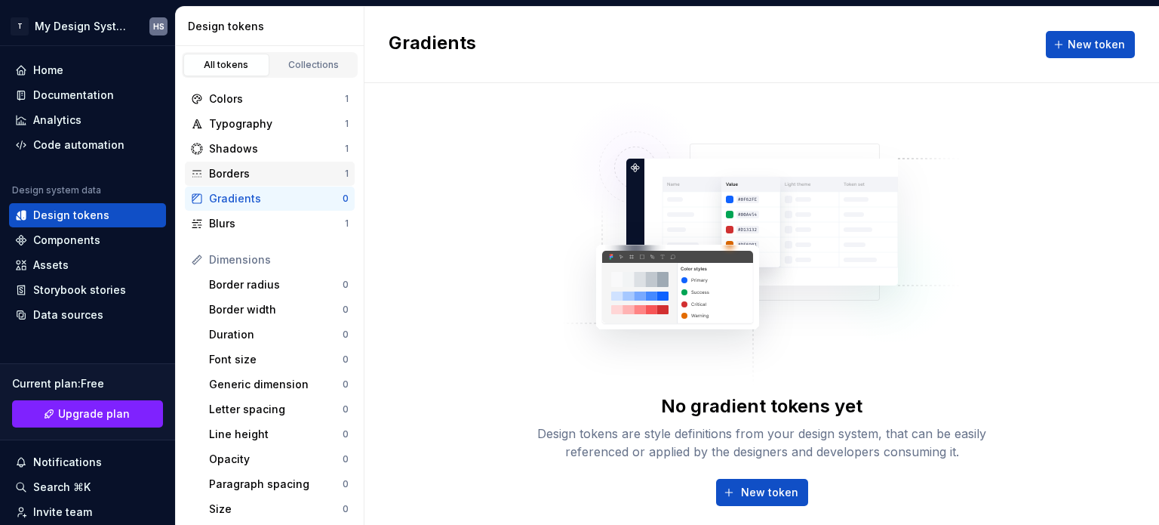
click at [300, 171] on div "Borders" at bounding box center [277, 173] width 136 height 15
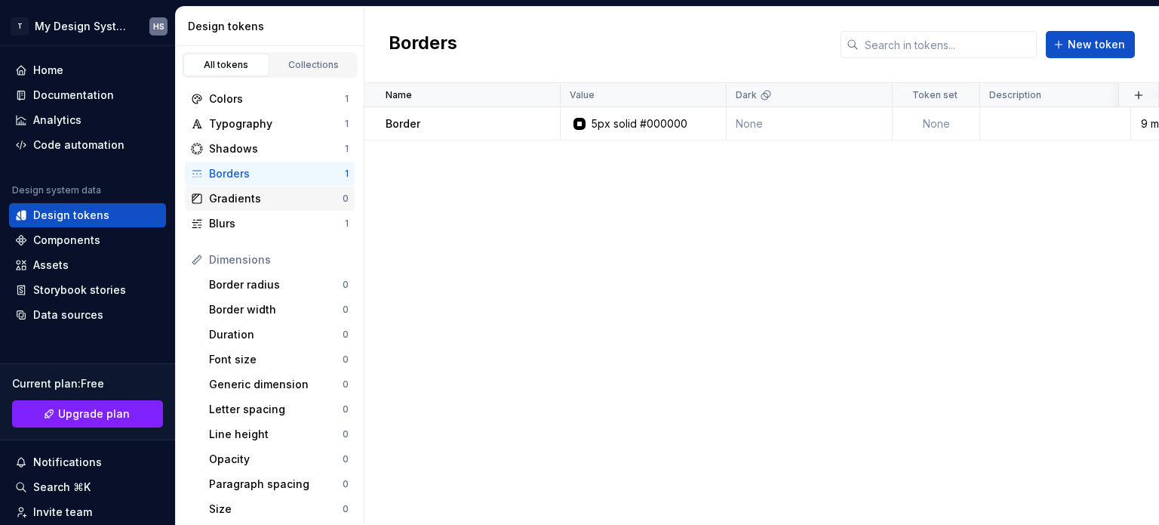
click at [299, 198] on div "Gradients" at bounding box center [276, 198] width 134 height 15
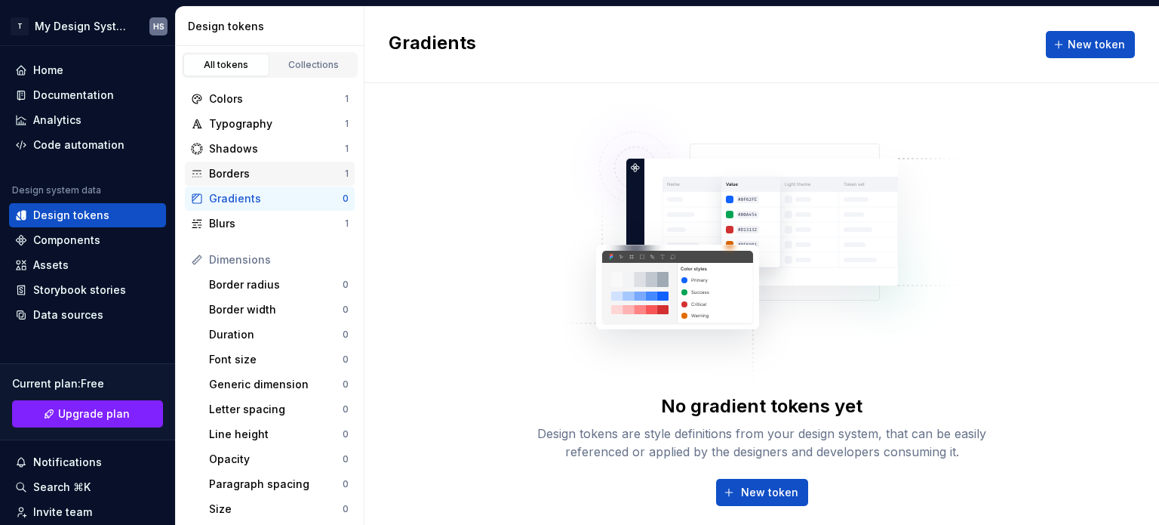
click at [297, 163] on div "Borders 1" at bounding box center [270, 174] width 170 height 24
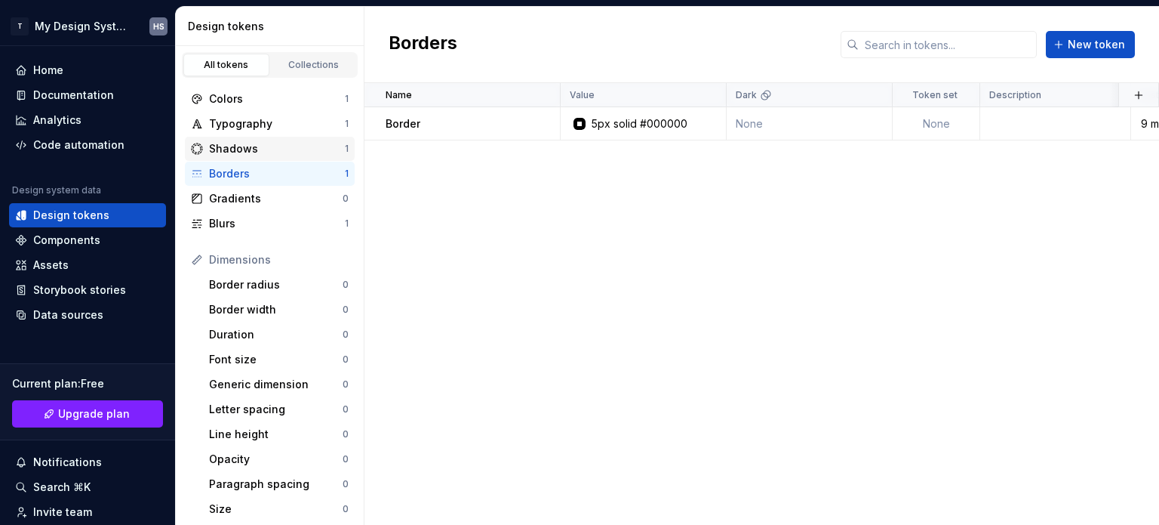
click at [298, 149] on div "Shadows" at bounding box center [277, 148] width 136 height 15
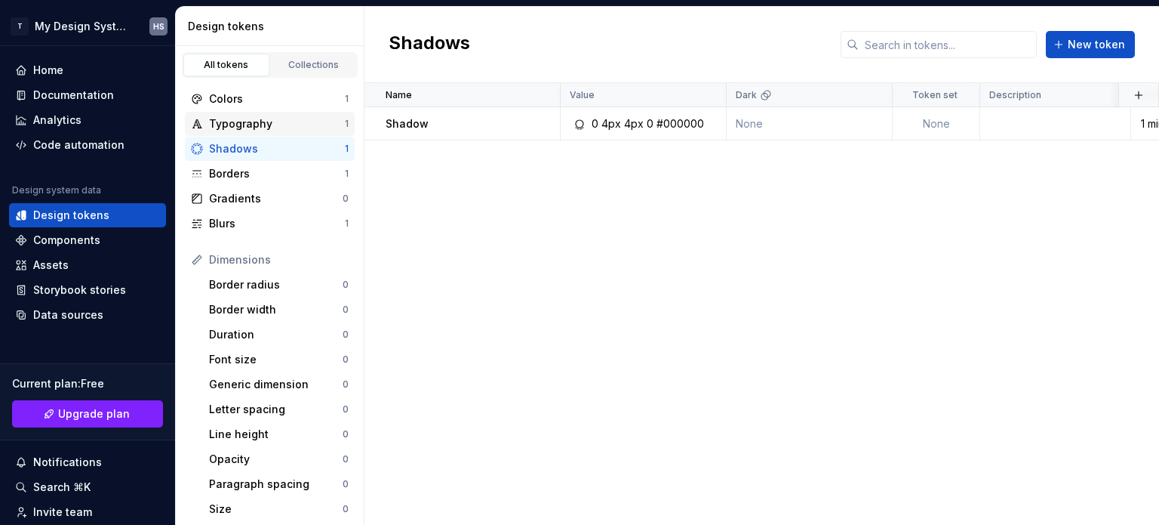
click at [303, 122] on div "Typography" at bounding box center [277, 123] width 136 height 15
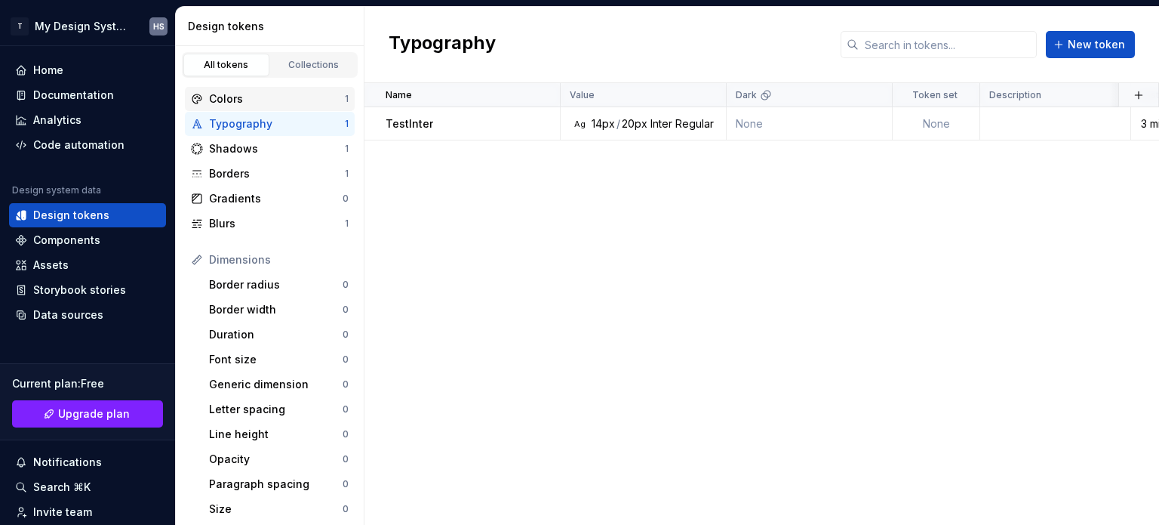
click at [304, 103] on div "Colors" at bounding box center [277, 98] width 136 height 15
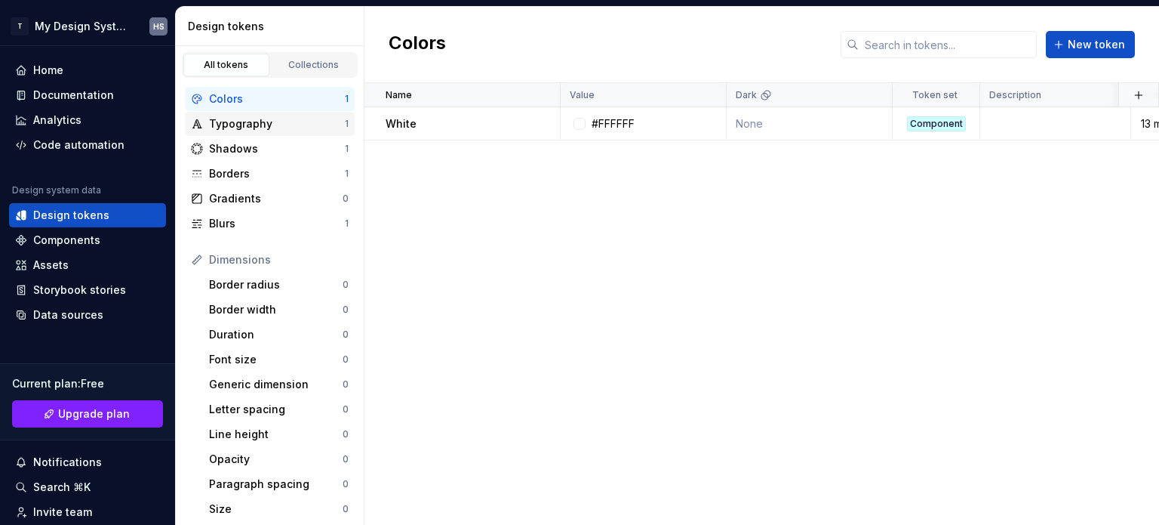
click at [302, 122] on div "Typography" at bounding box center [277, 123] width 136 height 15
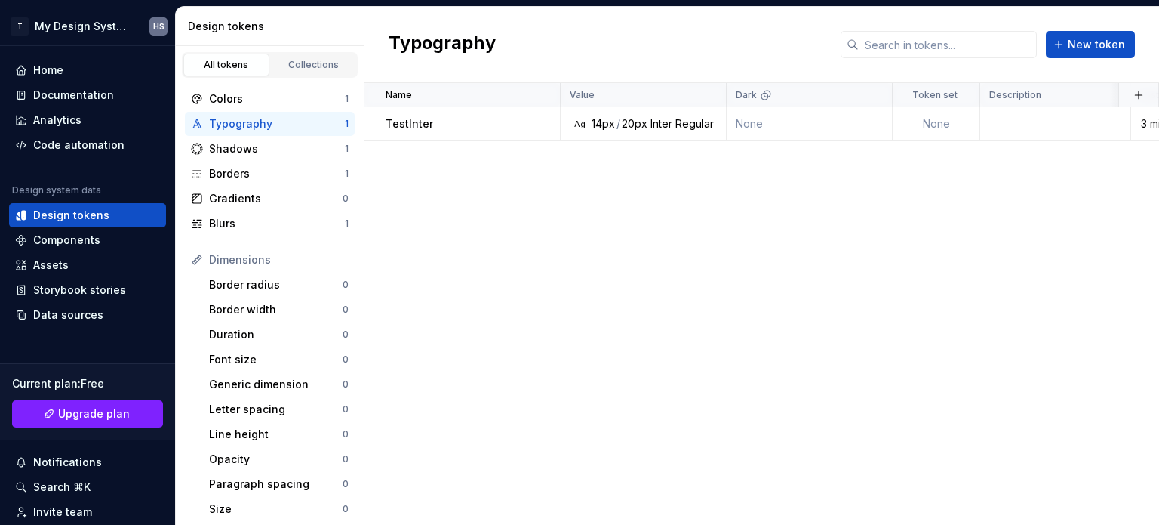
click at [302, 112] on div "Typography 1" at bounding box center [270, 124] width 170 height 24
click at [302, 103] on div "Colors" at bounding box center [277, 98] width 136 height 15
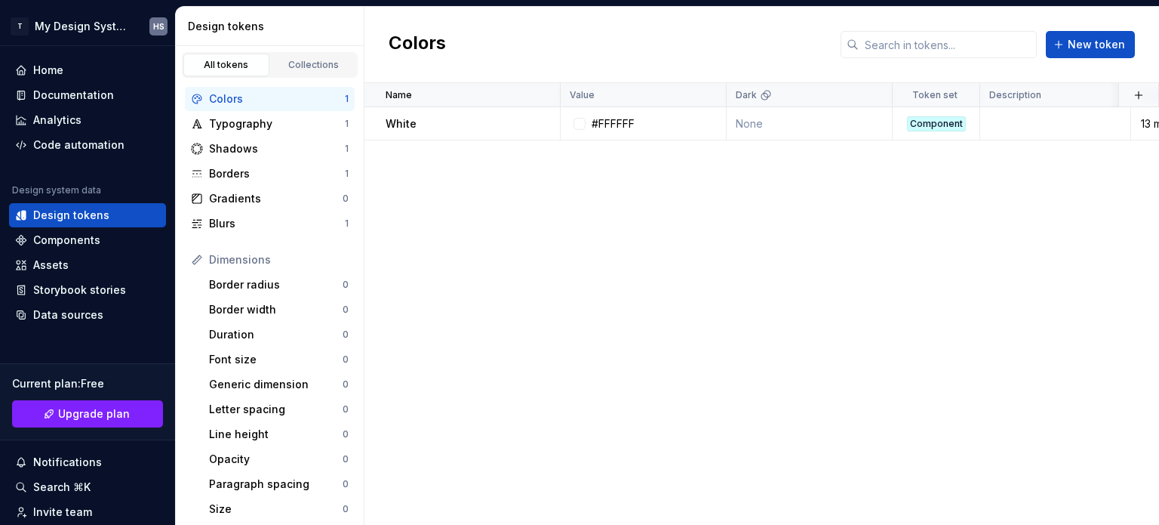
click at [253, 257] on div "Dimensions" at bounding box center [279, 259] width 140 height 15
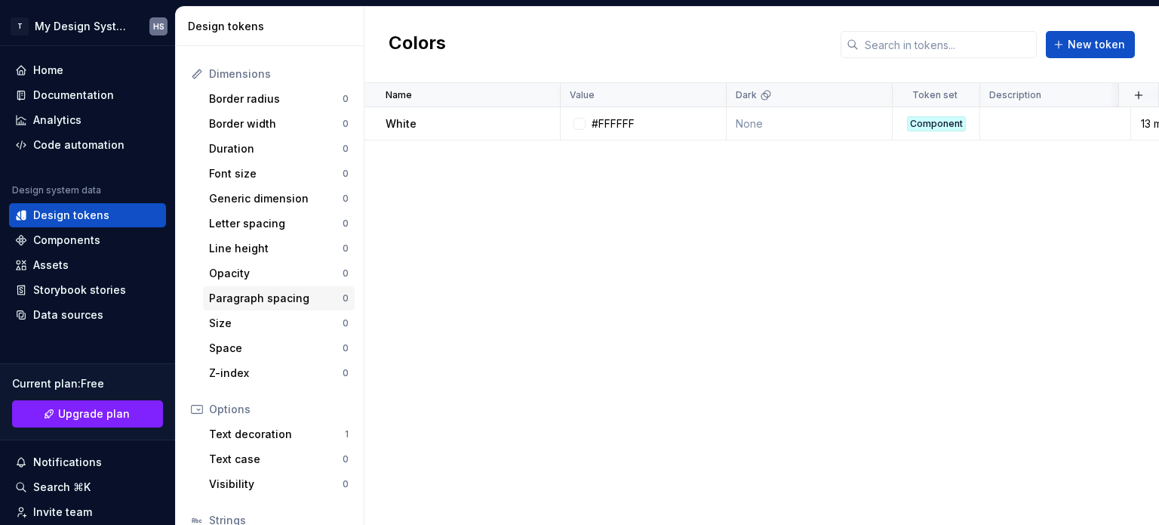
scroll to position [151, 0]
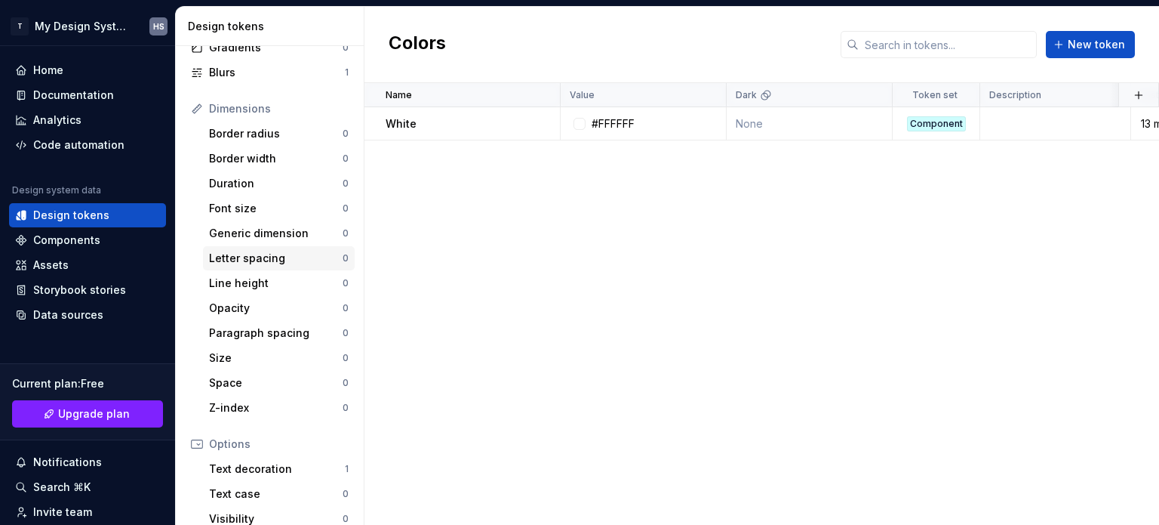
click at [275, 259] on div "Letter spacing" at bounding box center [276, 258] width 134 height 15
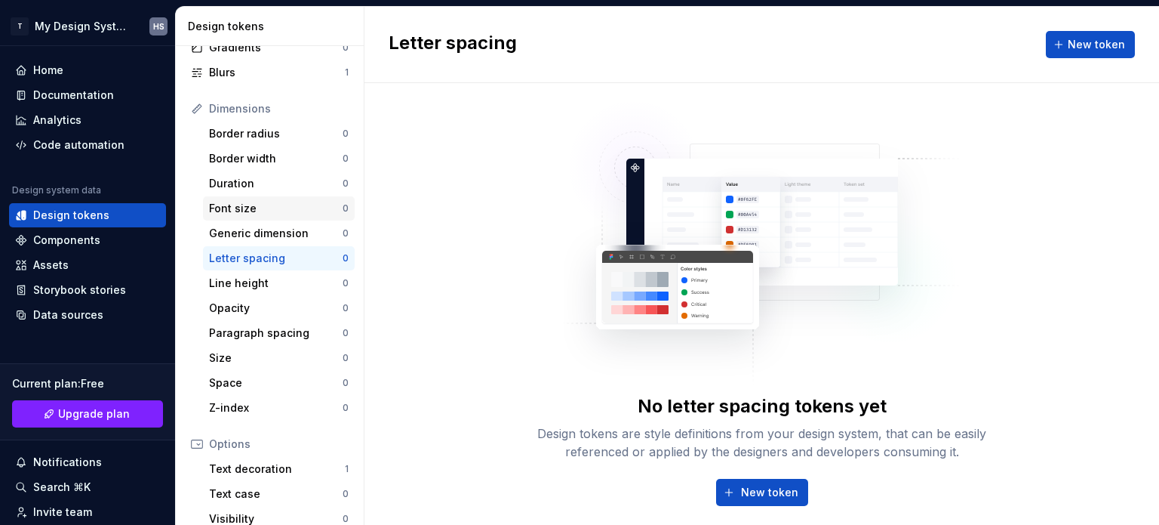
click at [279, 209] on div "Font size" at bounding box center [276, 208] width 134 height 15
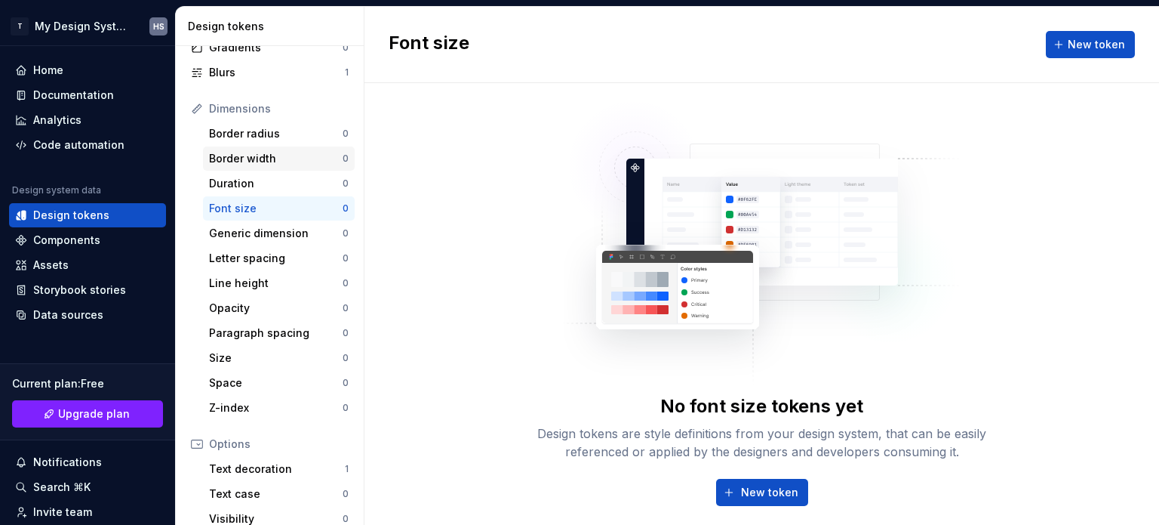
click at [295, 159] on div "Border width" at bounding box center [276, 158] width 134 height 15
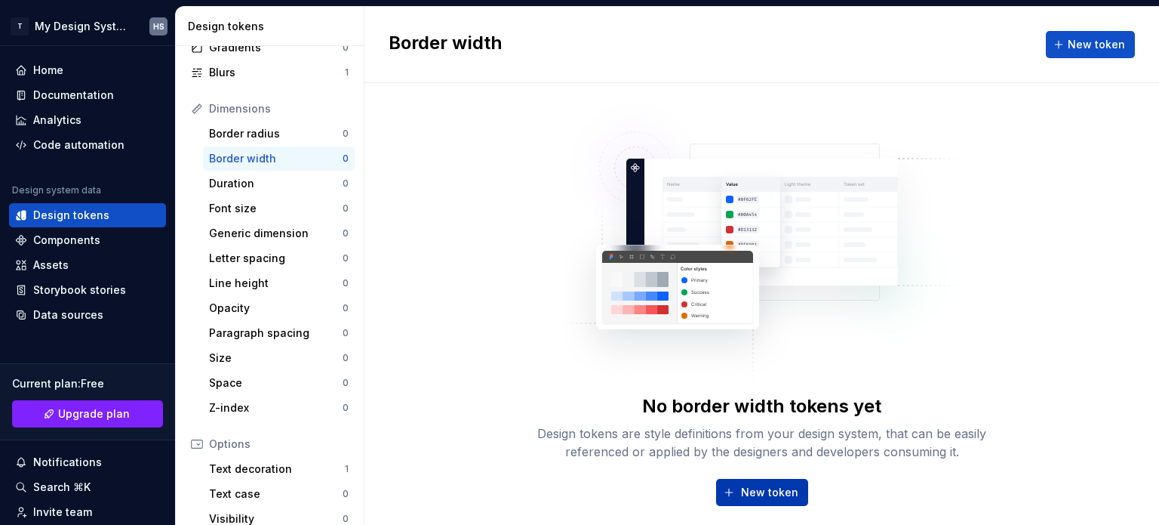
click at [762, 494] on span "New token" at bounding box center [769, 492] width 57 height 15
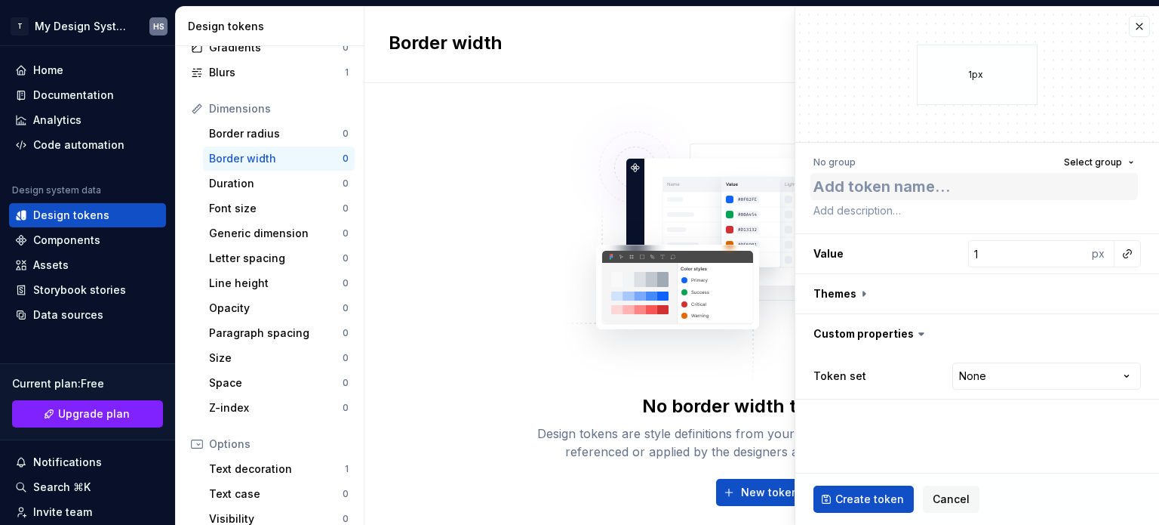
click at [897, 189] on textarea at bounding box center [975, 186] width 328 height 27
type textarea "*"
type textarea "W"
type textarea "*"
type textarea "Wi"
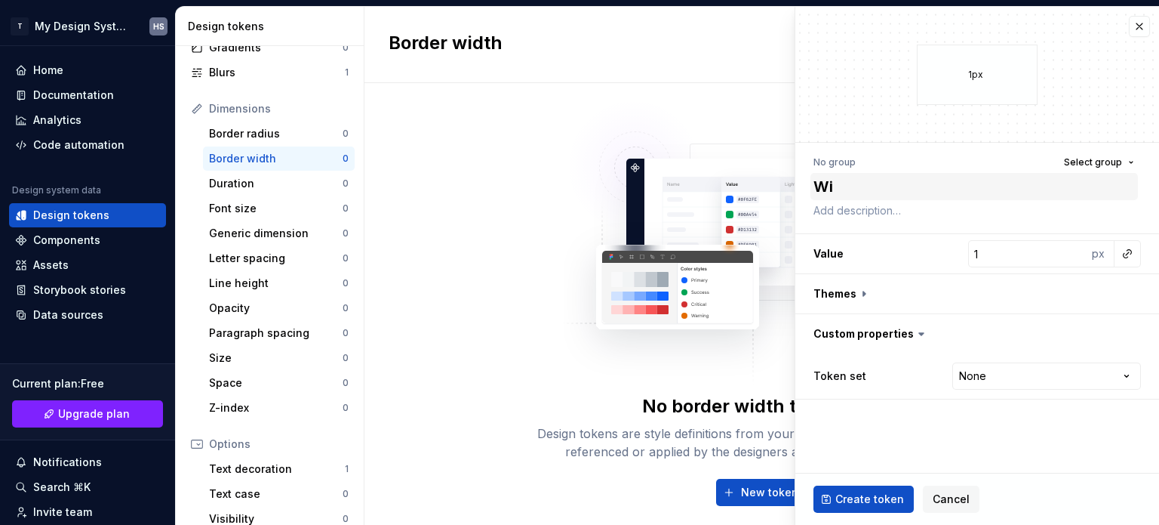
type textarea "*"
type textarea "Wid"
type textarea "*"
type textarea "Widt"
type textarea "*"
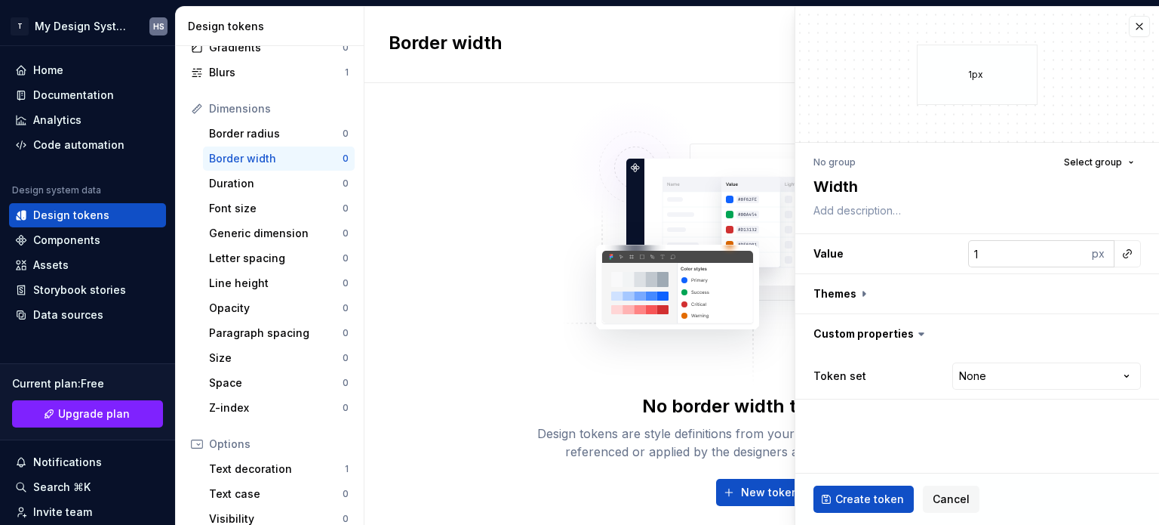
type textarea "Width"
type textarea "*"
type input "2"
click at [1078, 250] on input "2" at bounding box center [1027, 253] width 119 height 27
type textarea "*"
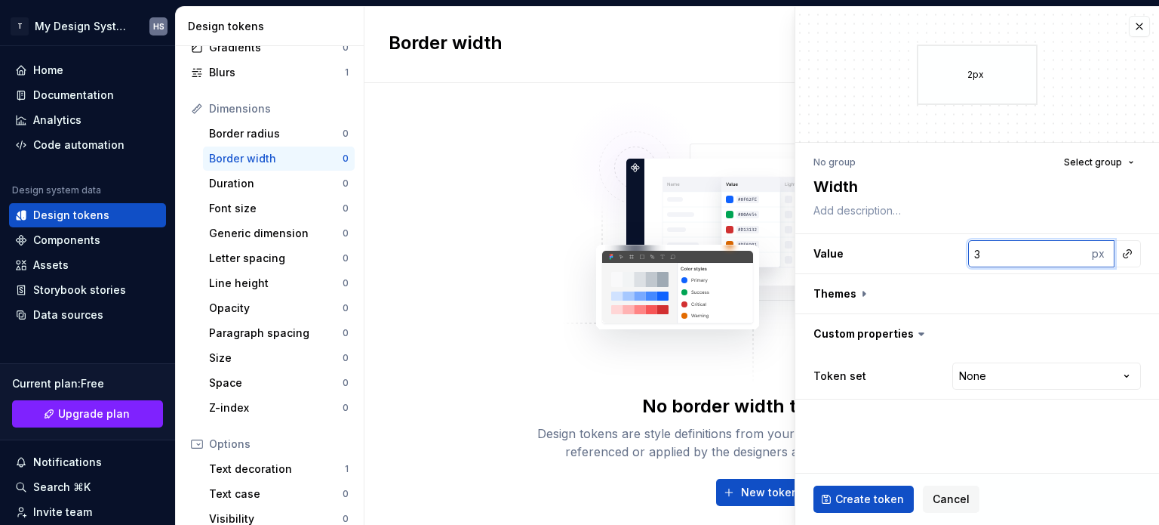
type input "3"
click at [1077, 250] on input "3" at bounding box center [1027, 253] width 119 height 27
type textarea "*"
type input "4"
click at [1077, 250] on input "4" at bounding box center [1027, 253] width 119 height 27
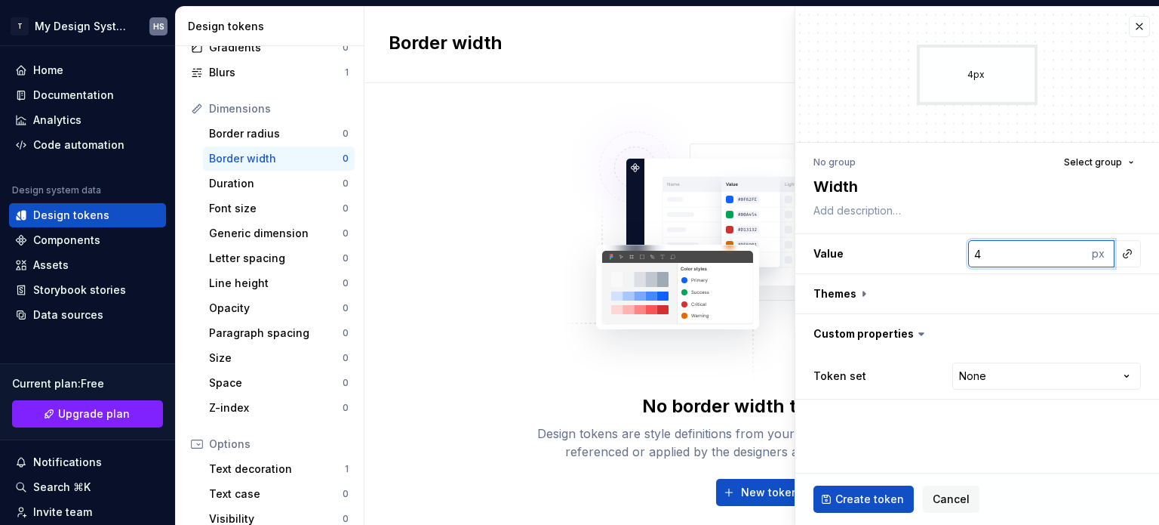
type textarea "*"
type input "5"
click at [1075, 250] on input "5" at bounding box center [1027, 253] width 119 height 27
type textarea "*"
type input "6"
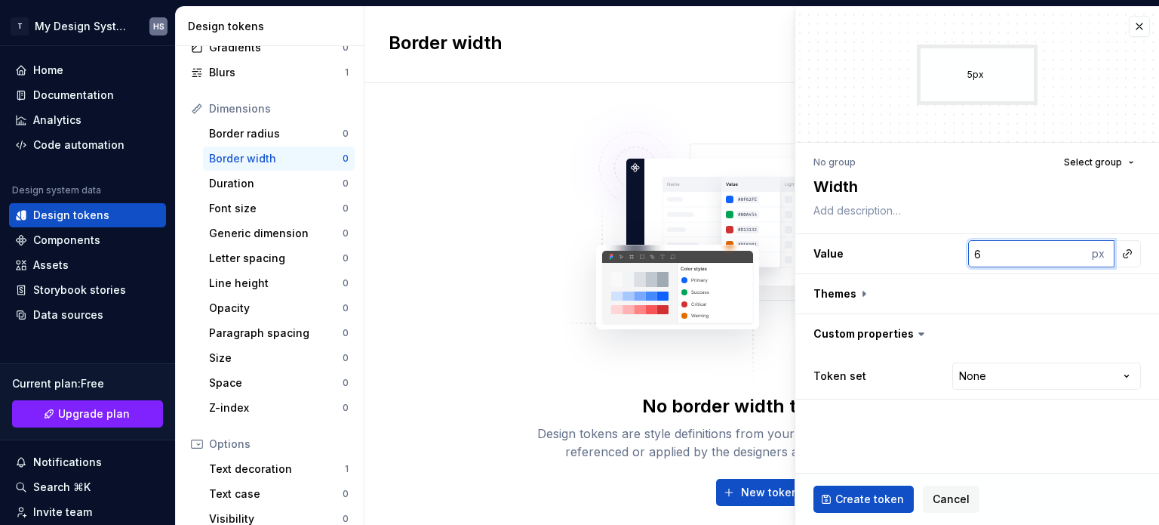
click at [1075, 250] on input "6" at bounding box center [1027, 253] width 119 height 27
type textarea "*"
type input "7"
click at [1075, 250] on input "7" at bounding box center [1027, 253] width 119 height 27
type textarea "*"
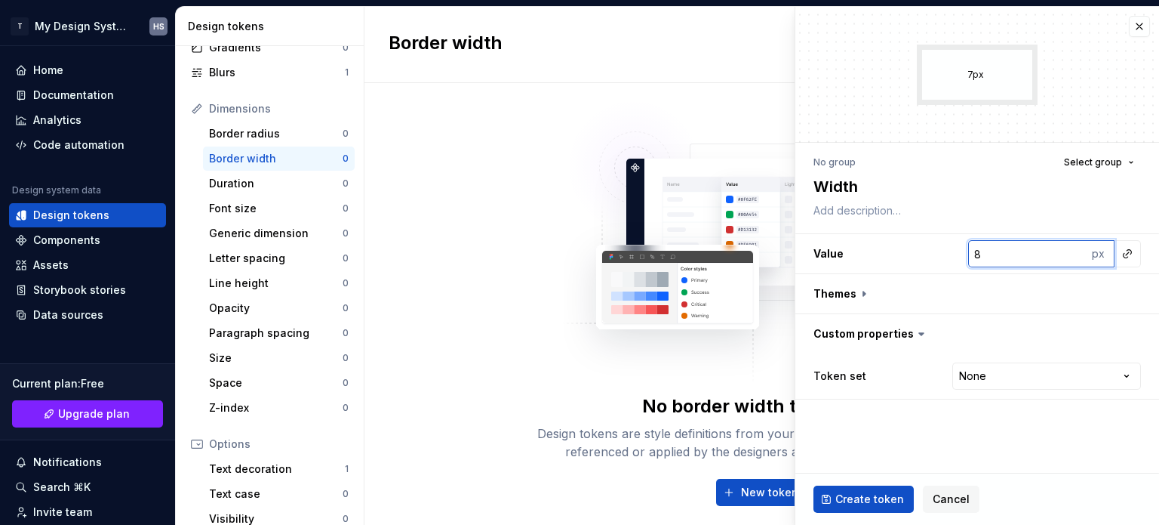
type input "8"
click at [1075, 250] on input "8" at bounding box center [1027, 253] width 119 height 27
type textarea "*"
type input "9"
click at [1075, 250] on input "9" at bounding box center [1027, 253] width 119 height 27
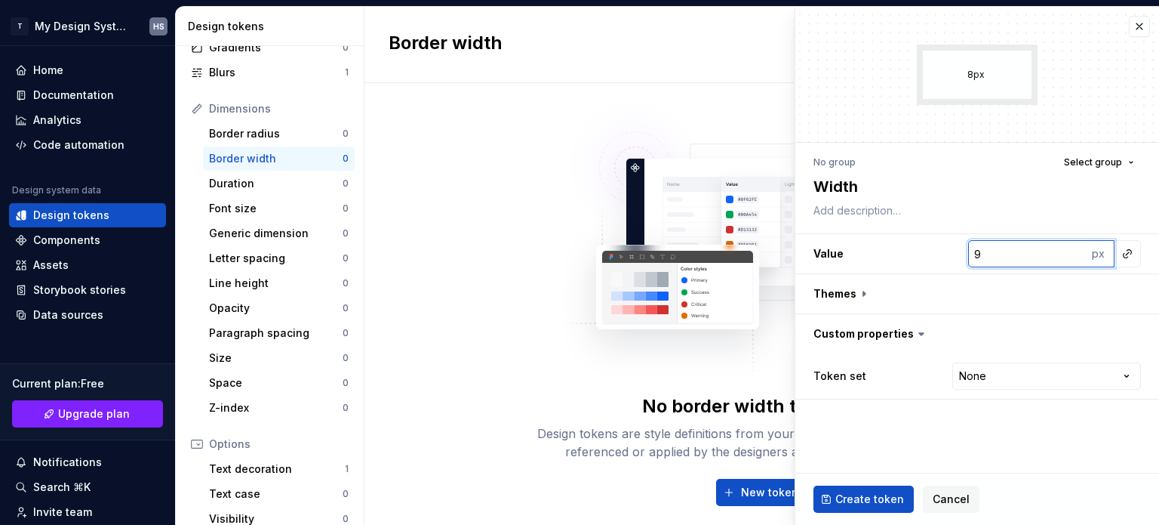
type textarea "*"
type input "10"
click at [1075, 250] on input "10" at bounding box center [1027, 253] width 119 height 27
type textarea "*"
type input "11"
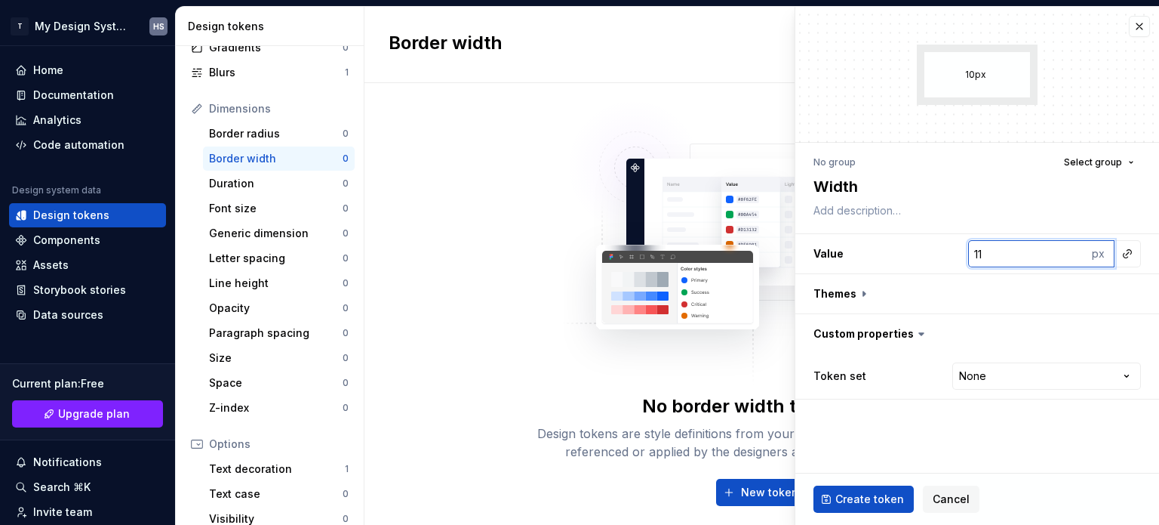
click at [1075, 250] on input "11" at bounding box center [1027, 253] width 119 height 27
type textarea "*"
type input "10"
click at [1075, 258] on input "10" at bounding box center [1027, 253] width 119 height 27
click at [988, 374] on html "T My Design System HS Home Documentation Analytics Code automation Design syste…" at bounding box center [579, 262] width 1159 height 525
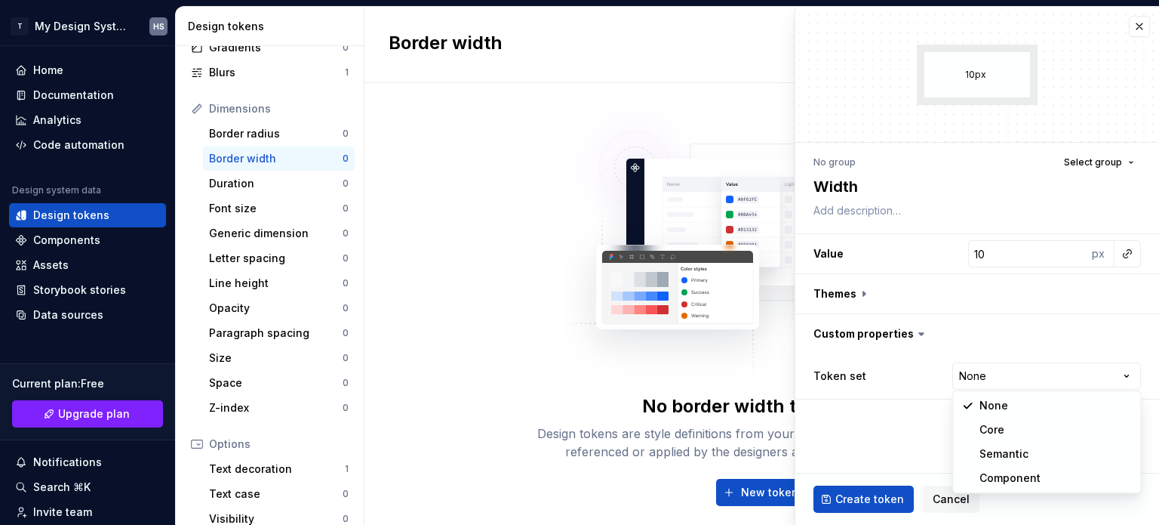
select select "**********"
drag, startPoint x: 1014, startPoint y: 433, endPoint x: 1005, endPoint y: 434, distance: 8.4
click at [886, 494] on span "Create token" at bounding box center [870, 498] width 69 height 15
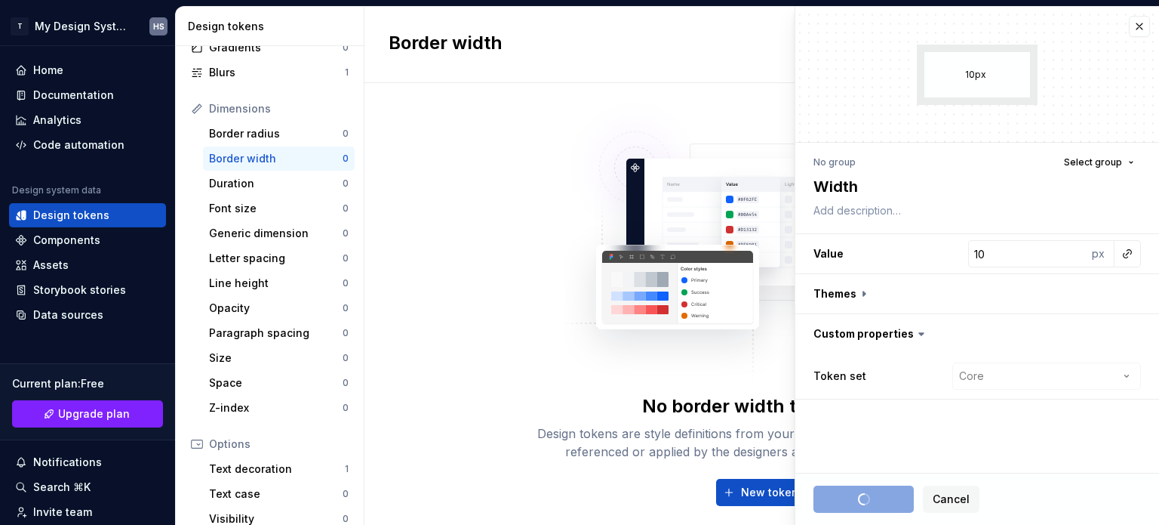
type textarea "*"
type input "1"
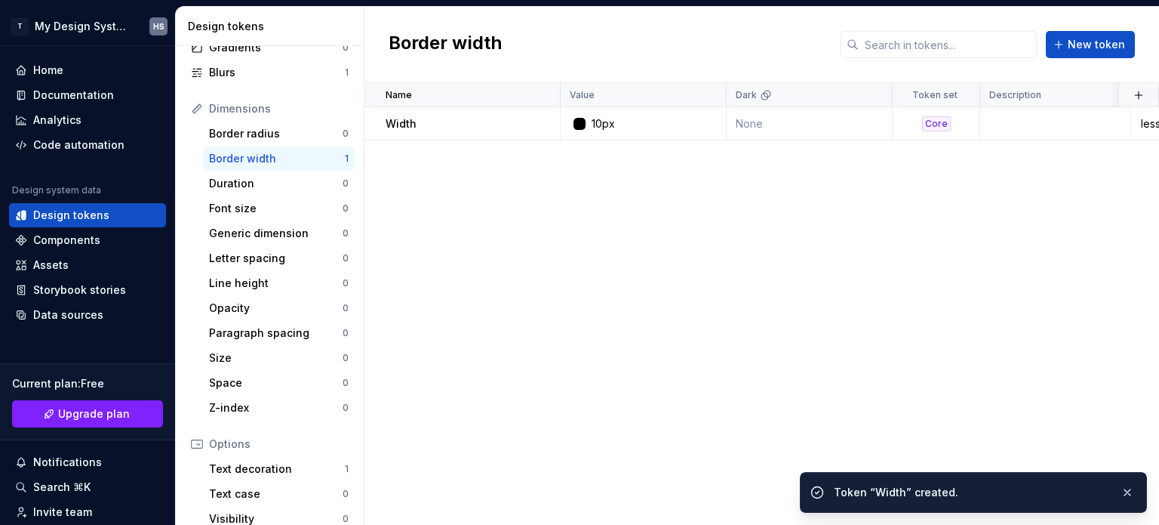
click at [728, 334] on div "Name Value Dark Token set Description Last updated Width 10px None Core less th…" at bounding box center [762, 304] width 795 height 442
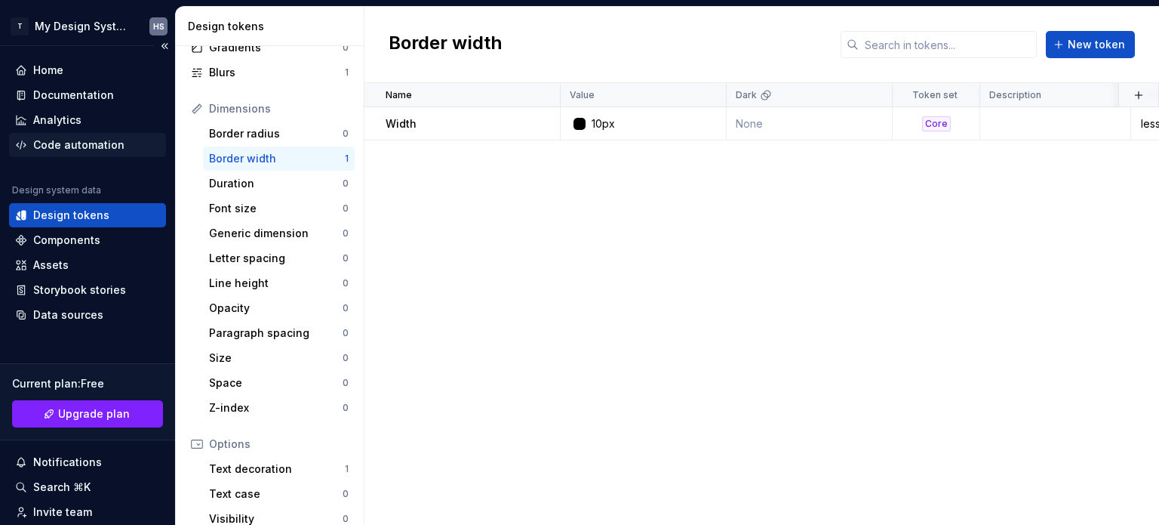
click at [109, 136] on div "Code automation" at bounding box center [87, 145] width 157 height 24
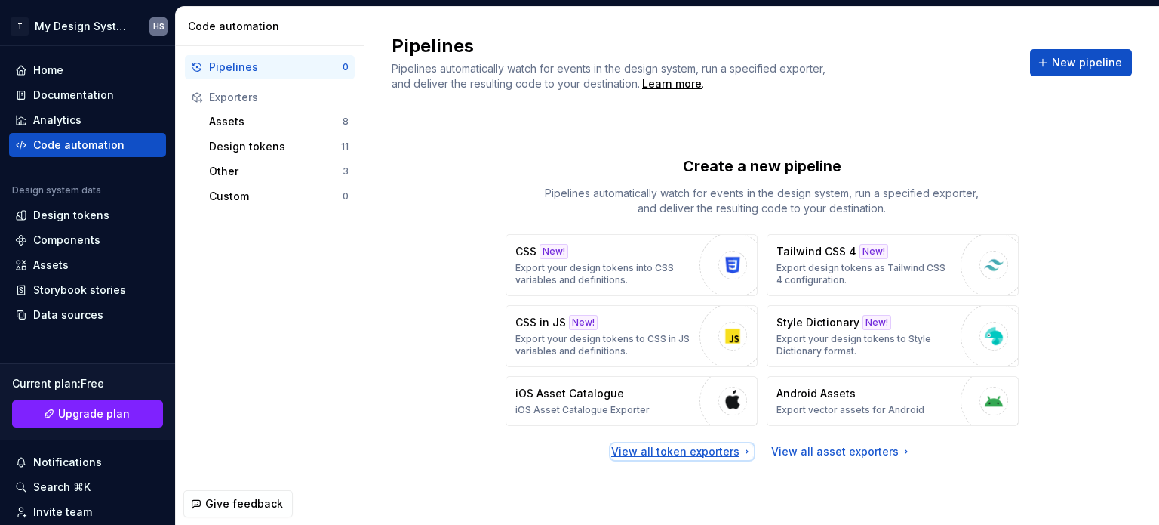
click at [682, 449] on div "View all token exporters" at bounding box center [682, 451] width 142 height 15
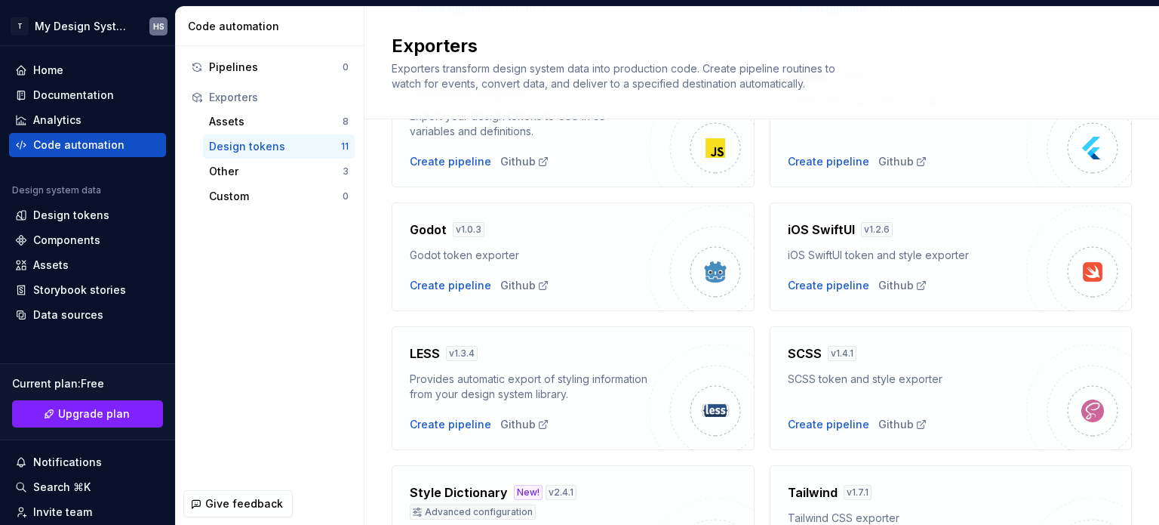
scroll to position [377, 0]
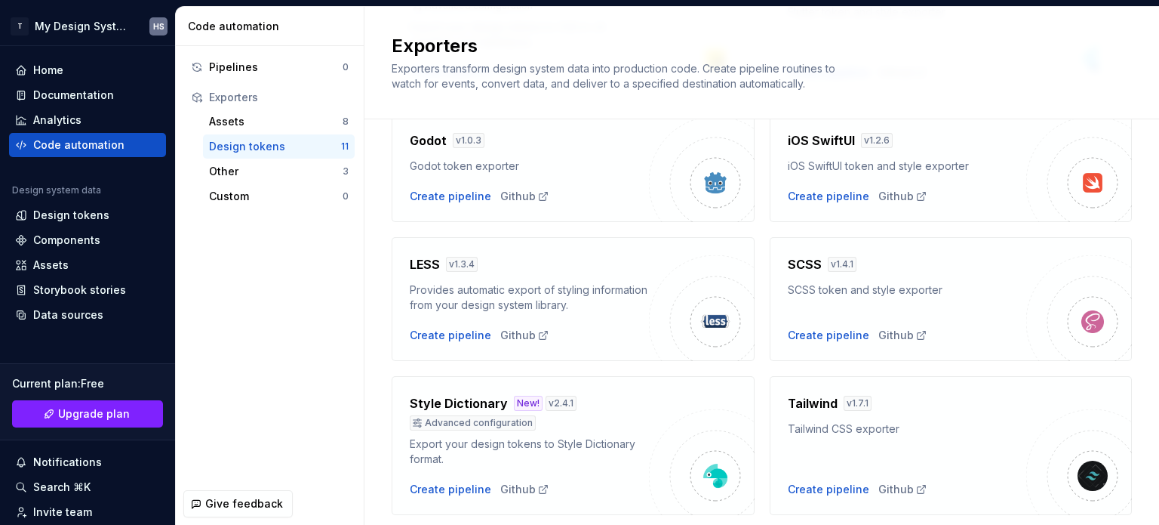
click at [807, 325] on div "SCSS v 1.4.1 SCSS token and style exporter Create pipeline Github" at bounding box center [907, 299] width 239 height 88
click at [807, 332] on div "Create pipeline" at bounding box center [829, 335] width 82 height 15
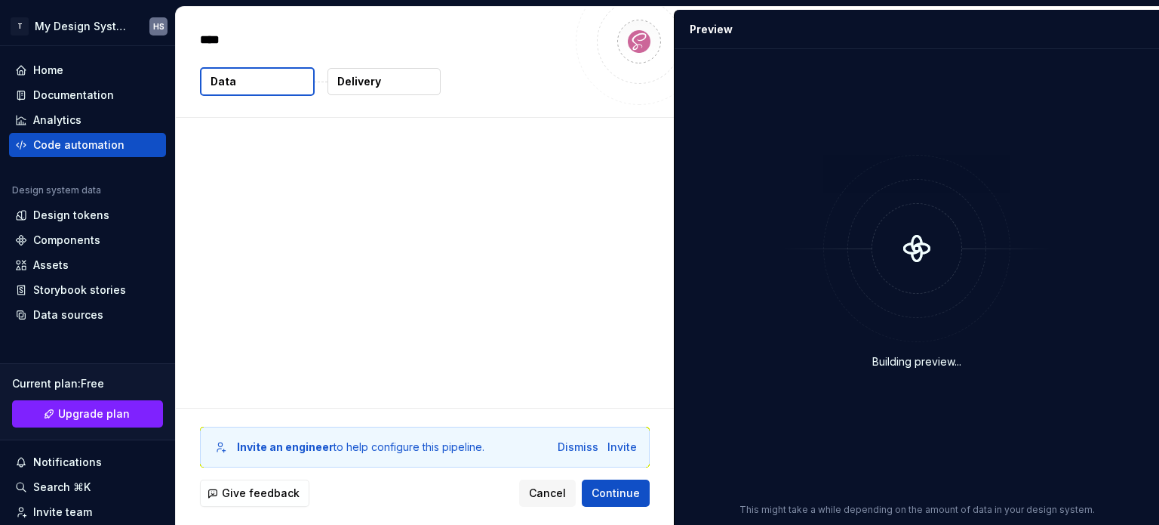
type textarea "*"
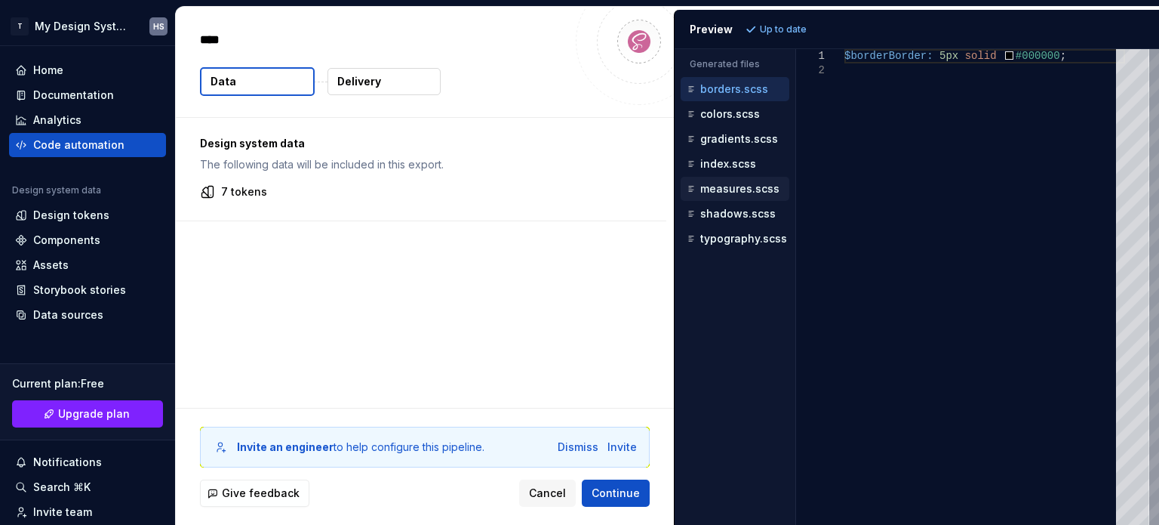
click at [743, 189] on p "measures.scss" at bounding box center [739, 189] width 79 height 12
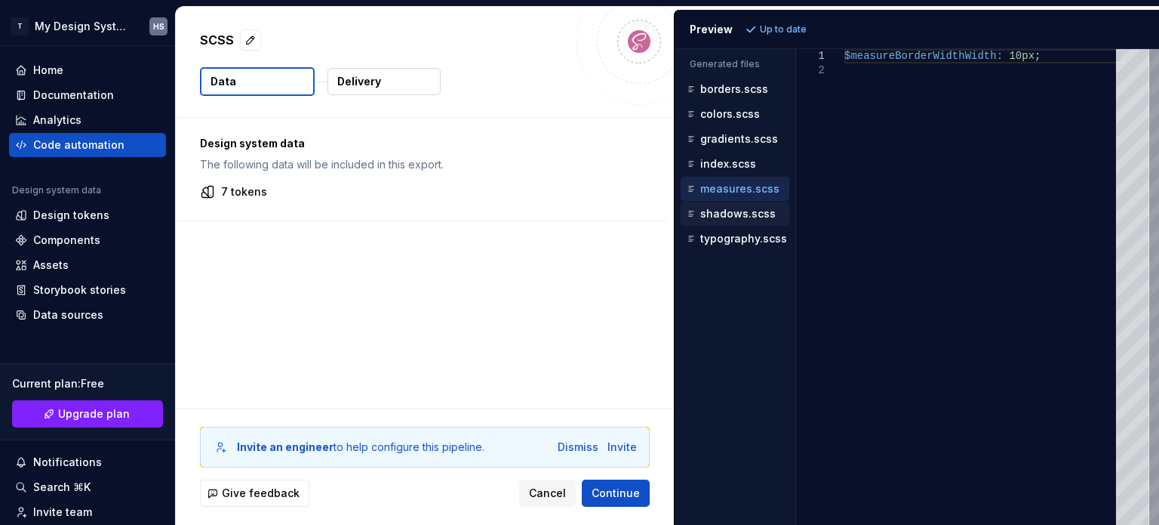
click at [725, 206] on div "shadows.scss" at bounding box center [737, 213] width 106 height 15
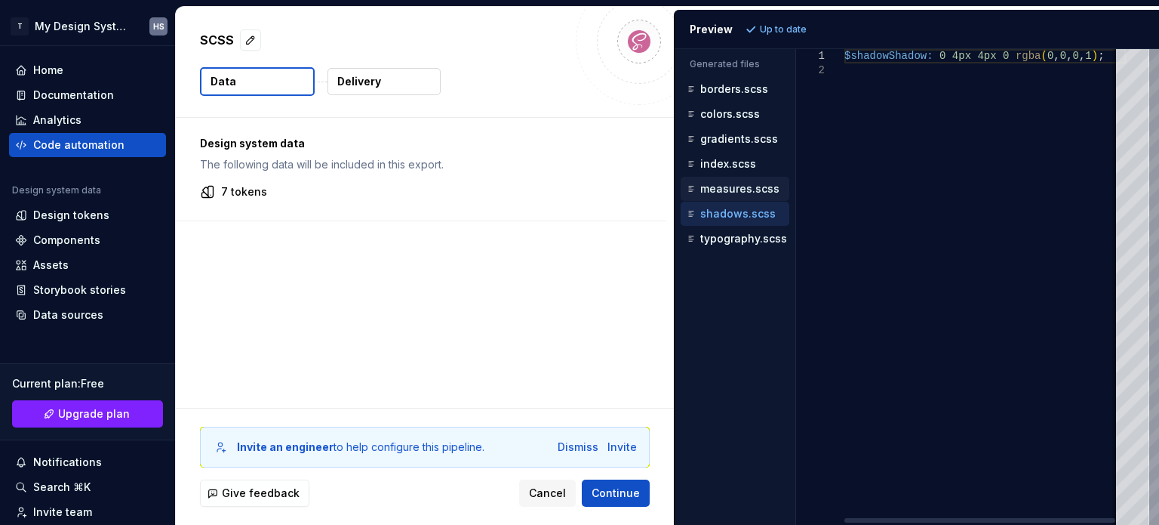
click at [728, 185] on p "measures.scss" at bounding box center [739, 189] width 79 height 12
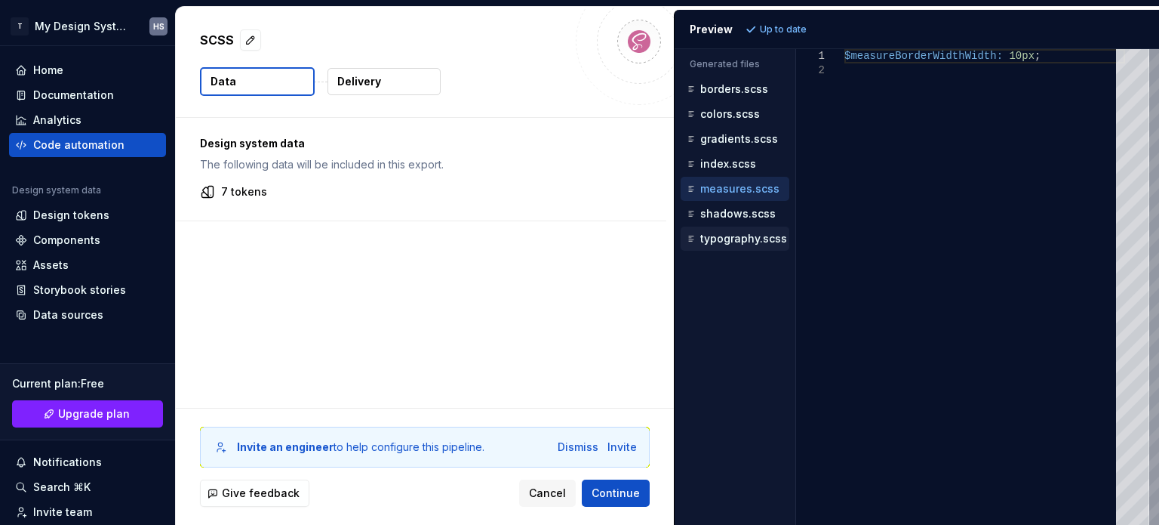
click at [734, 232] on p "typography.scss" at bounding box center [743, 238] width 87 height 12
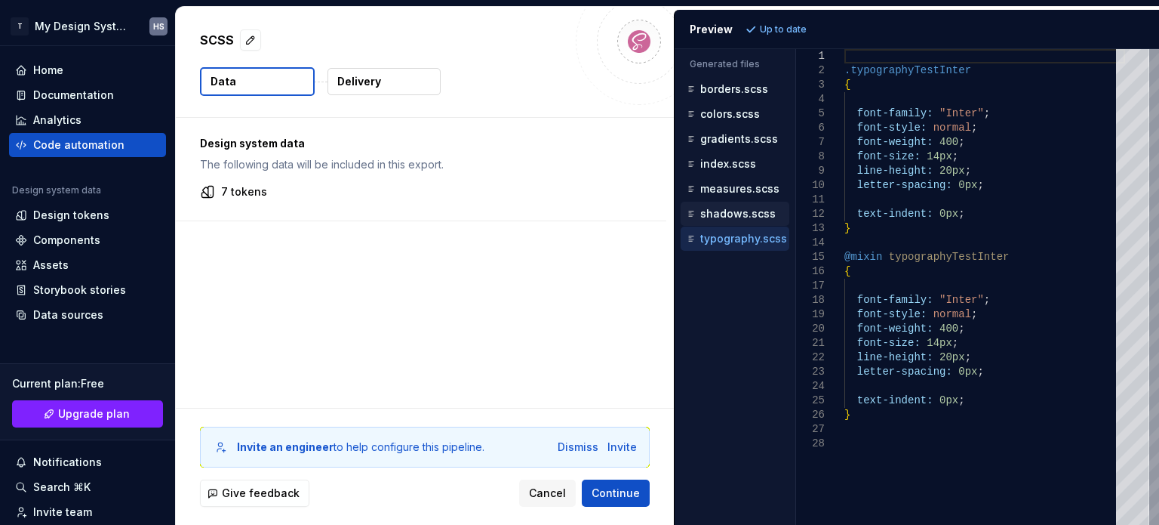
click at [741, 213] on p "shadows.scss" at bounding box center [737, 214] width 75 height 12
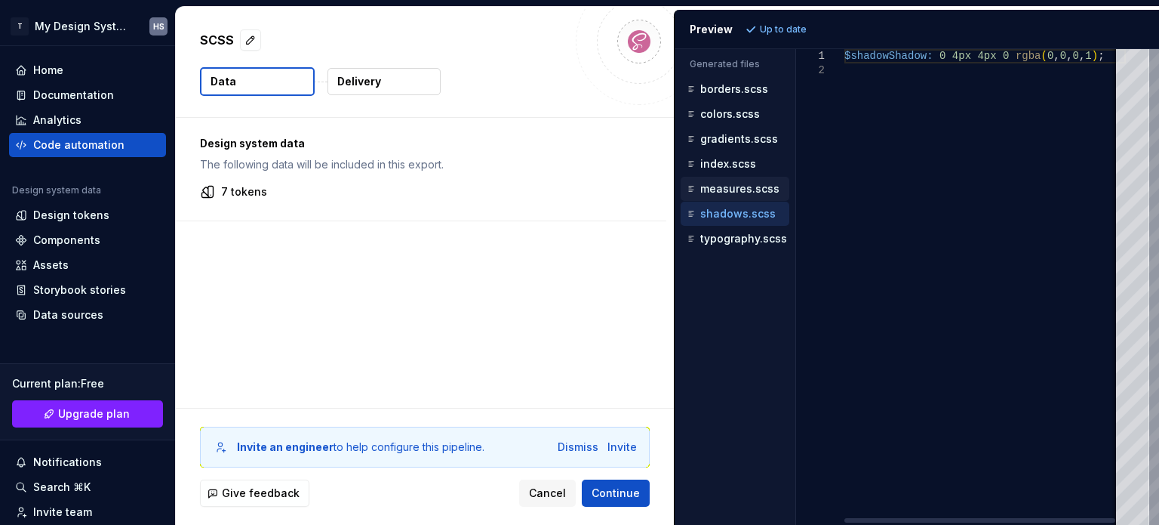
click at [749, 191] on p "measures.scss" at bounding box center [739, 189] width 79 height 12
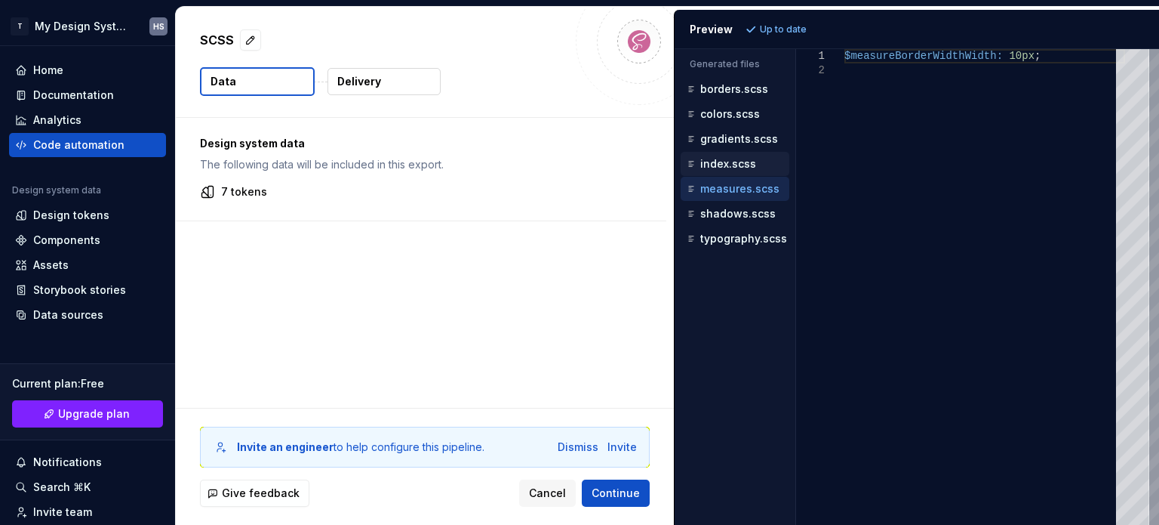
click at [750, 171] on button "index.scss" at bounding box center [735, 163] width 109 height 17
type textarea "**********"
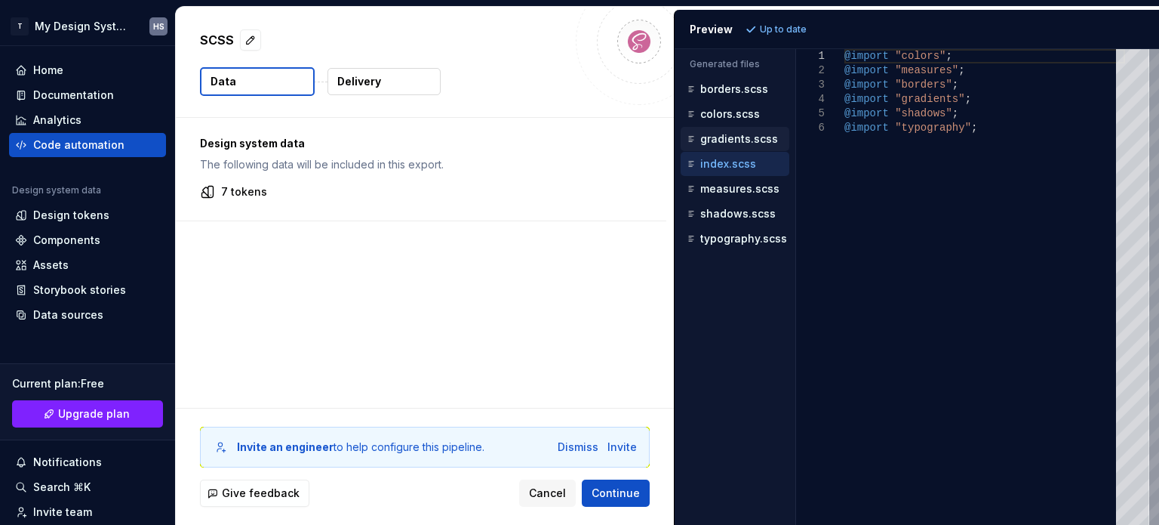
click at [747, 143] on p "gradients.scss" at bounding box center [739, 139] width 78 height 12
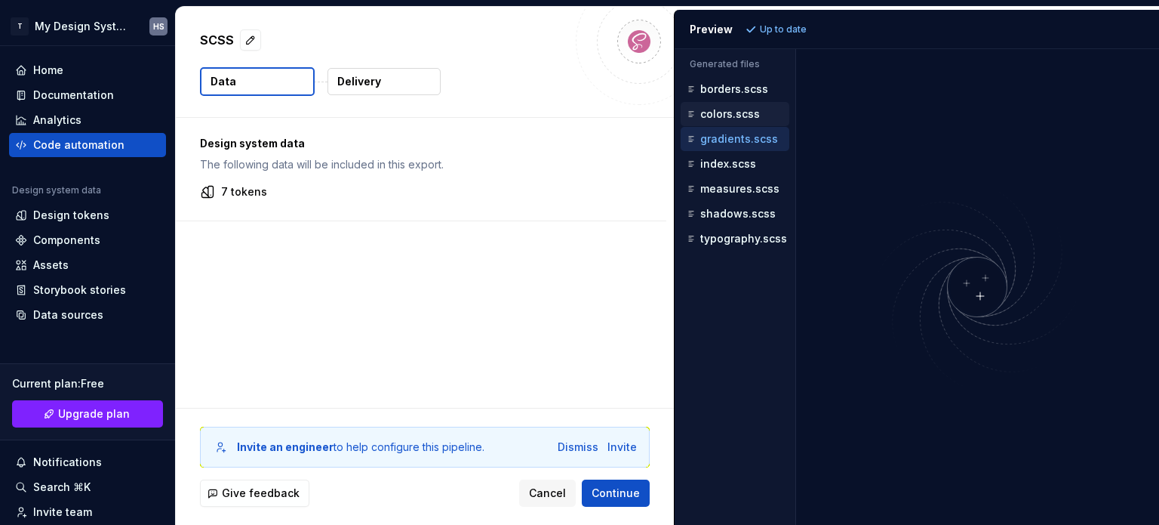
click at [743, 118] on p "colors.scss" at bounding box center [730, 114] width 60 height 12
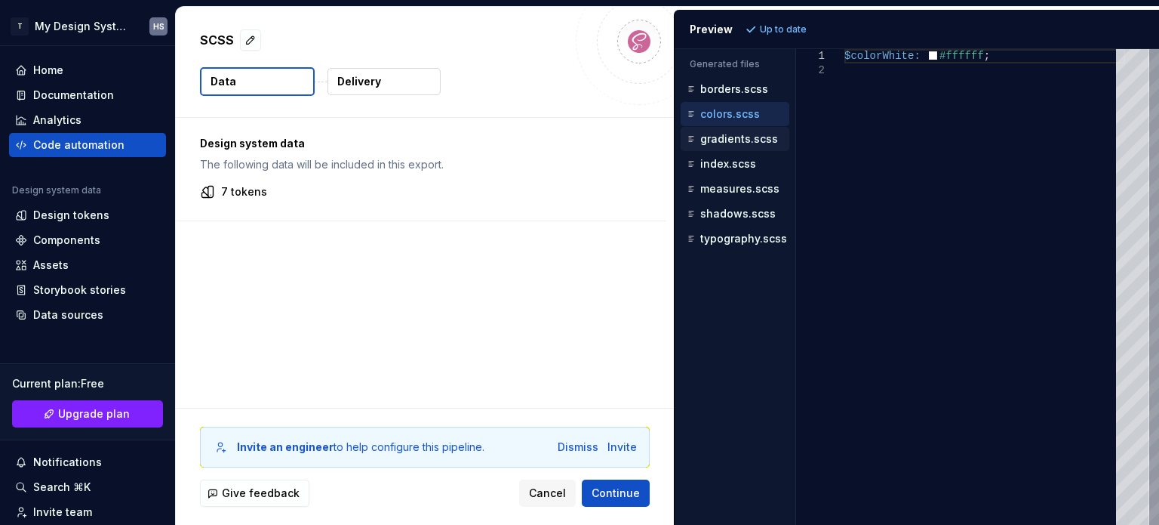
click at [746, 127] on div "gradients.scss" at bounding box center [735, 139] width 109 height 24
click at [746, 135] on p "gradients.scss" at bounding box center [739, 139] width 78 height 12
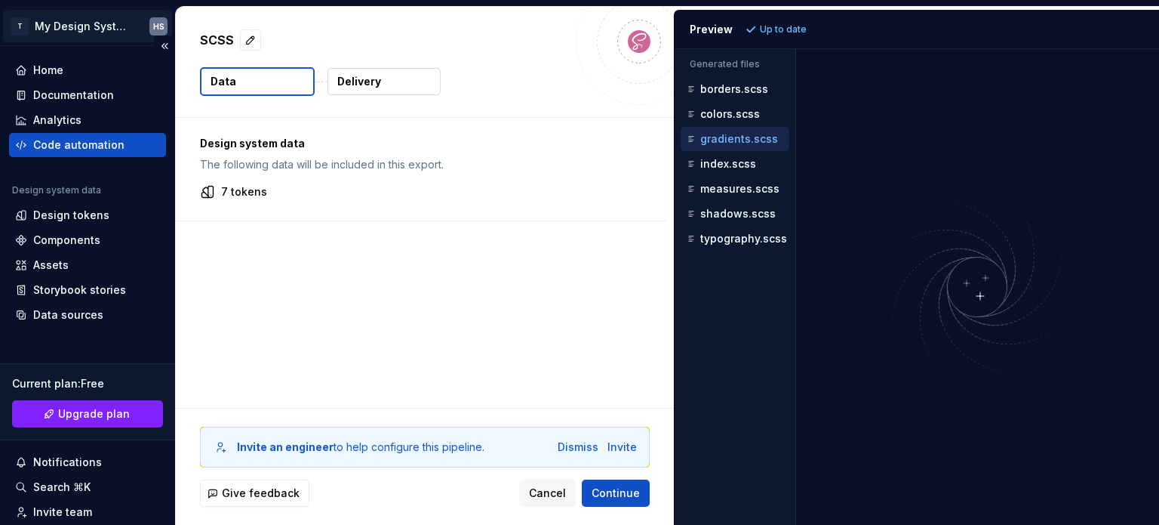
click at [114, 24] on html "T My Design System HS Home Documentation Analytics Code automation Design syste…" at bounding box center [579, 262] width 1159 height 525
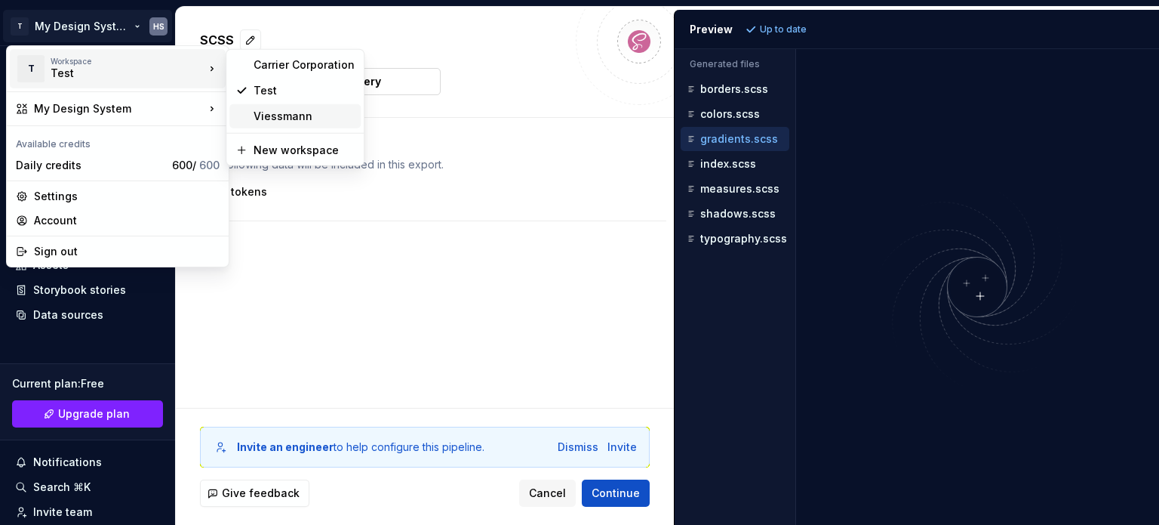
click at [276, 109] on div "Viessmann" at bounding box center [304, 116] width 101 height 15
